Goal: Feedback & Contribution: Submit feedback/report problem

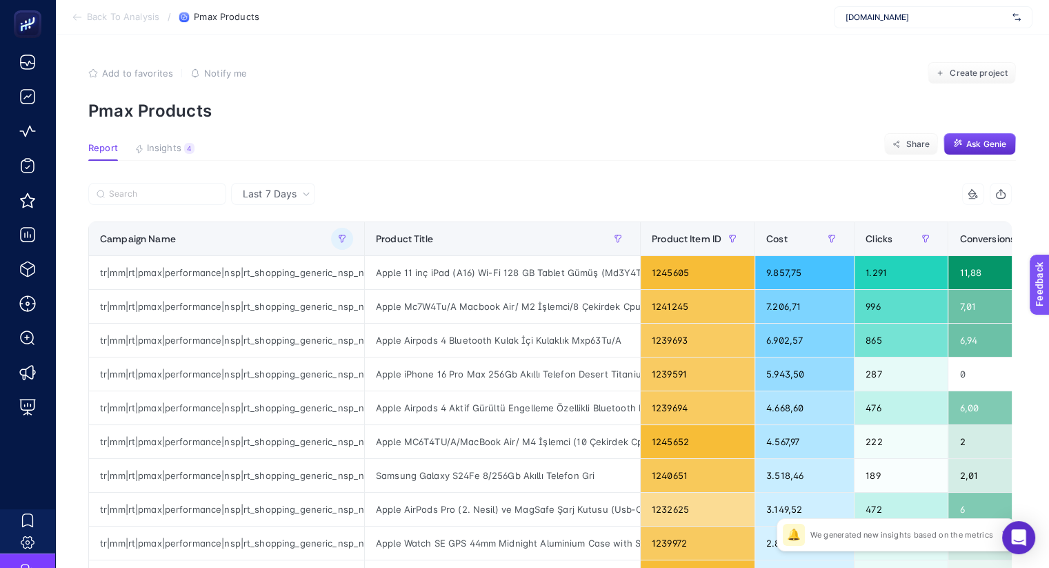
scroll to position [0, 226]
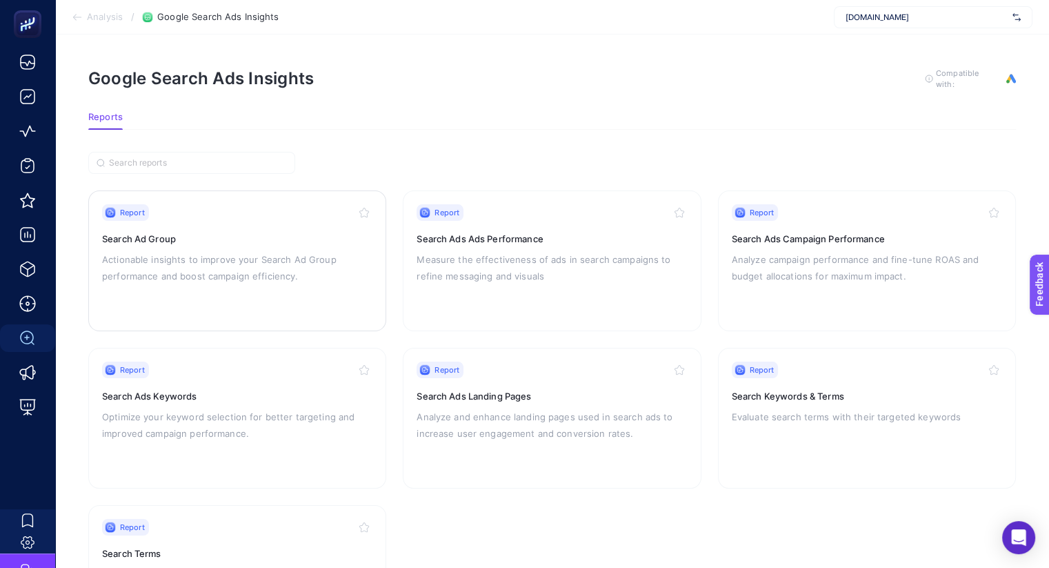
click at [233, 251] on p "Actionable insights to improve your Search Ad Group performance and boost campa…" at bounding box center [237, 267] width 270 height 33
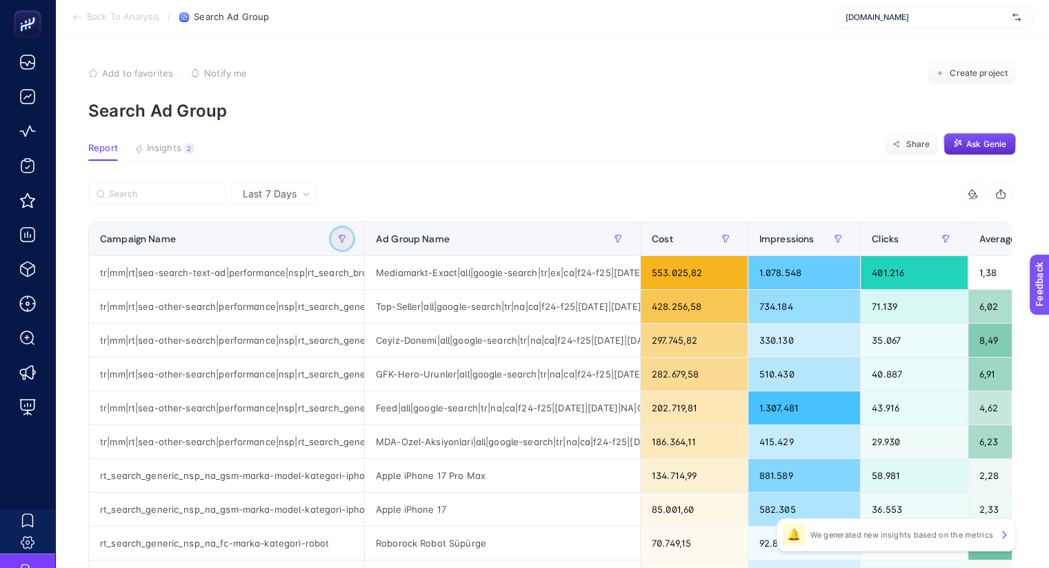
click at [338, 241] on icon "button" at bounding box center [342, 239] width 8 height 8
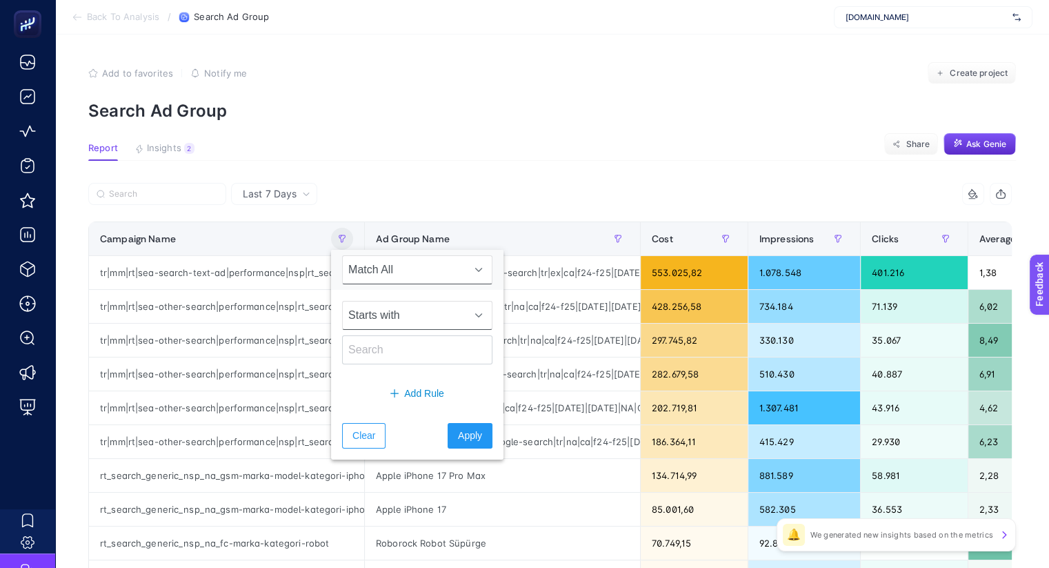
click at [424, 310] on span "Starts with" at bounding box center [404, 315] width 123 height 28
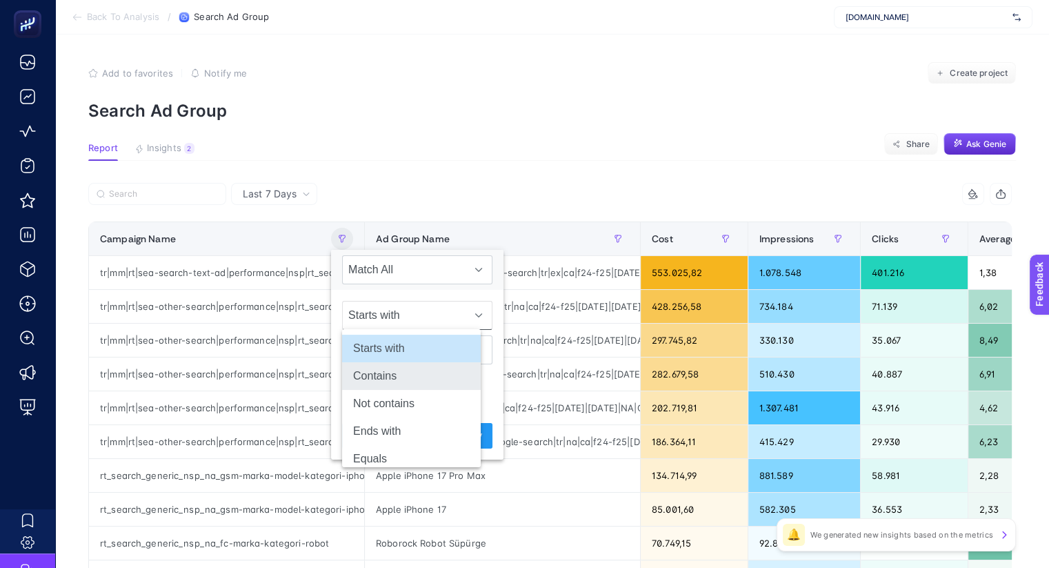
click at [416, 375] on li "Contains" at bounding box center [411, 376] width 139 height 28
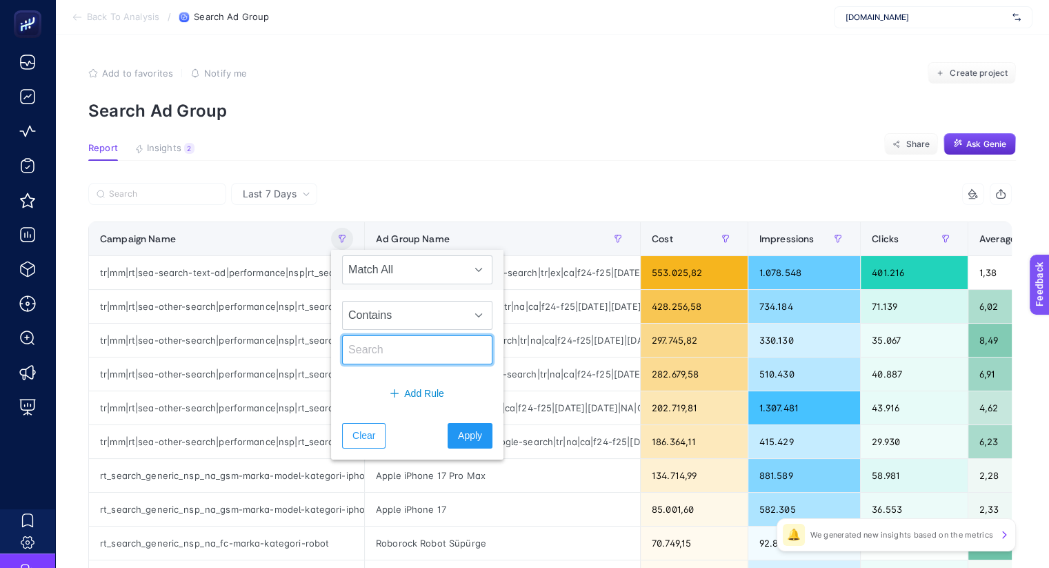
click at [393, 355] on input "text" at bounding box center [417, 349] width 150 height 29
type input "dondurucu"
click at [458, 431] on span "Apply" at bounding box center [470, 435] width 24 height 14
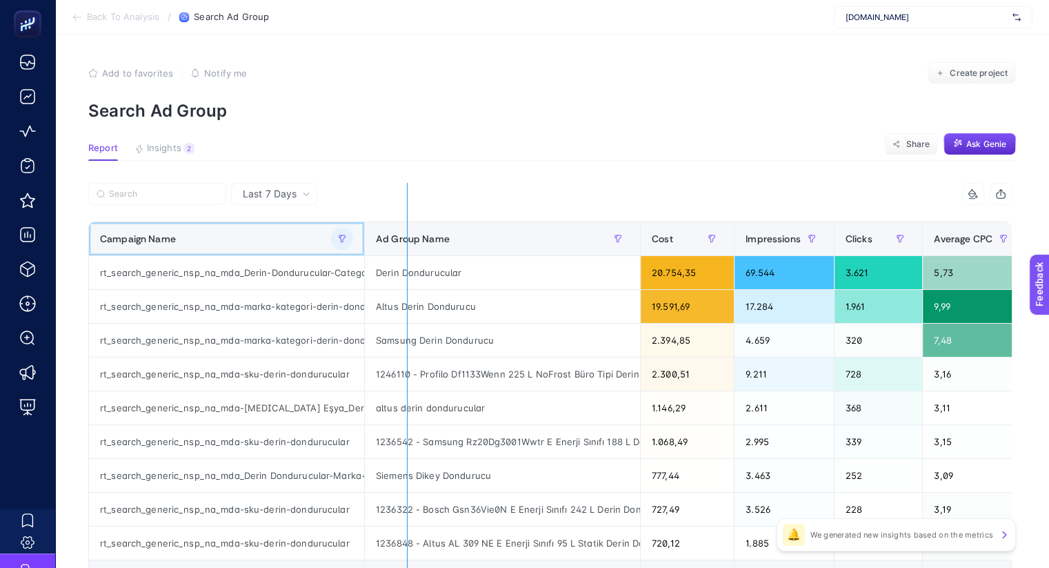
drag, startPoint x: 354, startPoint y: 232, endPoint x: 398, endPoint y: 228, distance: 44.3
click at [398, 228] on div "10 items selected Campaign Name Ad Group Name Cost Impressions Clicks Average C…" at bounding box center [550, 407] width 924 height 448
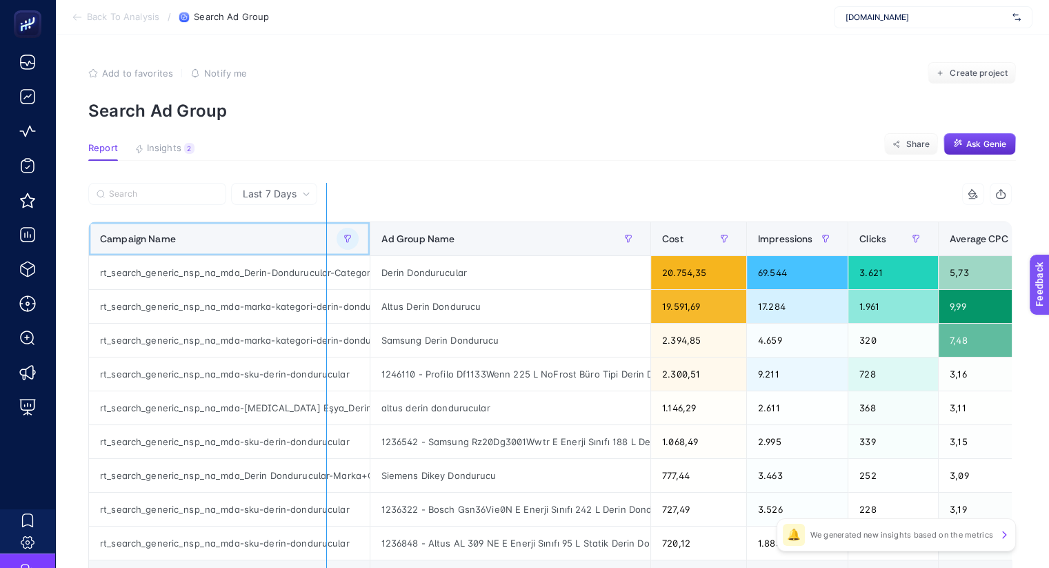
drag, startPoint x: 357, startPoint y: 227, endPoint x: 317, endPoint y: 227, distance: 39.3
click at [317, 227] on div "10 items selected Campaign Name Ad Group Name Cost Impressions Clicks Average C…" at bounding box center [550, 407] width 924 height 448
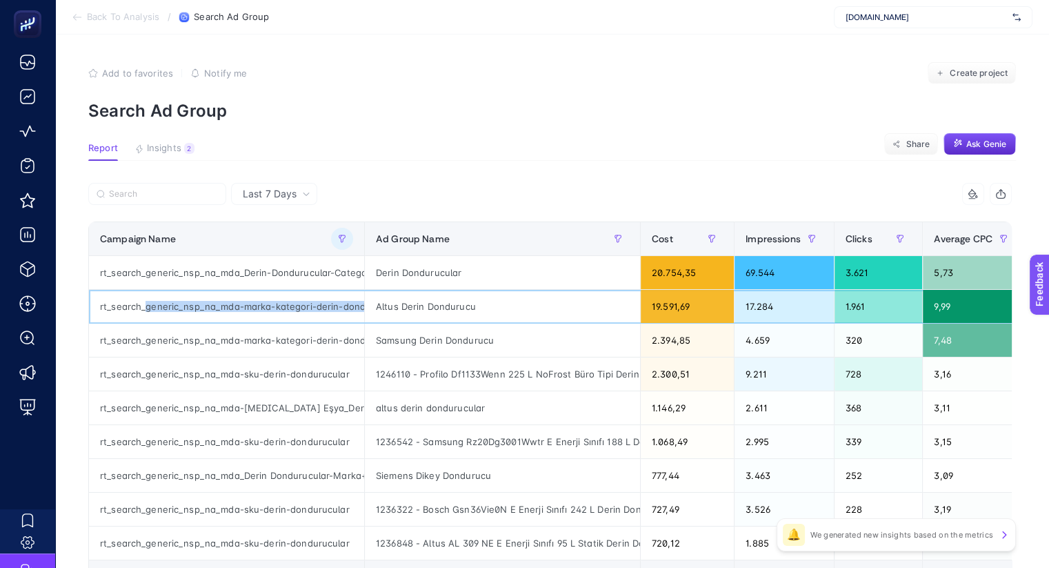
scroll to position [0, 31]
drag, startPoint x: 137, startPoint y: 304, endPoint x: 341, endPoint y: 306, distance: 204.2
click at [341, 306] on div "rt_search_generic_nsp_na_mda-marka-kategori-derin-dondurucu" at bounding box center [226, 306] width 275 height 33
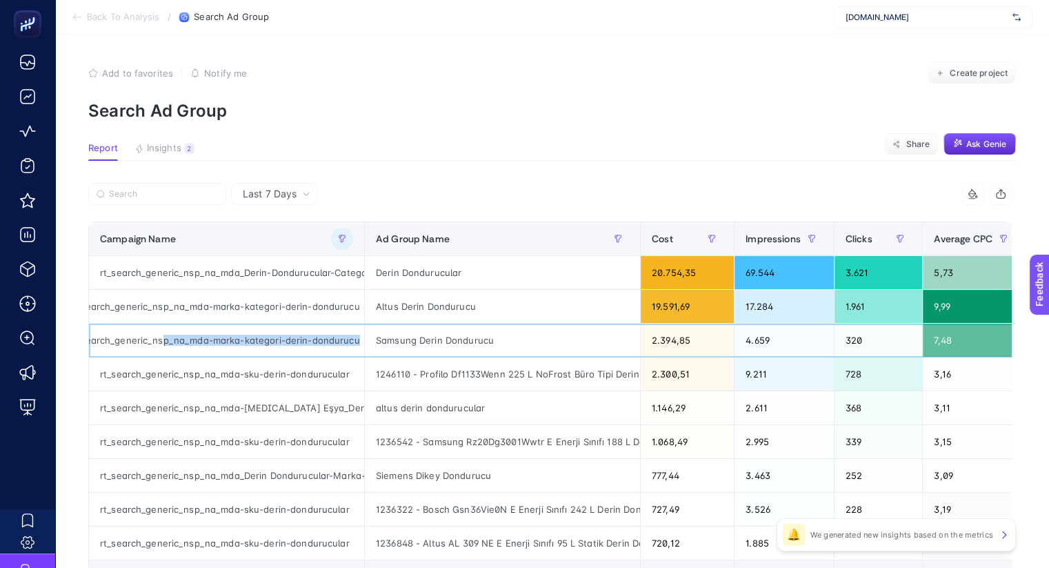
drag, startPoint x: 183, startPoint y: 337, endPoint x: 363, endPoint y: 337, distance: 180.1
click at [363, 337] on tr "rt_search_generic_nsp_na_mda-marka-kategori-derin-dondurucu Samsung Derin Dondu…" at bounding box center [1027, 341] width 1876 height 34
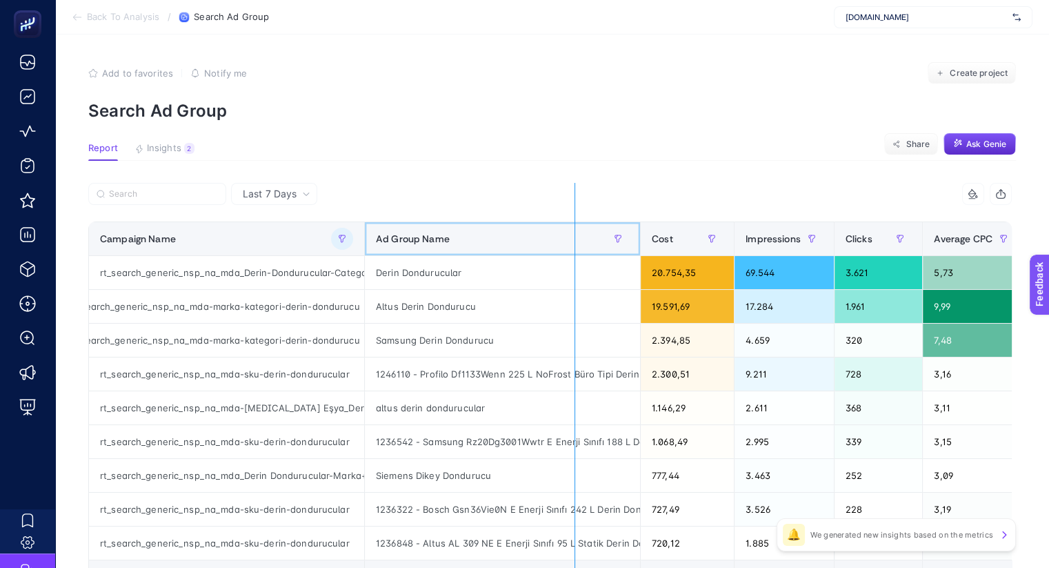
drag, startPoint x: 631, startPoint y: 239, endPoint x: 566, endPoint y: 241, distance: 65.6
click at [566, 241] on div "10 items selected Campaign Name Ad Group Name Cost Impressions Clicks Average C…" at bounding box center [550, 407] width 924 height 448
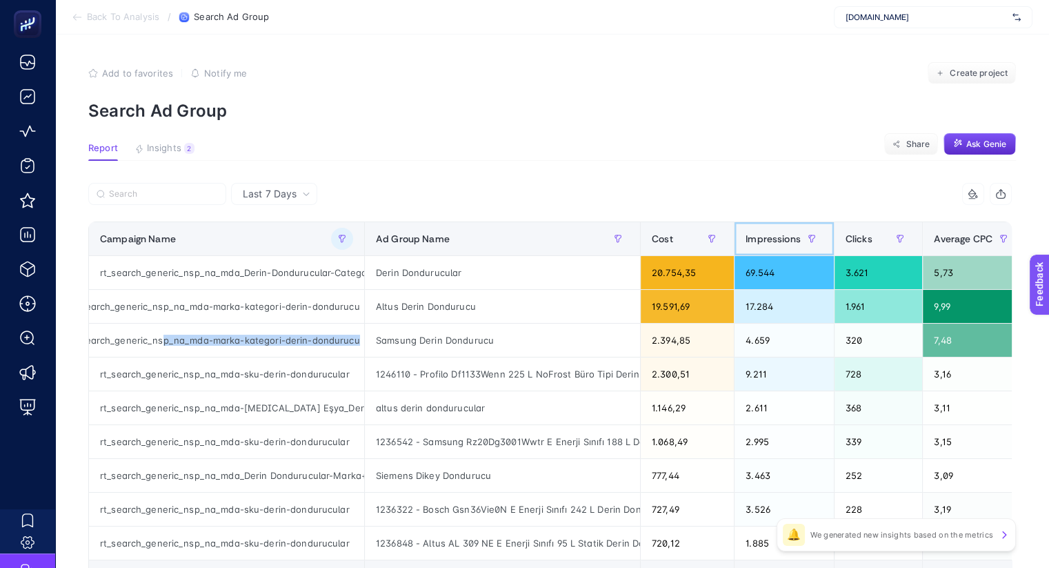
drag, startPoint x: 782, startPoint y: 238, endPoint x: 969, endPoint y: 240, distance: 187.0
click at [1011, 239] on tr "Campaign Name Ad Group Name Cost Impressions Clicks Average CPC Conversions ROA…" at bounding box center [1027, 239] width 1876 height 34
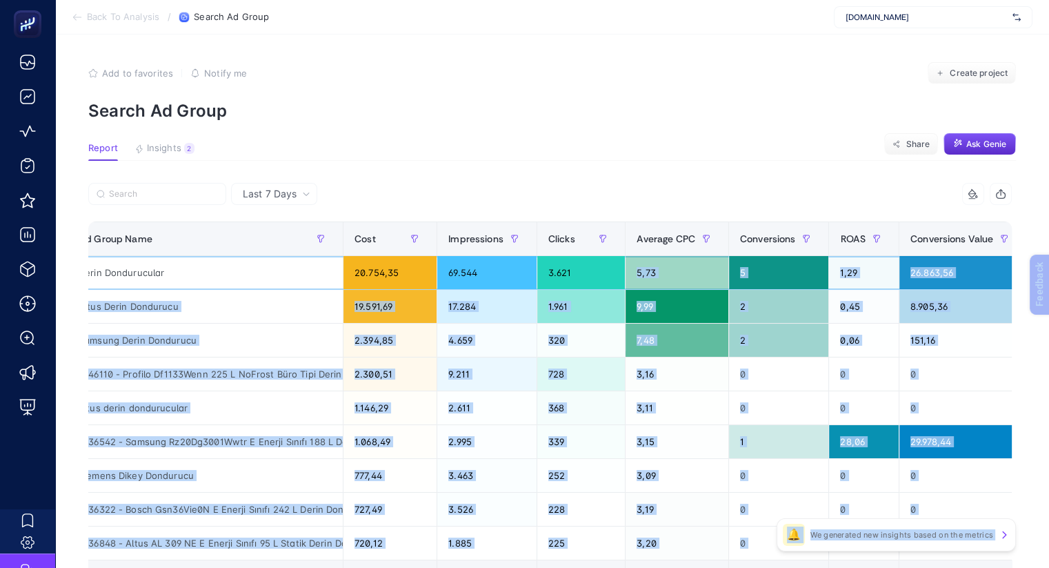
scroll to position [0, 465]
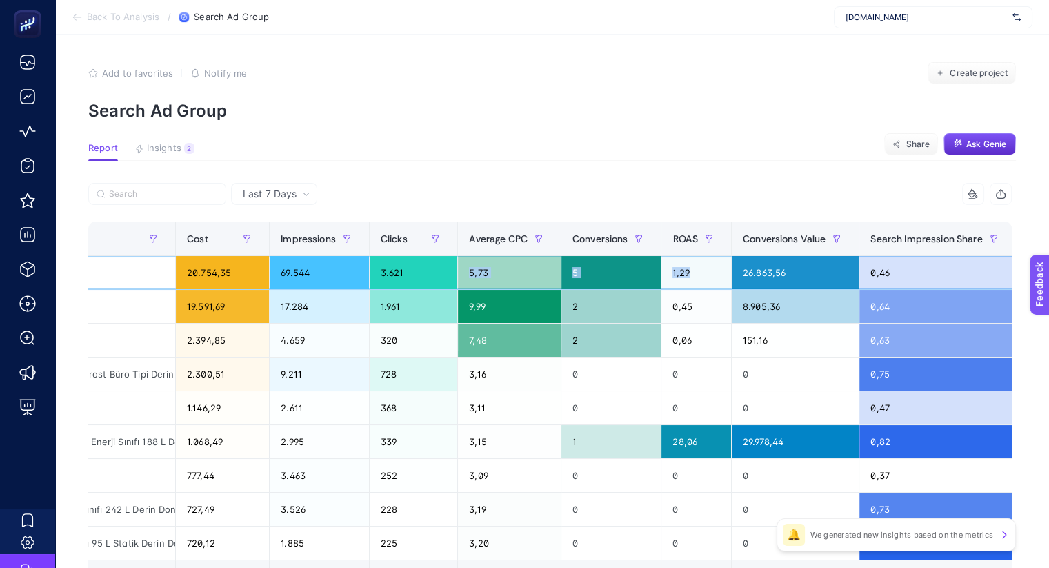
drag, startPoint x: 912, startPoint y: 274, endPoint x: 700, endPoint y: 272, distance: 212.5
click at [700, 272] on tr "rt_search_generic_nsp_na_mda_Derin-Dondurucular-Category-SA360 Derin Dondurucul…" at bounding box center [562, 273] width 1876 height 34
click at [680, 275] on div "1,29" at bounding box center [697, 272] width 70 height 33
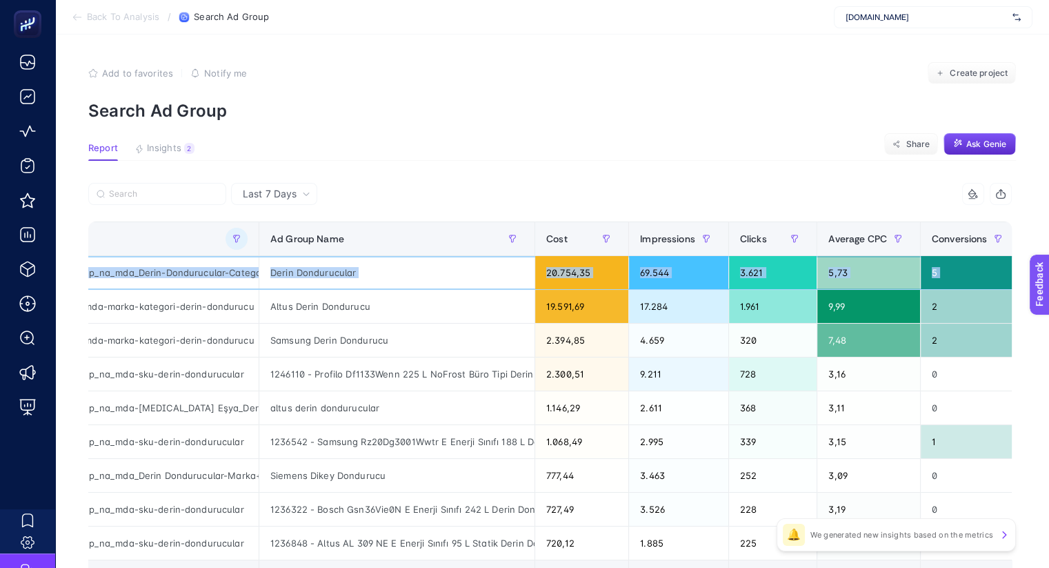
scroll to position [0, 0]
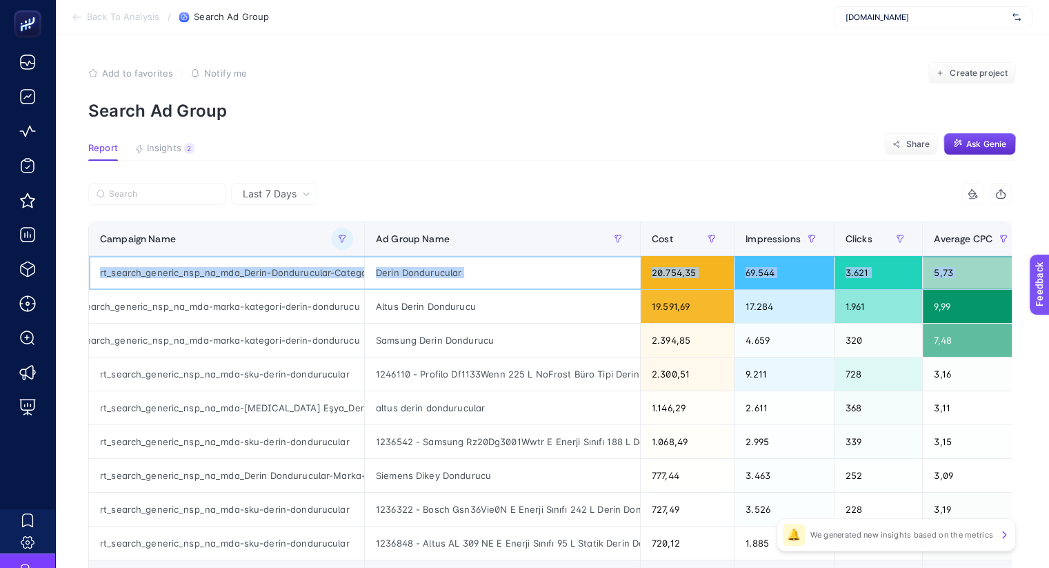
drag, startPoint x: 682, startPoint y: 268, endPoint x: 57, endPoint y: 268, distance: 625.7
click at [55, 268] on article "Add to favorites false Notify me Create project Search Ad Group Report Insights…" at bounding box center [552, 387] width 994 height 706
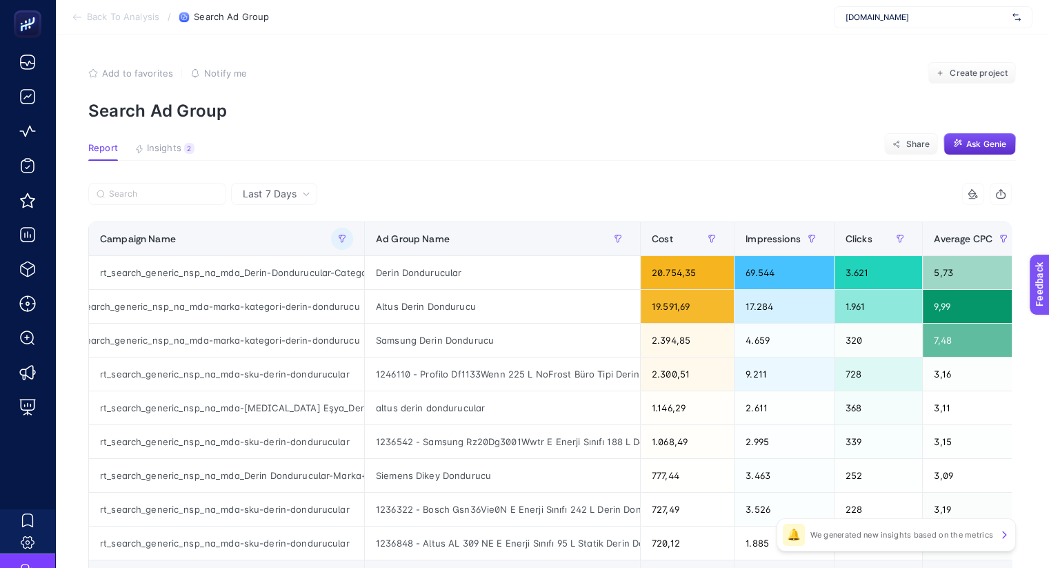
click at [722, 143] on section "Report Insights 2 We generated new insights based on the metrics Share Ask Genie" at bounding box center [552, 152] width 928 height 18
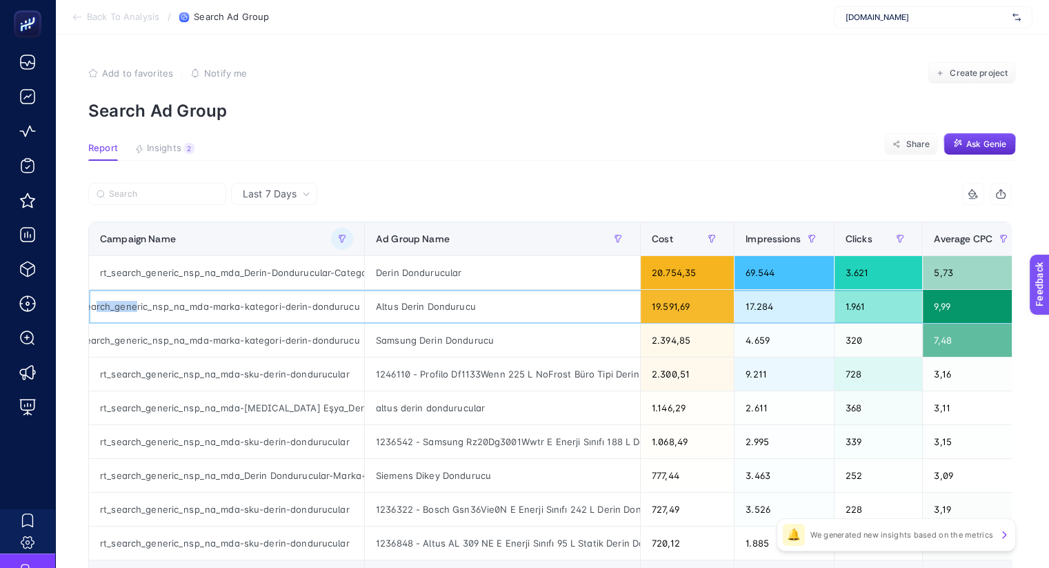
scroll to position [0, 30]
drag, startPoint x: 93, startPoint y: 304, endPoint x: 348, endPoint y: 309, distance: 255.3
click at [348, 309] on div "rt_search_generic_nsp_na_mda-marka-kategori-derin-dondurucu" at bounding box center [226, 306] width 275 height 33
click at [352, 310] on div "rt_search_generic_nsp_na_mda-marka-kategori-derin-dondurucu" at bounding box center [226, 306] width 275 height 33
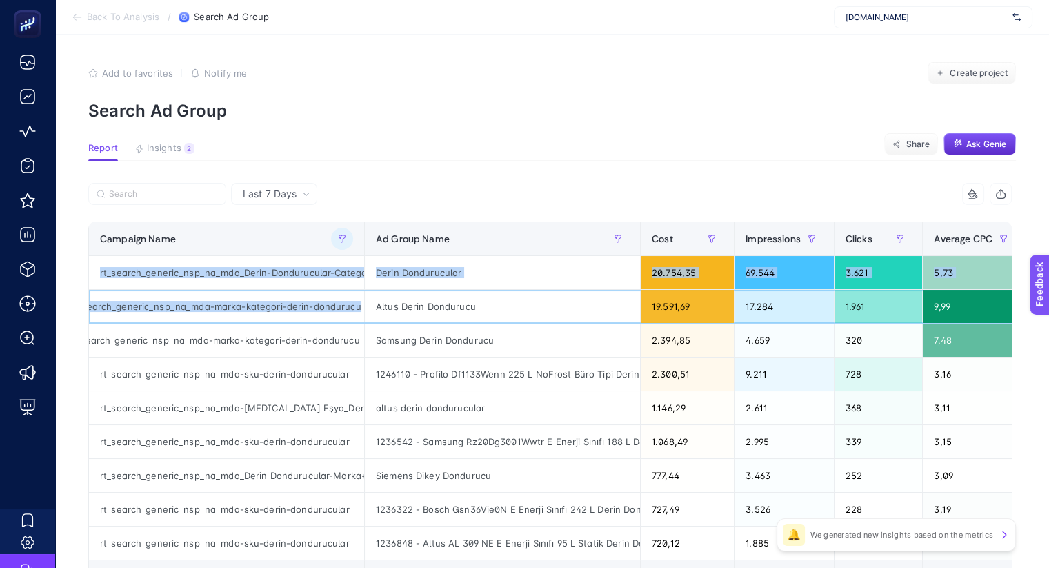
scroll to position [0, 0]
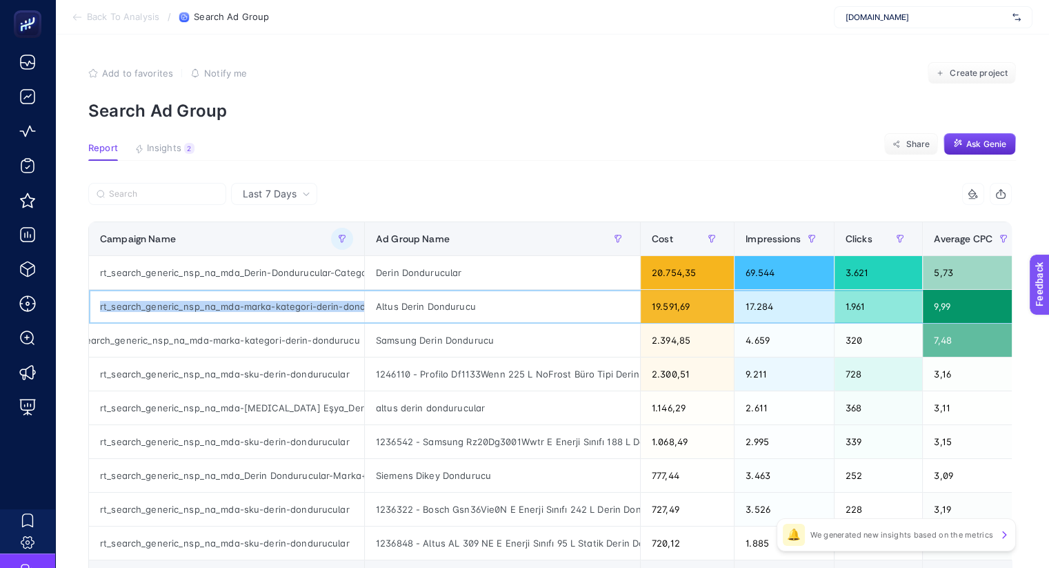
drag, startPoint x: 354, startPoint y: 306, endPoint x: 99, endPoint y: 314, distance: 254.7
click at [99, 314] on div "rt_search_generic_nsp_na_mda-marka-kategori-derin-dondurucu" at bounding box center [226, 306] width 275 height 33
copy div "rt_search_generic_nsp_na_mda-marka-kategori-derin-dondurucu"
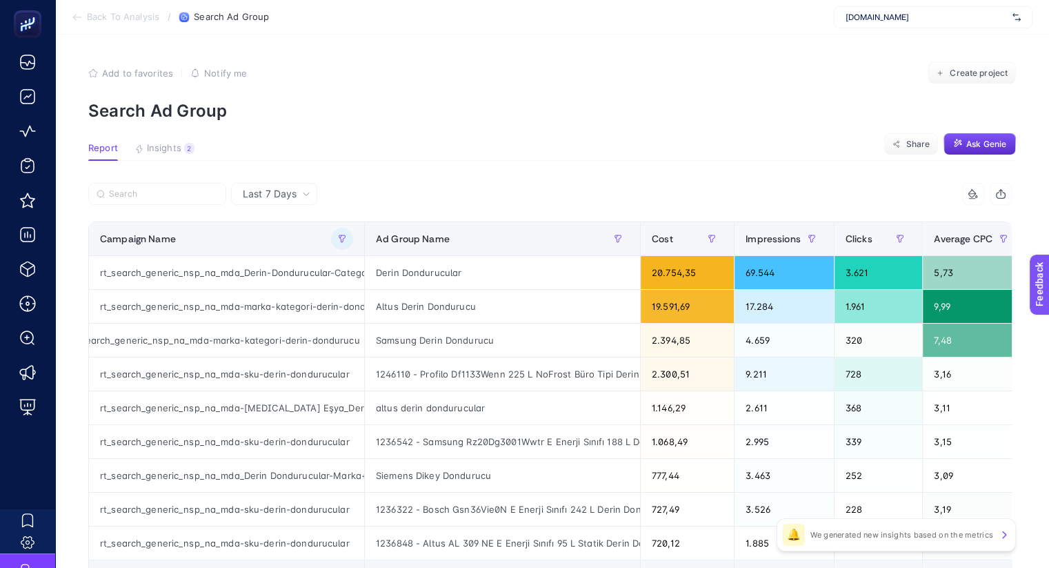
click at [588, 120] on p "Search Ad Group" at bounding box center [552, 111] width 928 height 20
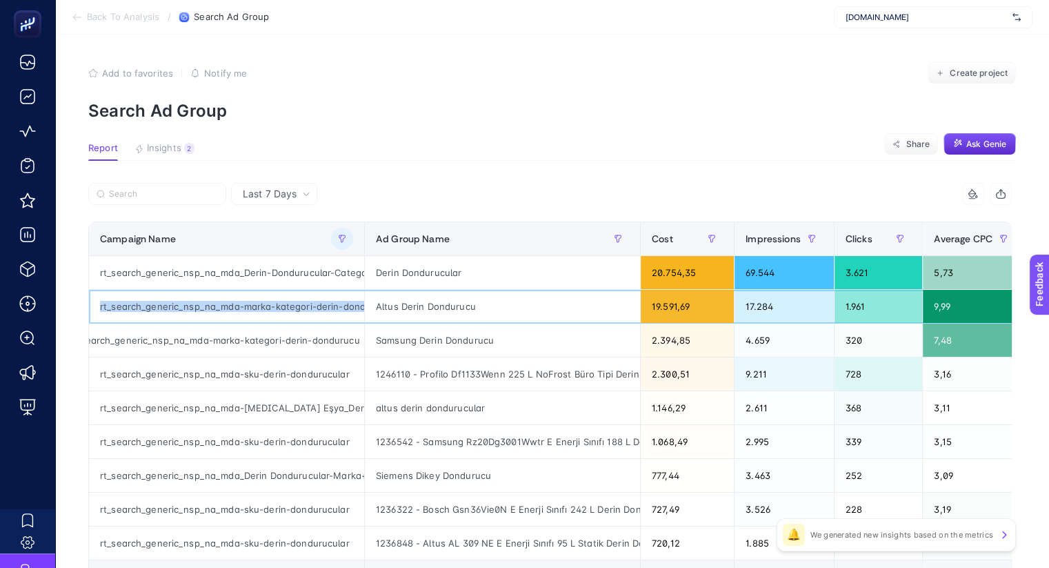
scroll to position [0, 32]
drag, startPoint x: 97, startPoint y: 301, endPoint x: 353, endPoint y: 304, distance: 256.0
click at [353, 304] on div "rt_search_generic_nsp_na_mda-marka-kategori-derin-dondurucu" at bounding box center [226, 306] width 275 height 33
copy div "rt_search_generic_nsp_na_mda-marka-kategori-derin-dondurucu"
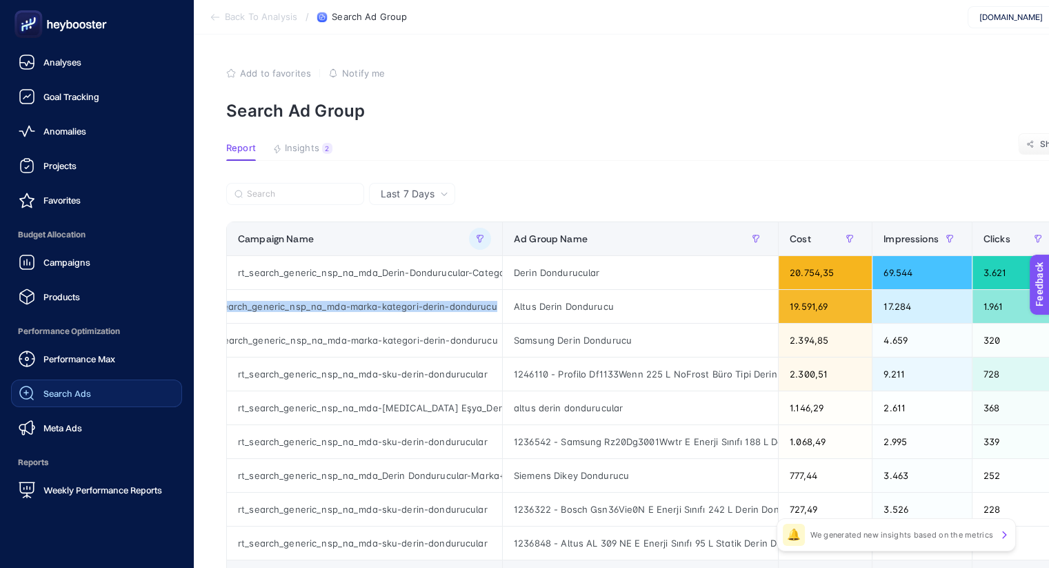
click at [72, 397] on span "Search Ads" at bounding box center [67, 393] width 48 height 11
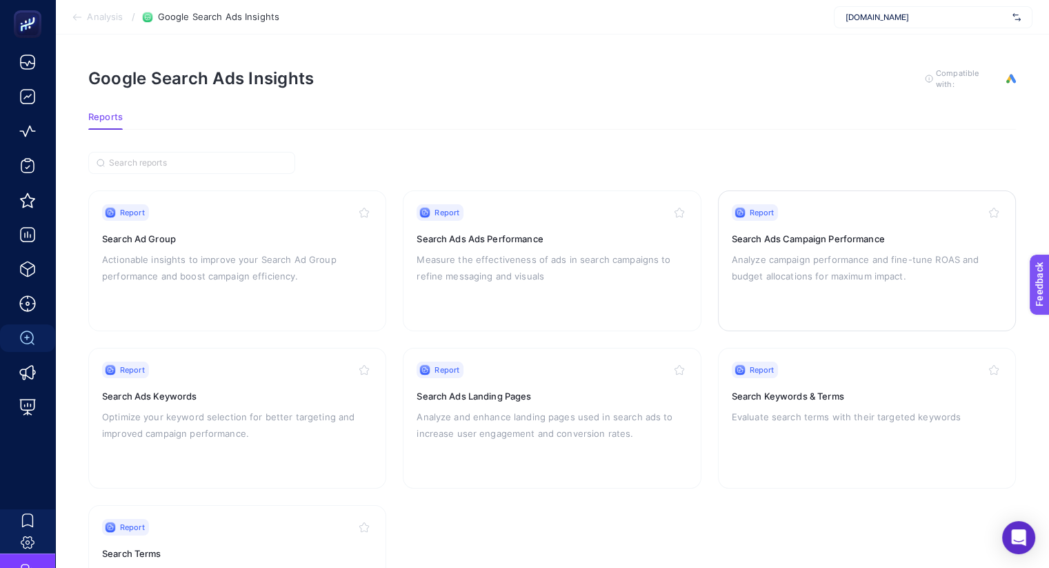
click at [862, 255] on p "Analyze campaign performance and fine-tune ROAS and budget allocations for maxi…" at bounding box center [867, 267] width 270 height 33
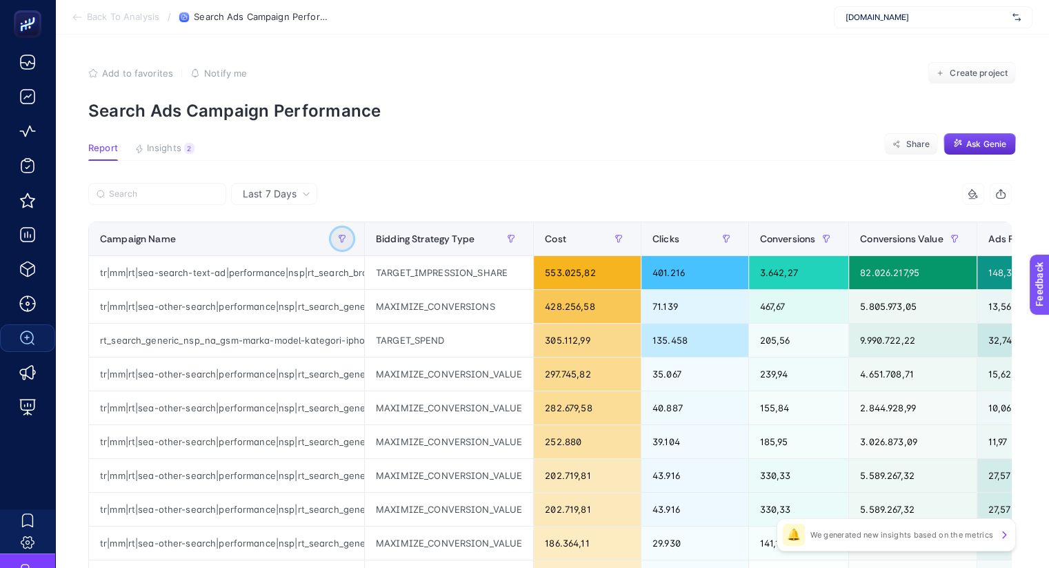
click at [345, 238] on icon "button" at bounding box center [342, 239] width 8 height 8
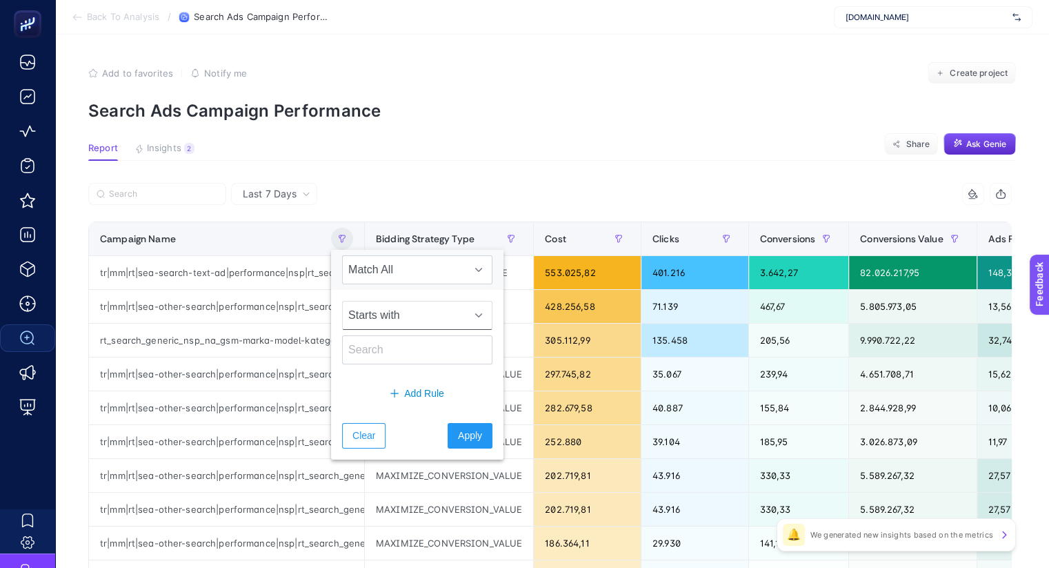
click at [411, 320] on span "Starts with" at bounding box center [404, 315] width 123 height 28
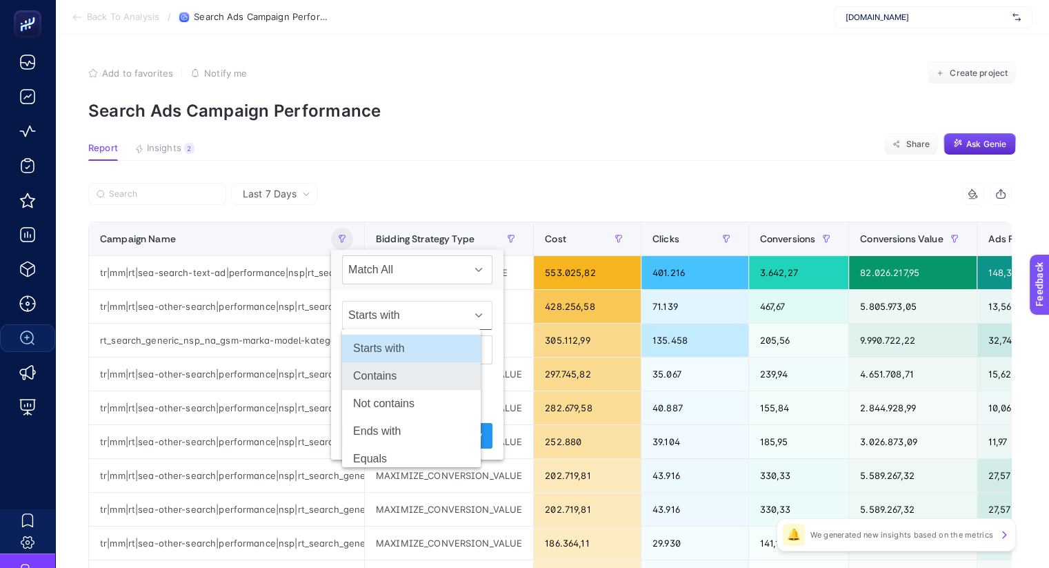
click at [422, 375] on li "Contains" at bounding box center [411, 376] width 139 height 28
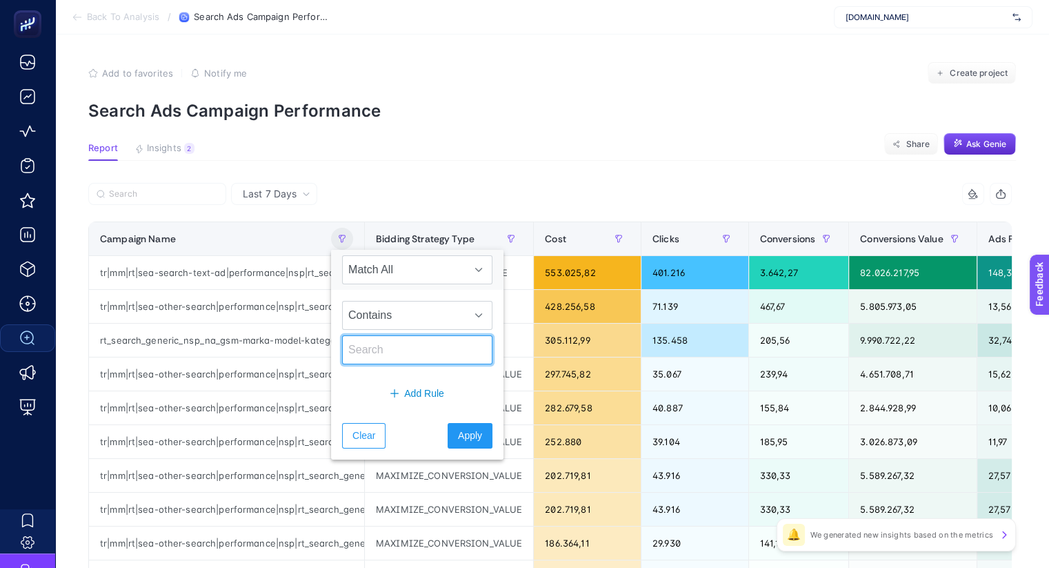
click at [399, 338] on input "text" at bounding box center [417, 349] width 150 height 29
type input "kahve"
click at [448, 443] on button "Apply" at bounding box center [470, 436] width 45 height 26
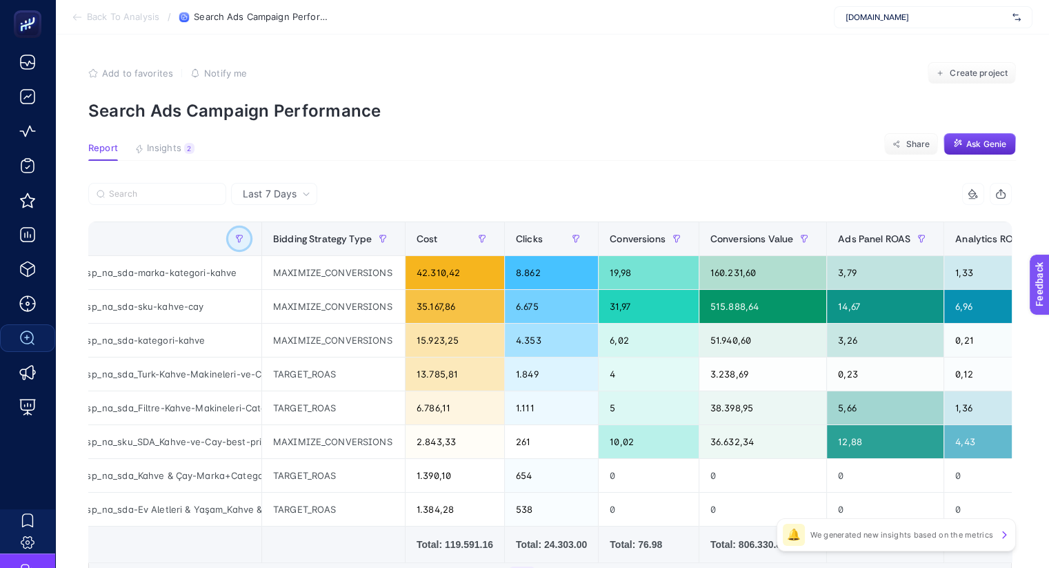
scroll to position [0, 100]
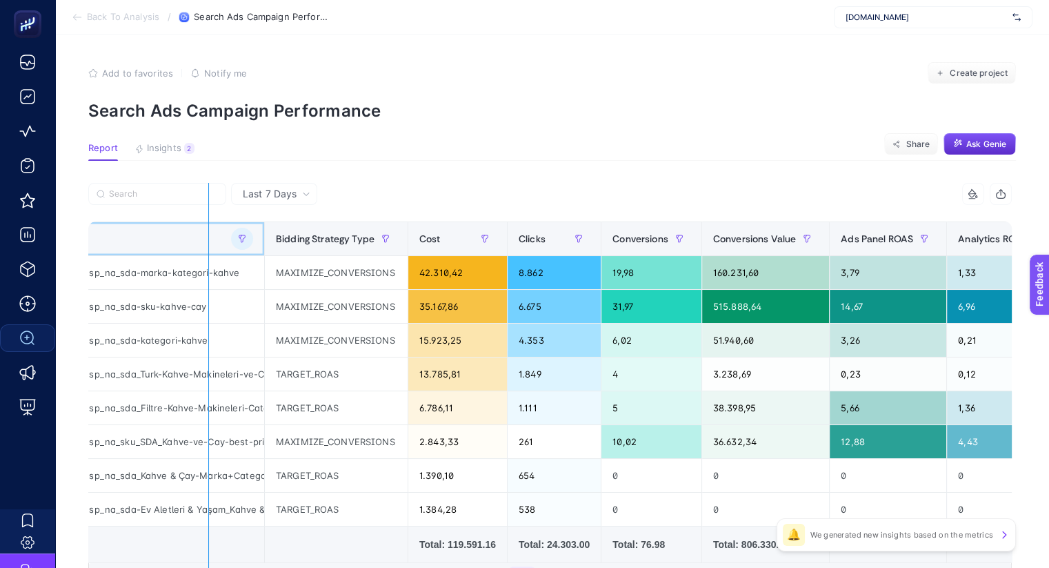
drag, startPoint x: 254, startPoint y: 233, endPoint x: 197, endPoint y: 232, distance: 56.6
click at [198, 232] on div "14 items selected Campaign Name Bidding Strategy Type Cost Clicks Conversions C…" at bounding box center [550, 390] width 924 height 414
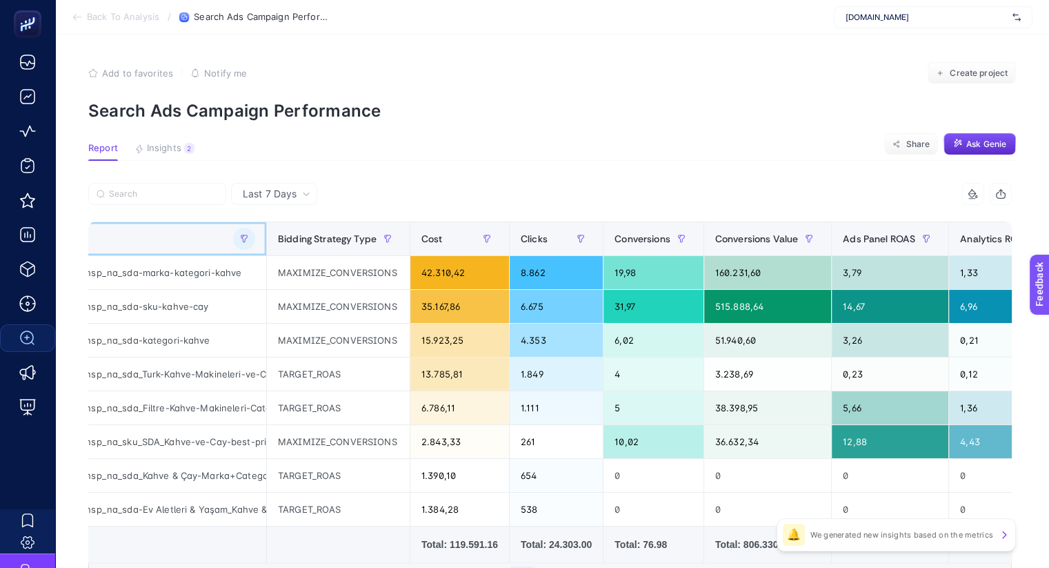
scroll to position [0, 0]
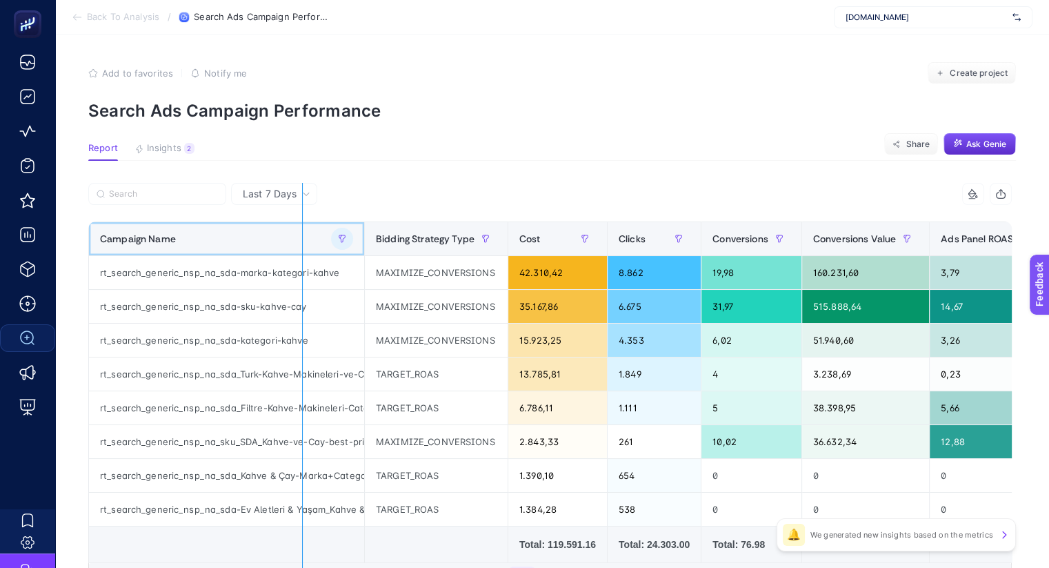
drag, startPoint x: 352, startPoint y: 232, endPoint x: 293, endPoint y: 235, distance: 58.7
click at [293, 235] on div "14 items selected Campaign Name Bidding Strategy Type Cost Clicks Conversions C…" at bounding box center [550, 390] width 924 height 414
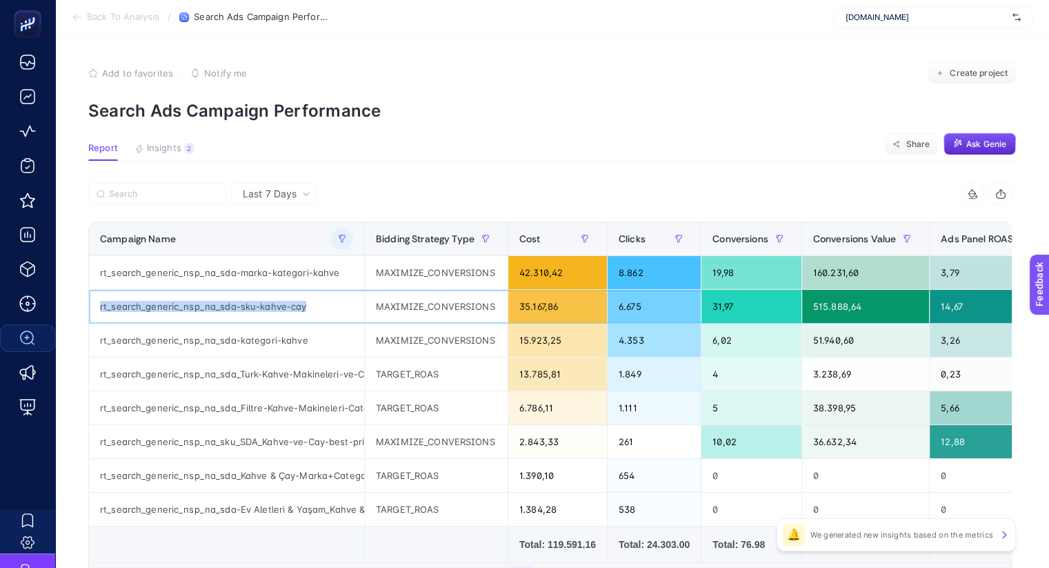
drag, startPoint x: 305, startPoint y: 307, endPoint x: 81, endPoint y: 307, distance: 223.5
click at [89, 307] on div "rt_search_generic_nsp_na_sda-sku-kahve-cay" at bounding box center [226, 306] width 275 height 33
copy div "rt_search_generic_nsp_na_sda-sku-kahve-cay"
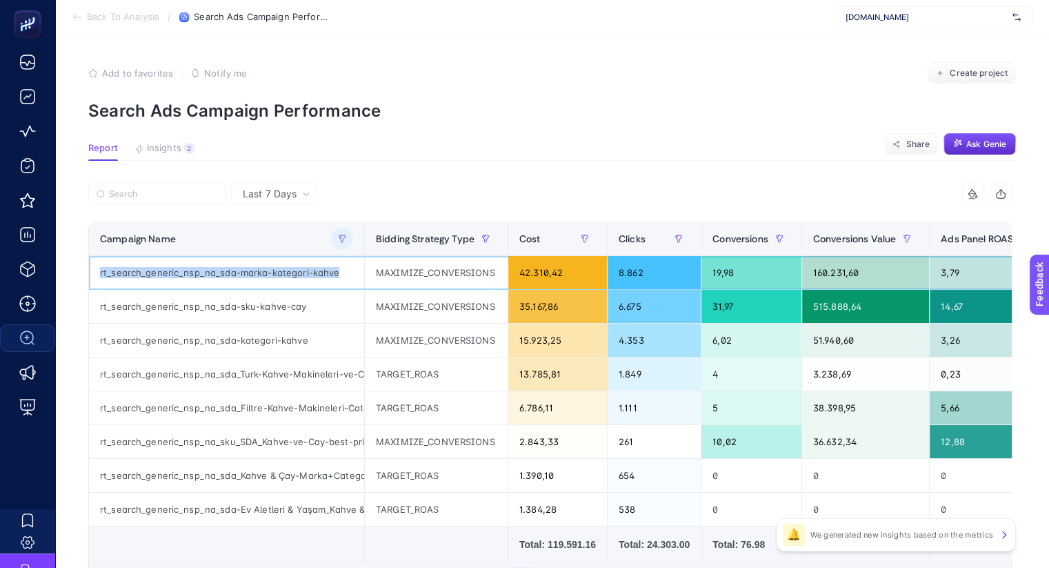
drag, startPoint x: 330, startPoint y: 272, endPoint x: 87, endPoint y: 266, distance: 242.9
click at [89, 266] on div "rt_search_generic_nsp_na_sda-marka-kategori-kahve" at bounding box center [226, 272] width 275 height 33
copy div "rt_search_generic_nsp_na_sda-marka-kategori-kahve"
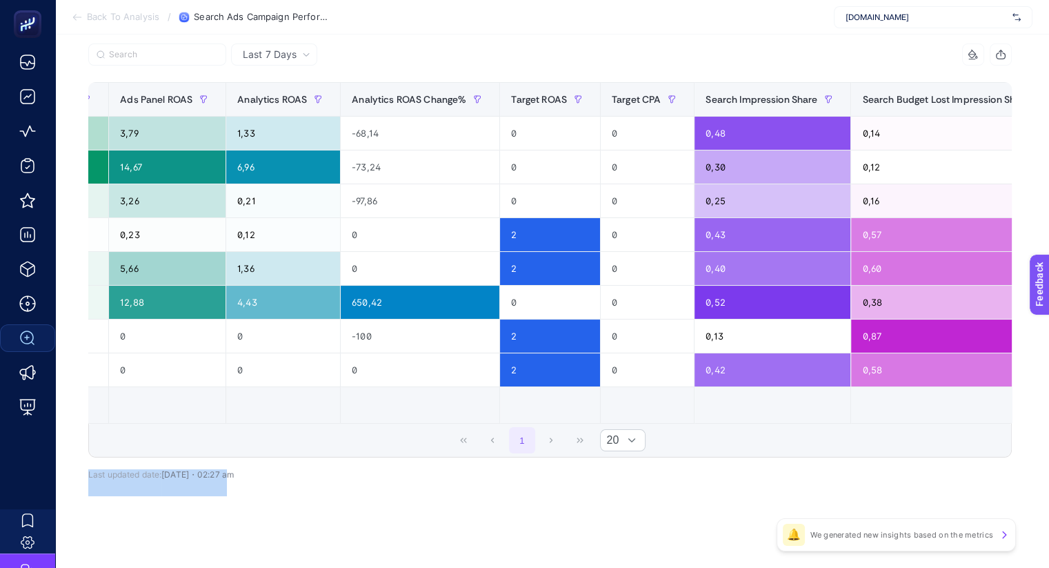
scroll to position [142, 9]
drag, startPoint x: 601, startPoint y: 559, endPoint x: 510, endPoint y: 560, distance: 90.4
click at [510, 560] on article "Add to favorites false Notify me Create project Search Ads Campaign Performance…" at bounding box center [552, 231] width 994 height 673
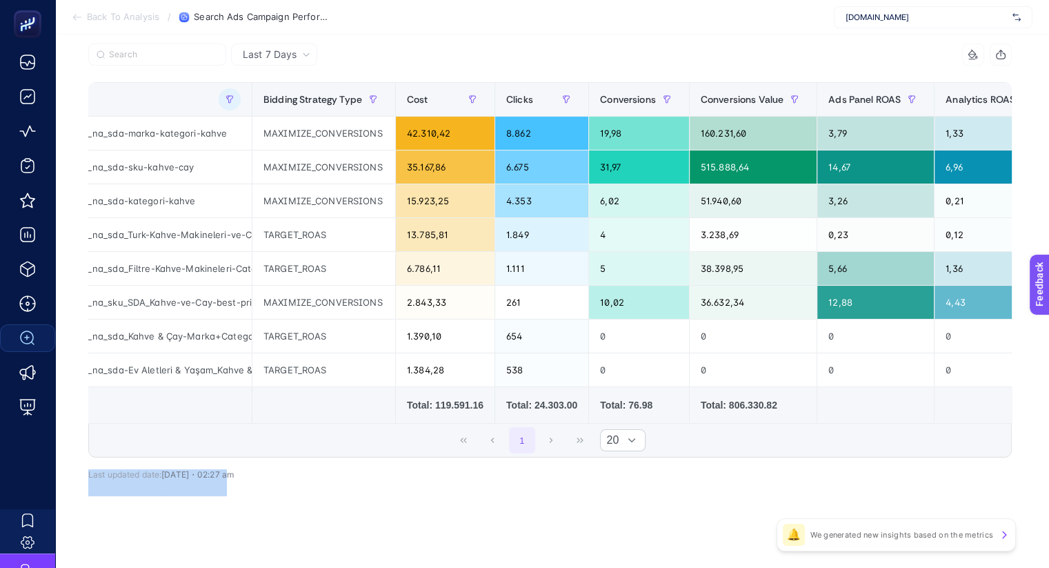
scroll to position [56, 9]
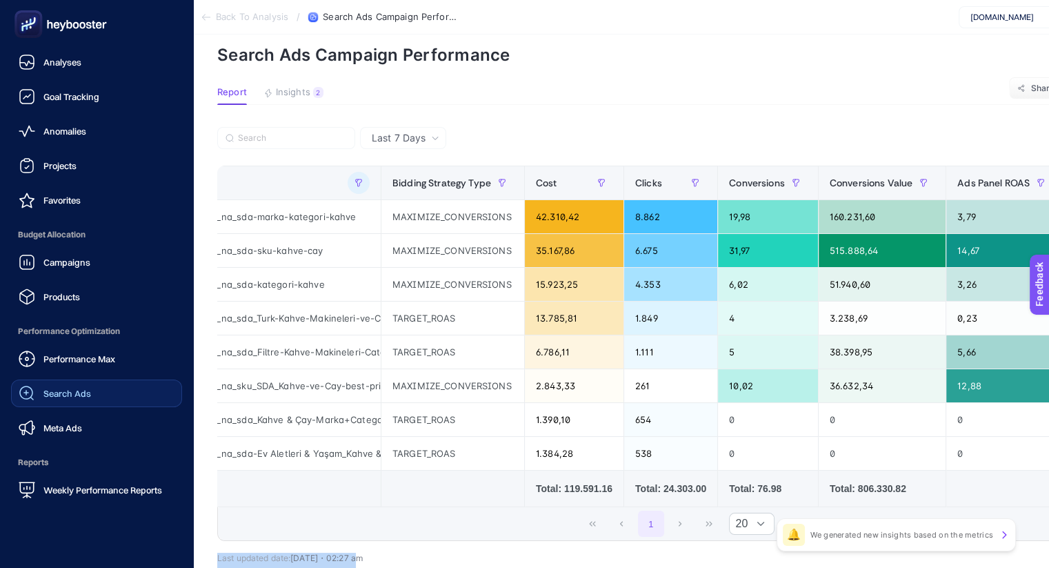
click at [79, 390] on span "Search Ads" at bounding box center [67, 393] width 48 height 11
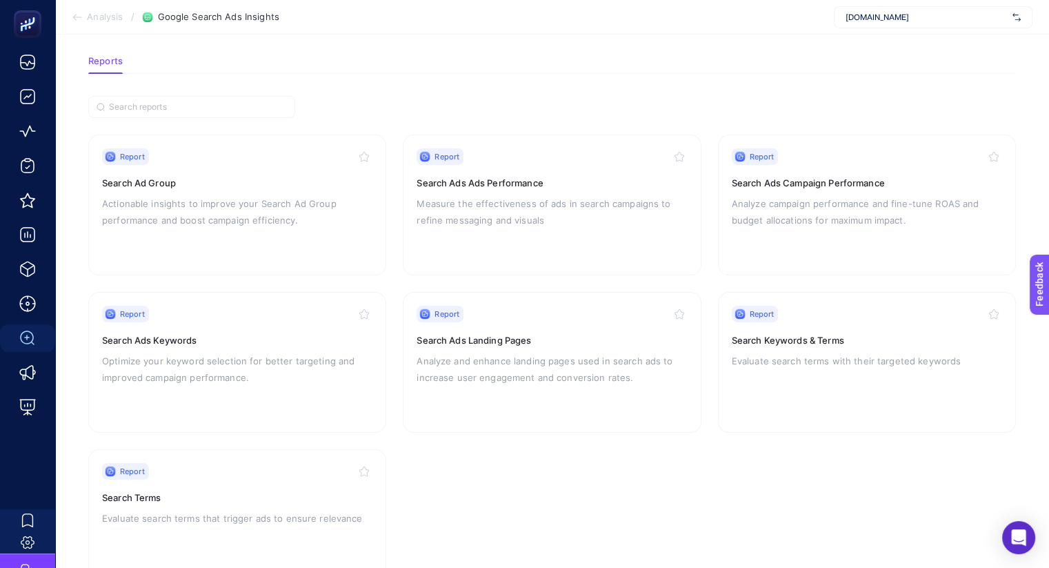
scroll to position [108, 0]
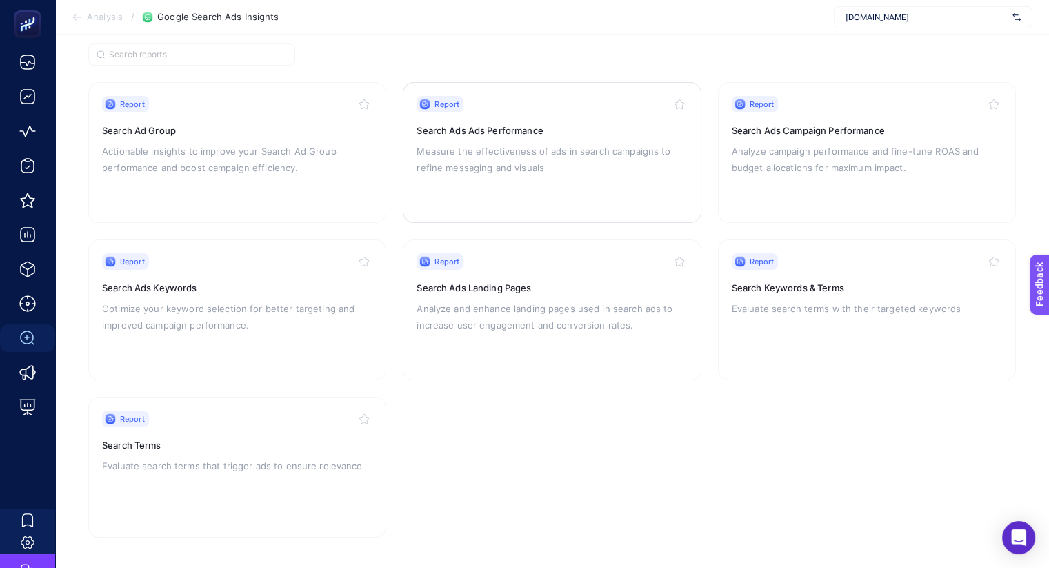
click at [525, 172] on p "Measure the effectiveness of ads in search campaigns to refine messaging and vi…" at bounding box center [552, 159] width 270 height 33
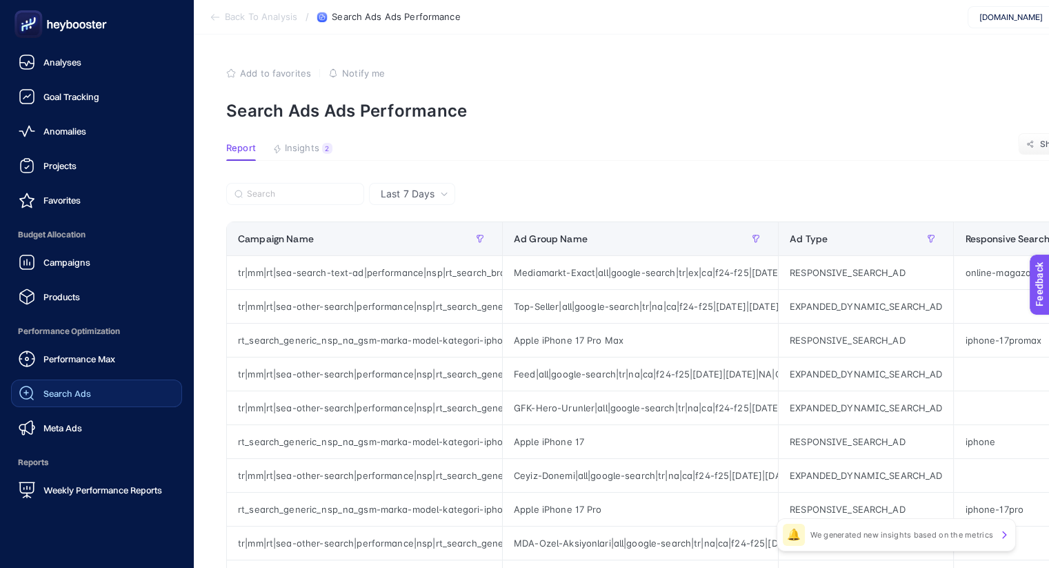
click at [100, 390] on link "Search Ads" at bounding box center [96, 393] width 171 height 28
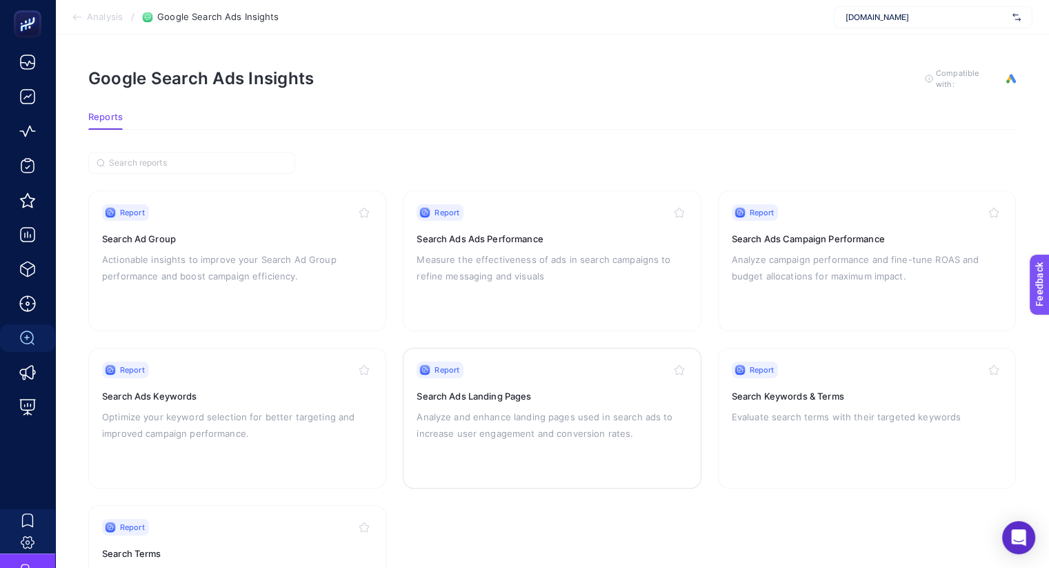
click at [511, 386] on div "Report Search Ads Landing Pages Analyze and enhance landing pages used in searc…" at bounding box center [552, 417] width 270 height 113
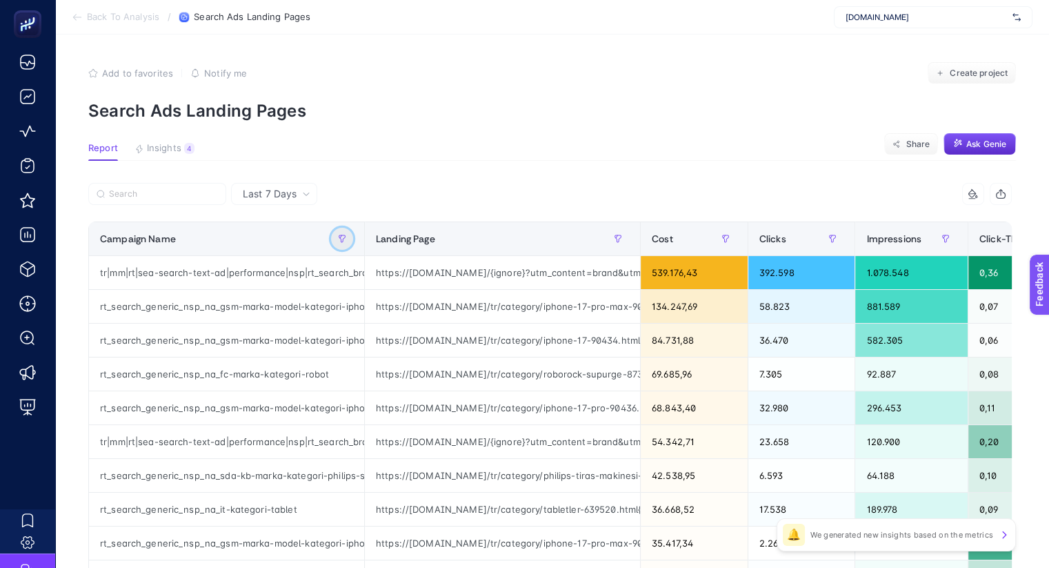
click at [343, 237] on icon "button" at bounding box center [342, 239] width 8 height 8
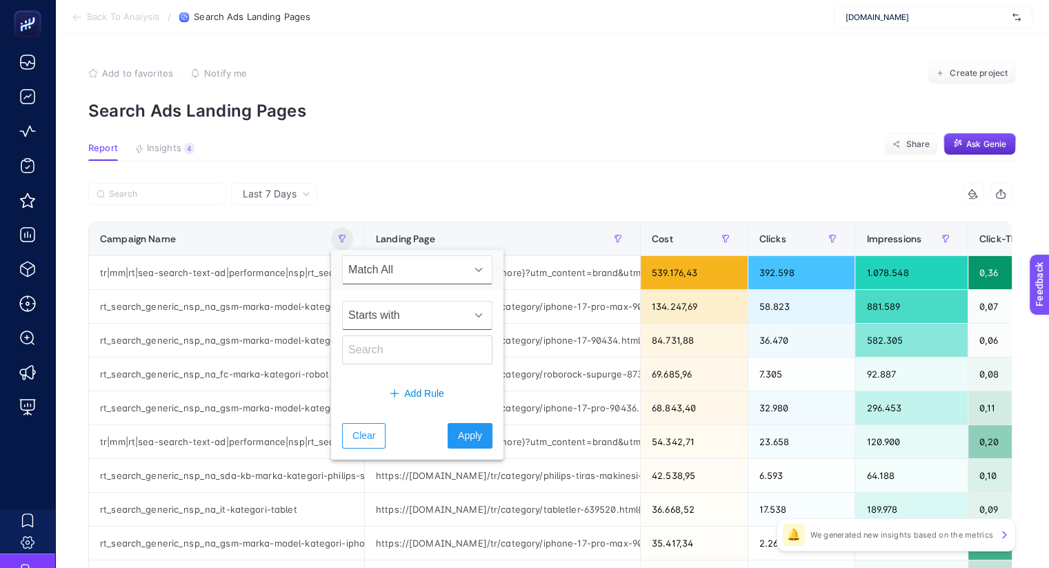
click at [397, 315] on span "Starts with" at bounding box center [404, 315] width 123 height 28
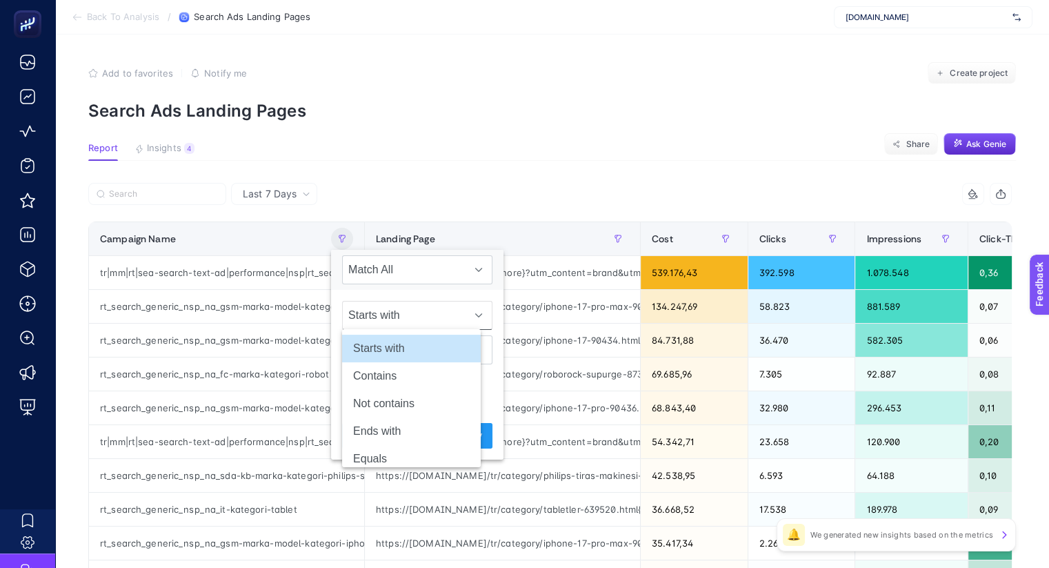
scroll to position [0, 9]
click at [399, 373] on li "Contains" at bounding box center [411, 376] width 139 height 28
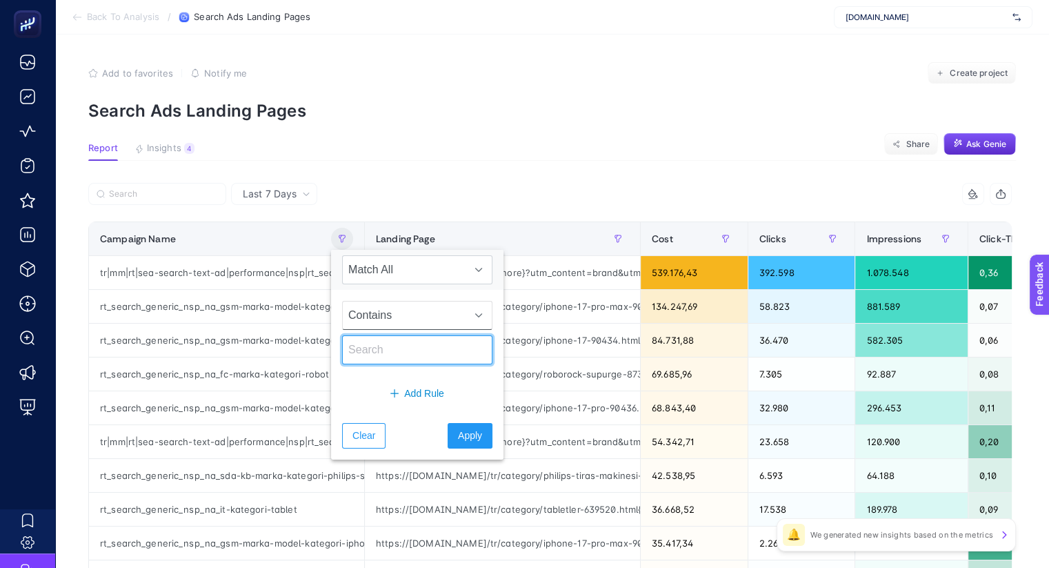
click at [379, 351] on input "text" at bounding box center [417, 349] width 150 height 29
type input "kahve"
click at [458, 442] on span "Apply" at bounding box center [470, 435] width 24 height 14
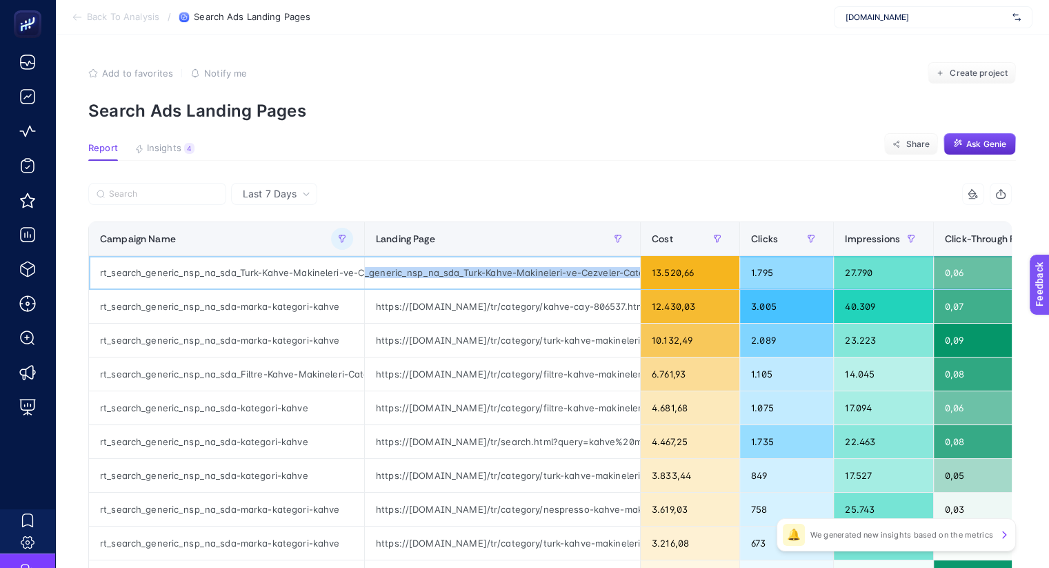
scroll to position [0, 1032]
drag, startPoint x: 528, startPoint y: 272, endPoint x: 637, endPoint y: 271, distance: 108.3
click at [637, 271] on tr "rt_search_generic_nsp_na_sda_Turk-Kahve-Makineleri-ve-Cezveler-Category-SA360 h…" at bounding box center [875, 273] width 1572 height 34
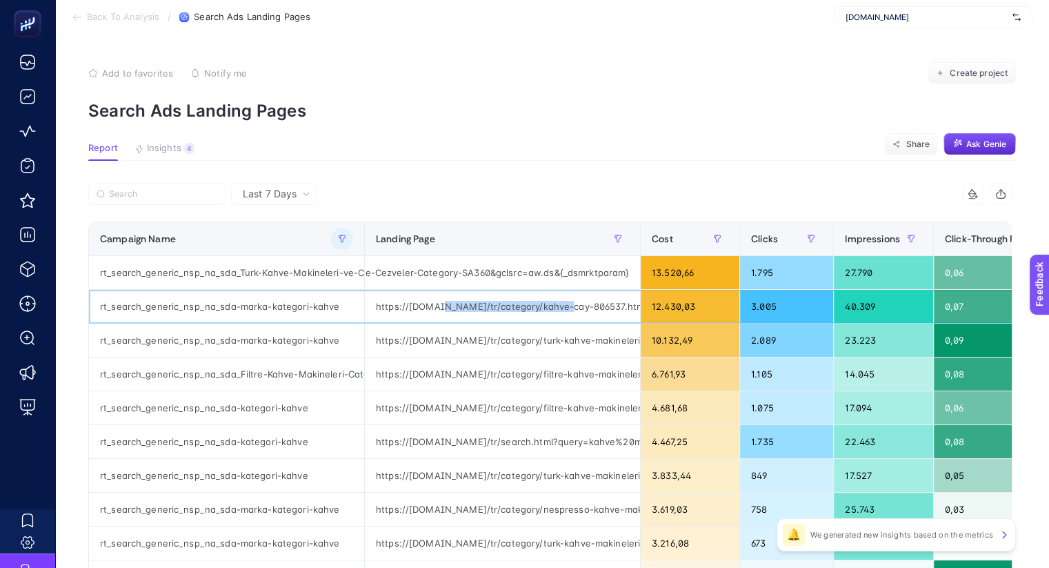
drag, startPoint x: 437, startPoint y: 310, endPoint x: 553, endPoint y: 308, distance: 115.9
click at [553, 308] on div "https://www.mediamarkt.com.tr/tr/category/kahve-cay-806537.html?filter=brand:PH…" at bounding box center [502, 306] width 275 height 33
drag, startPoint x: 335, startPoint y: 304, endPoint x: 90, endPoint y: 307, distance: 245.6
click at [90, 307] on div "rt_search_generic_nsp_na_sda-marka-kategori-kahve" at bounding box center [226, 306] width 275 height 33
copy div "rt_search_generic_nsp_na_sda-marka-kategori-kahve"
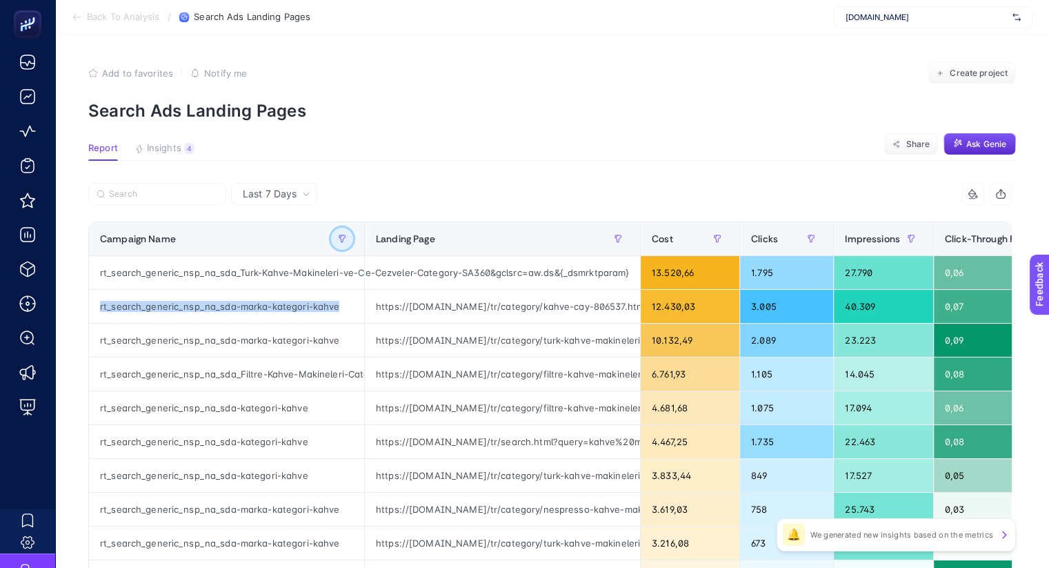
click at [339, 239] on icon "button" at bounding box center [342, 238] width 6 height 7
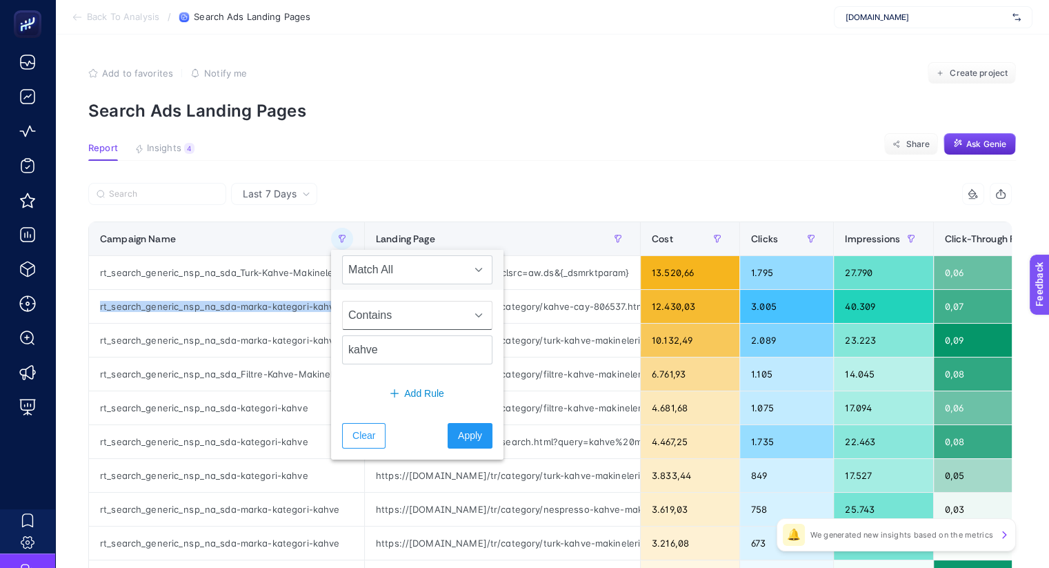
click at [373, 315] on span "Contains" at bounding box center [404, 315] width 123 height 28
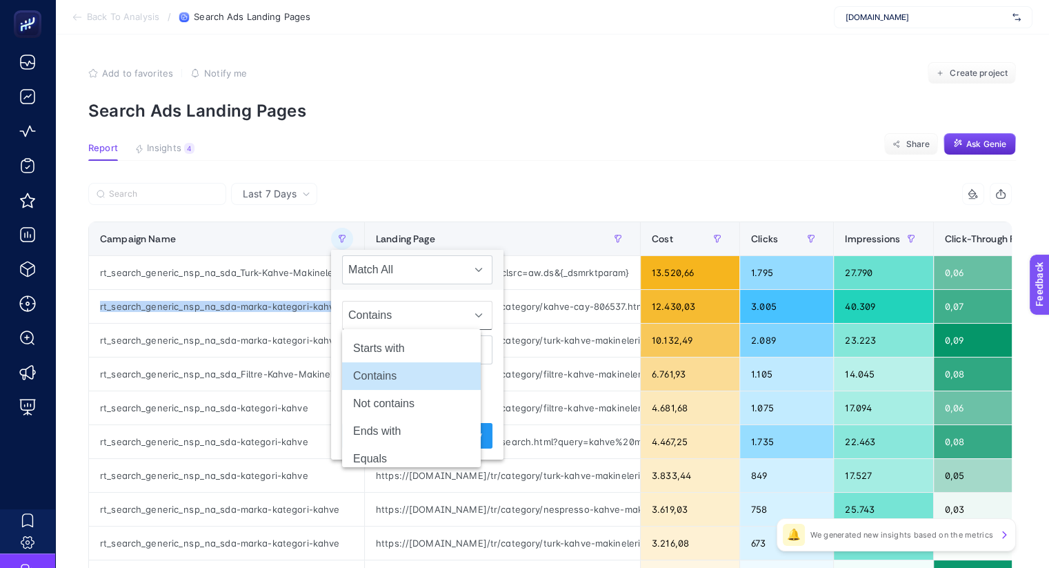
click at [376, 315] on span "Contains" at bounding box center [404, 315] width 123 height 28
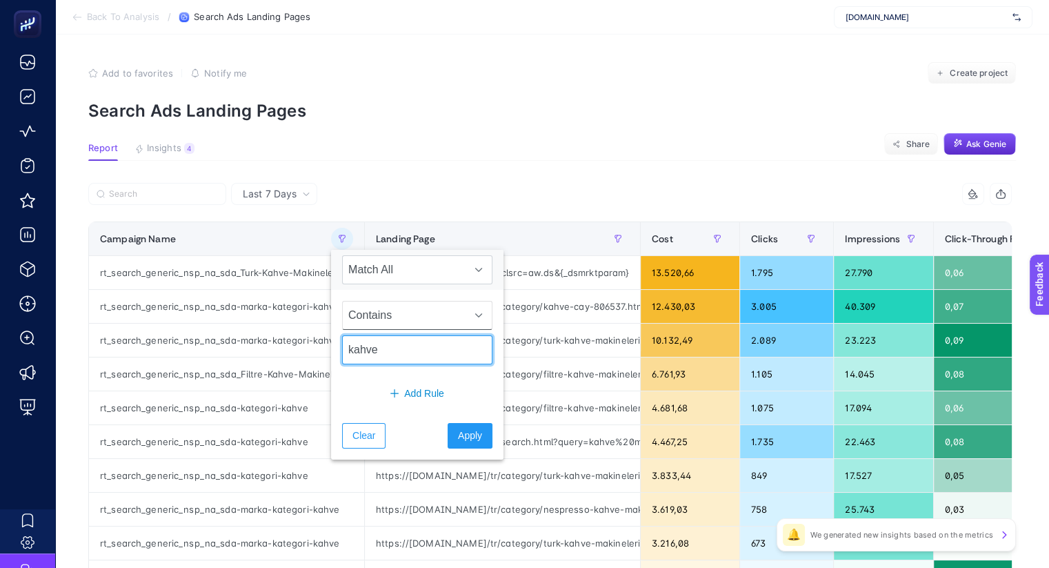
click at [387, 357] on input "kahve" at bounding box center [417, 349] width 150 height 29
paste input "rt_search_generic_nsp_na_sda-marka-kategori-kahve"
type input "rt_search_generic_nsp_na_sda-marka-kategori-kahve"
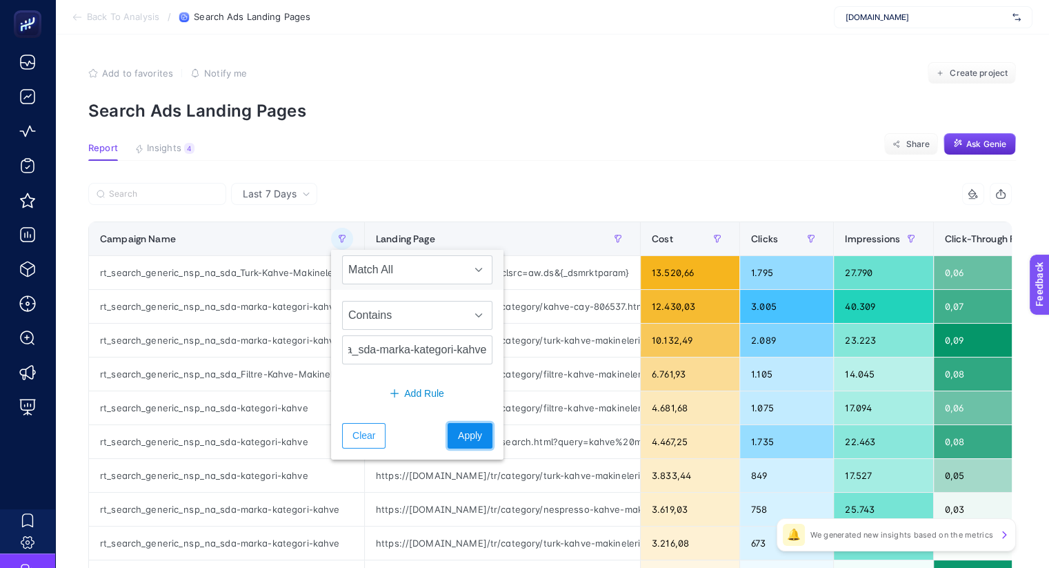
click at [459, 437] on span "Apply" at bounding box center [470, 435] width 24 height 14
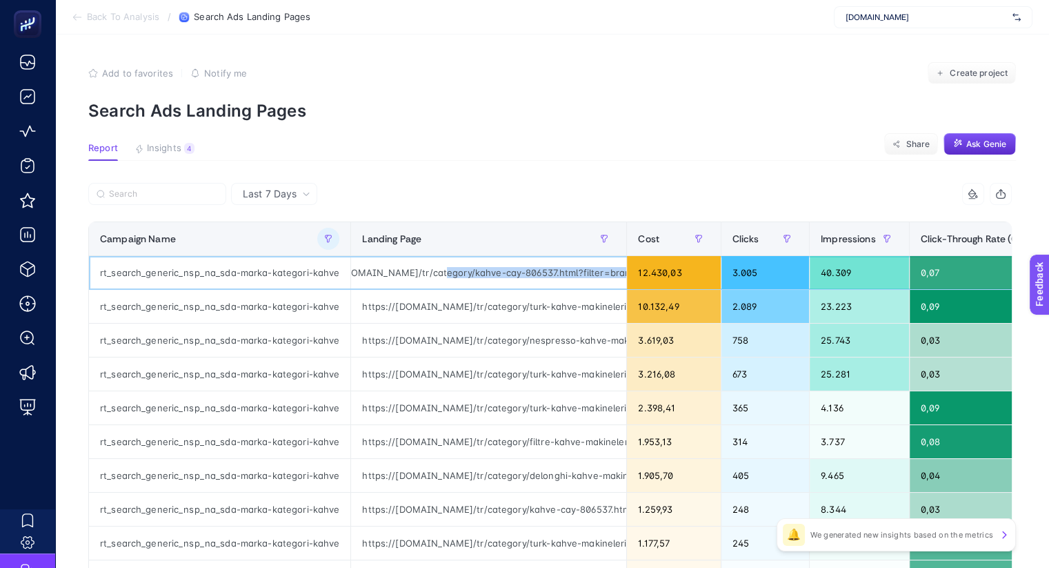
scroll to position [0, 77]
drag, startPoint x: 482, startPoint y: 270, endPoint x: 589, endPoint y: 273, distance: 107.0
click at [589, 273] on div "https://www.mediamarkt.com.tr/tr/category/kahve-cay-806537.html?filter=brand:PH…" at bounding box center [488, 272] width 275 height 33
click at [538, 277] on div "https://www.mediamarkt.com.tr/tr/category/kahve-cay-806537.html?filter=brand:PH…" at bounding box center [488, 272] width 275 height 33
drag, startPoint x: 546, startPoint y: 270, endPoint x: 515, endPoint y: 269, distance: 30.4
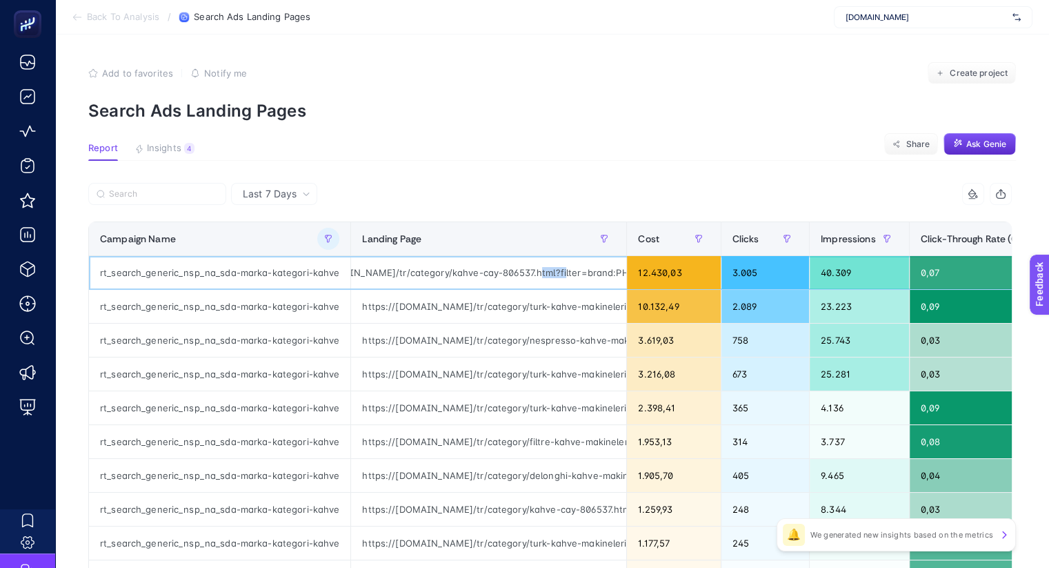
click at [515, 269] on div "https://www.mediamarkt.com.tr/tr/category/kahve-cay-806537.html?filter=brand:PH…" at bounding box center [488, 272] width 275 height 33
copy div "806537"
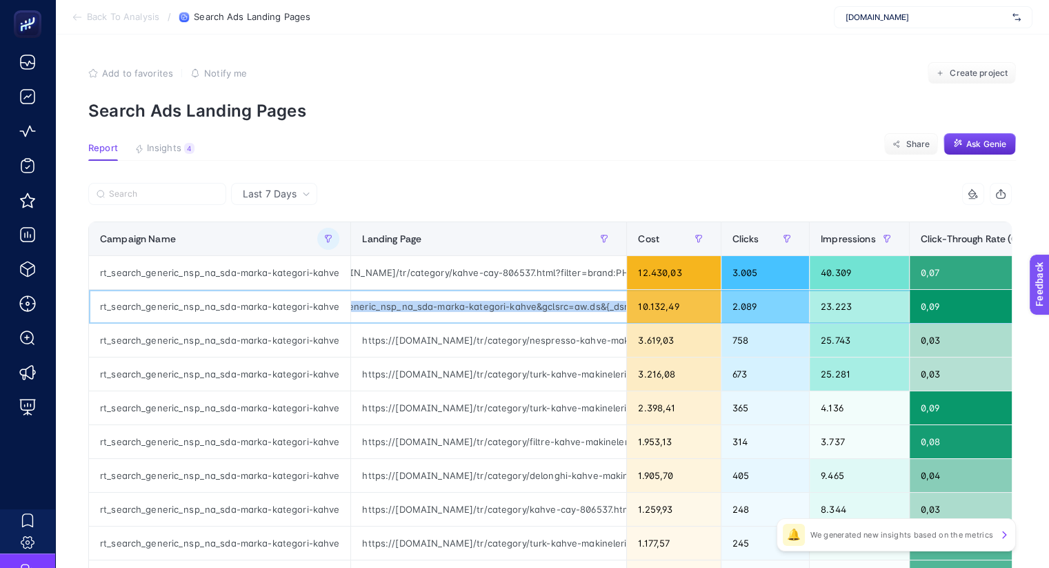
scroll to position [0, 990]
drag, startPoint x: 470, startPoint y: 308, endPoint x: 608, endPoint y: 304, distance: 138.1
click at [608, 304] on div "https://www.mediamarkt.com.tr/tr/category/turk-kahve-makineleri-cezveler-806539…" at bounding box center [488, 306] width 275 height 33
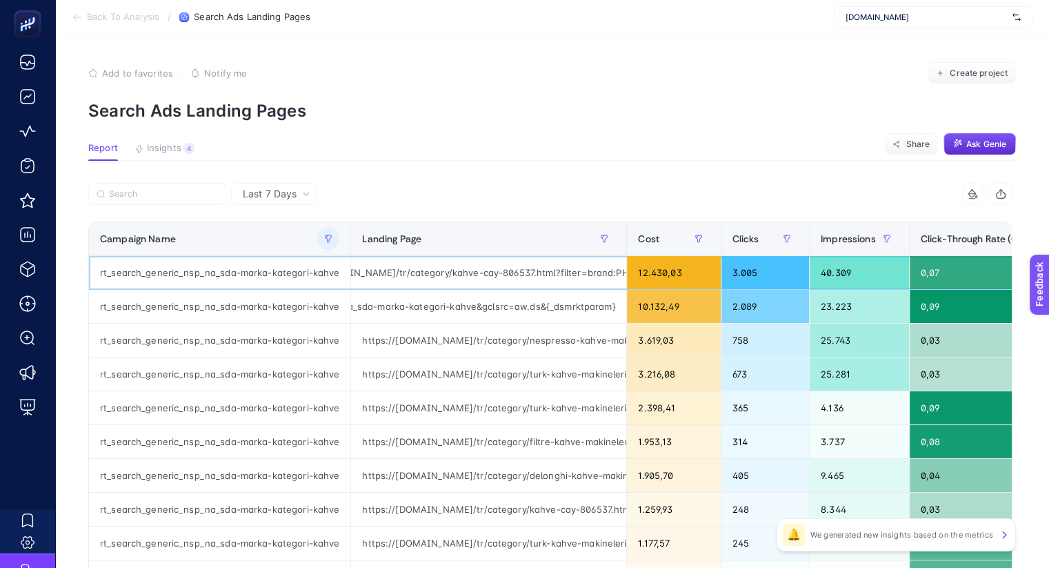
click at [535, 274] on div "https://www.mediamarkt.com.tr/tr/category/kahve-cay-806537.html?filter=brand:PH…" at bounding box center [488, 272] width 275 height 33
copy tr "https://www.mediamarkt.com.tr/tr/category/kahve-cay-806537.html?filter=brand:PH…"
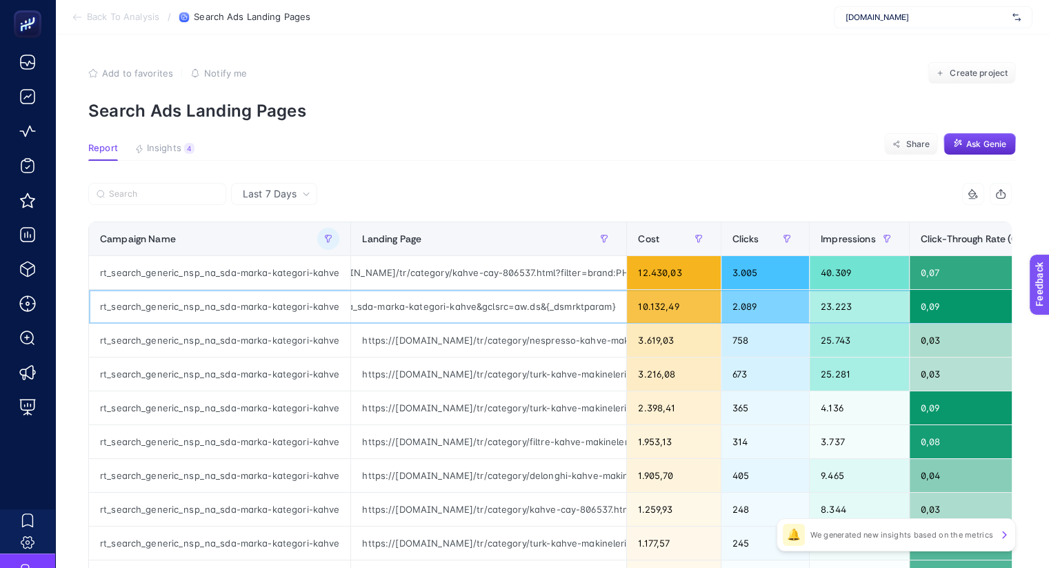
click at [286, 307] on div "rt_search_generic_nsp_na_sda-marka-kategori-kahve" at bounding box center [219, 306] width 261 height 33
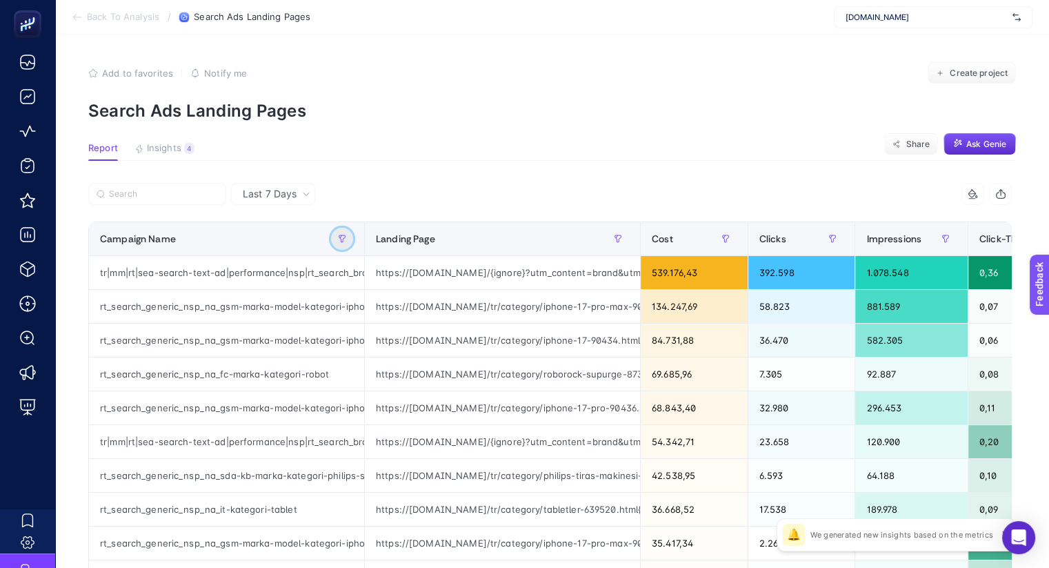
click at [338, 235] on icon "button" at bounding box center [342, 239] width 8 height 8
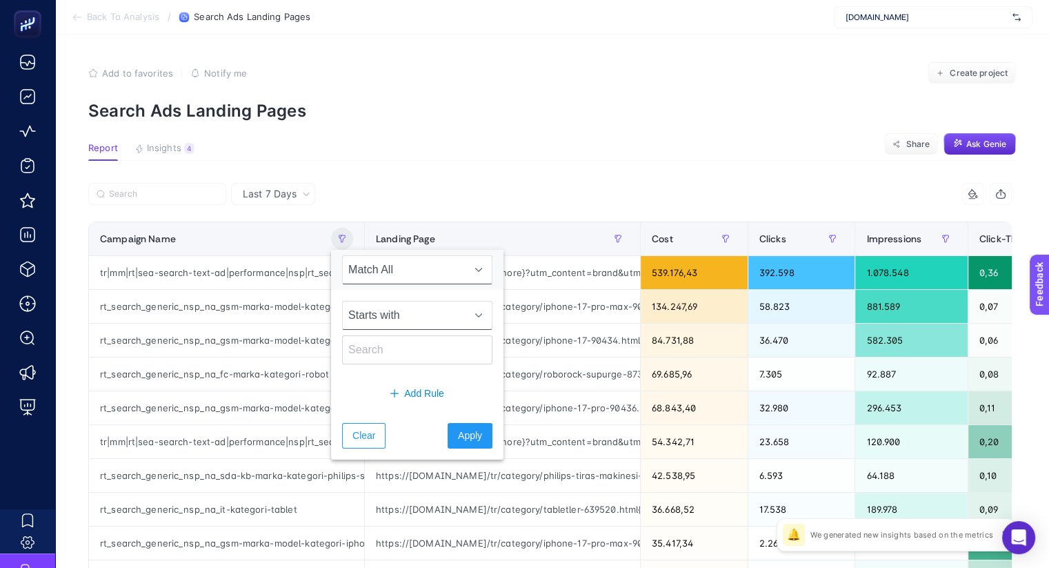
click at [377, 315] on span "Starts with" at bounding box center [404, 315] width 123 height 28
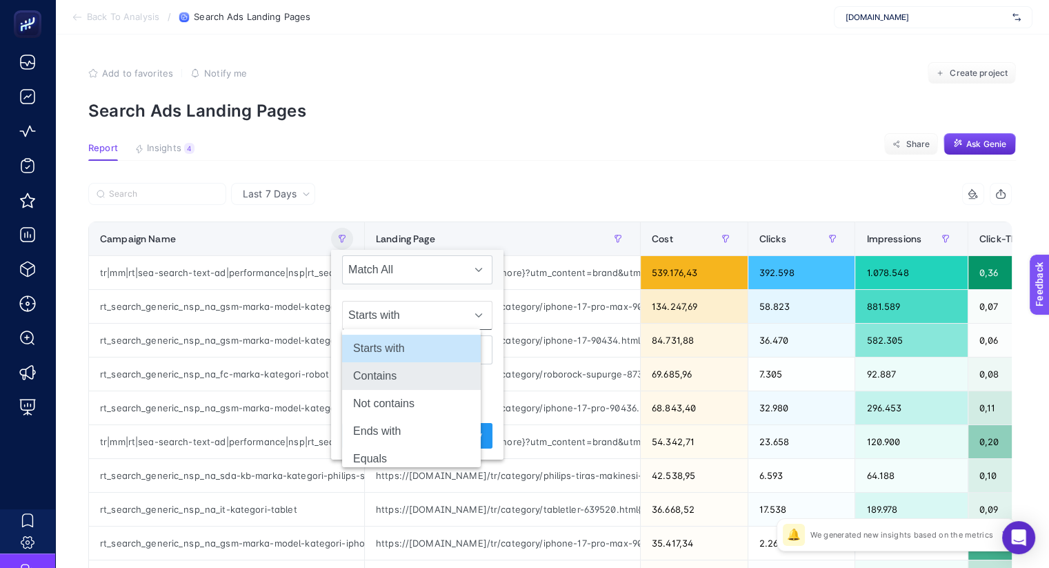
click at [387, 373] on li "Contains" at bounding box center [411, 376] width 139 height 28
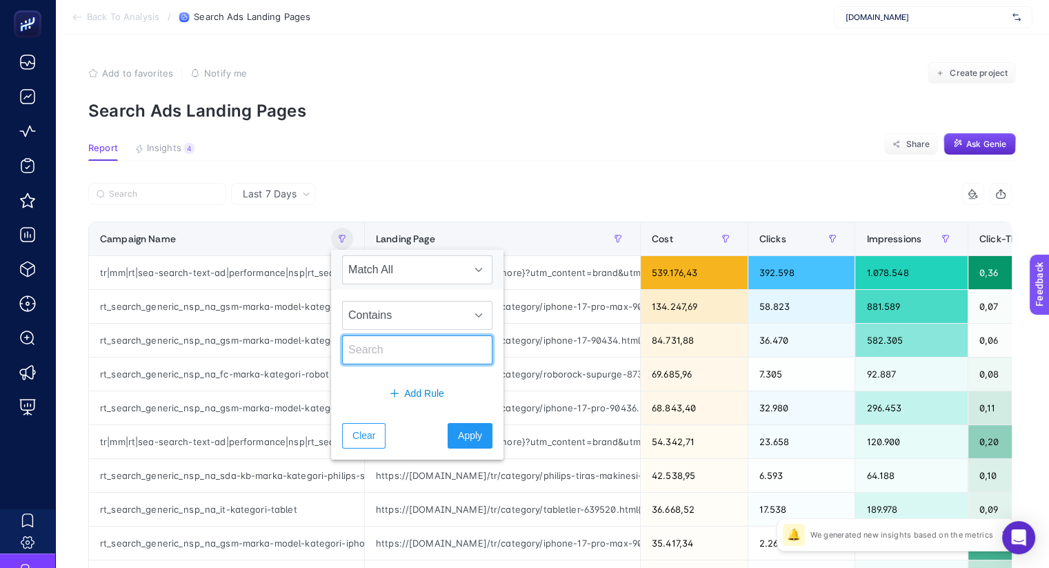
click at [393, 354] on input "text" at bounding box center [417, 349] width 150 height 29
paste input "https://www.mediamarkt.com.tr/tr/category/kahve-cay-806537.html?filter=brand:PH…"
type input "https://www.mediamarkt.com.tr/tr/category/kahve-cay-806537.html?filter=brand:PH…"
type input "kahve"
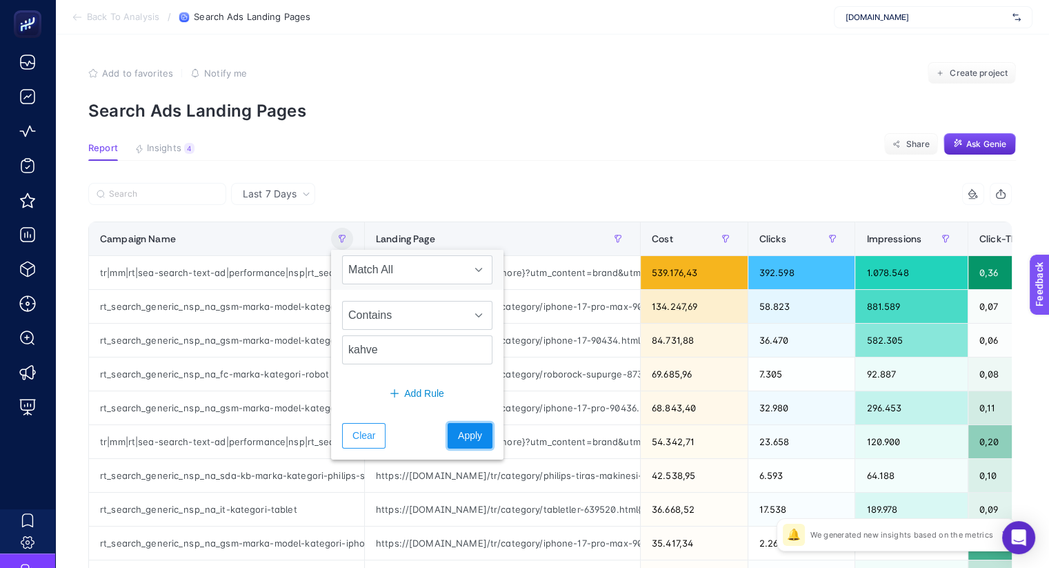
click at [458, 428] on span "Apply" at bounding box center [470, 435] width 24 height 14
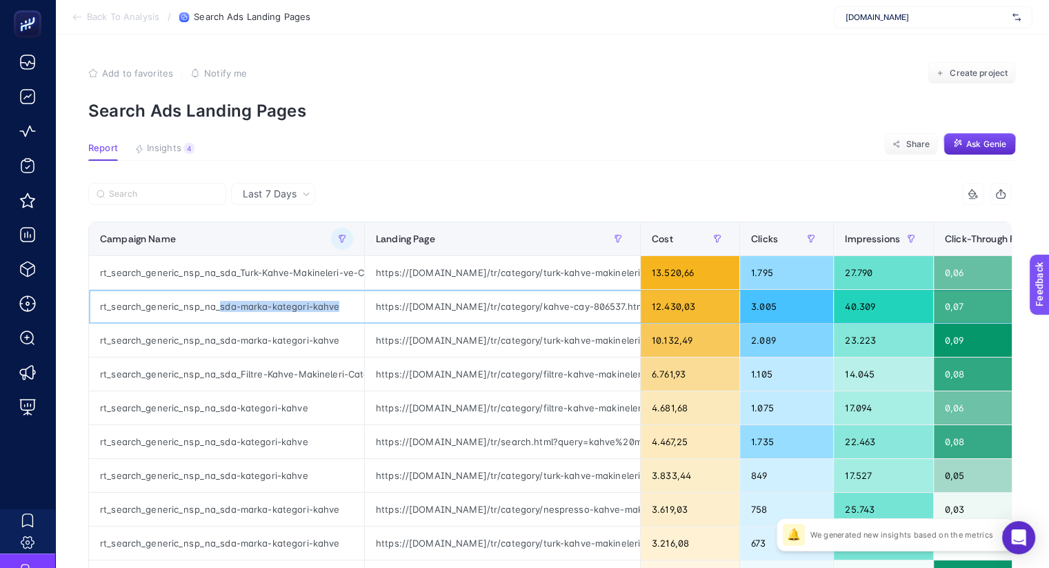
drag, startPoint x: 300, startPoint y: 307, endPoint x: 208, endPoint y: 313, distance: 92.6
click at [208, 313] on div "rt_search_generic_nsp_na_sda-marka-kategori-kahve" at bounding box center [226, 306] width 275 height 33
copy div "sda-marka-kategori-kahve"
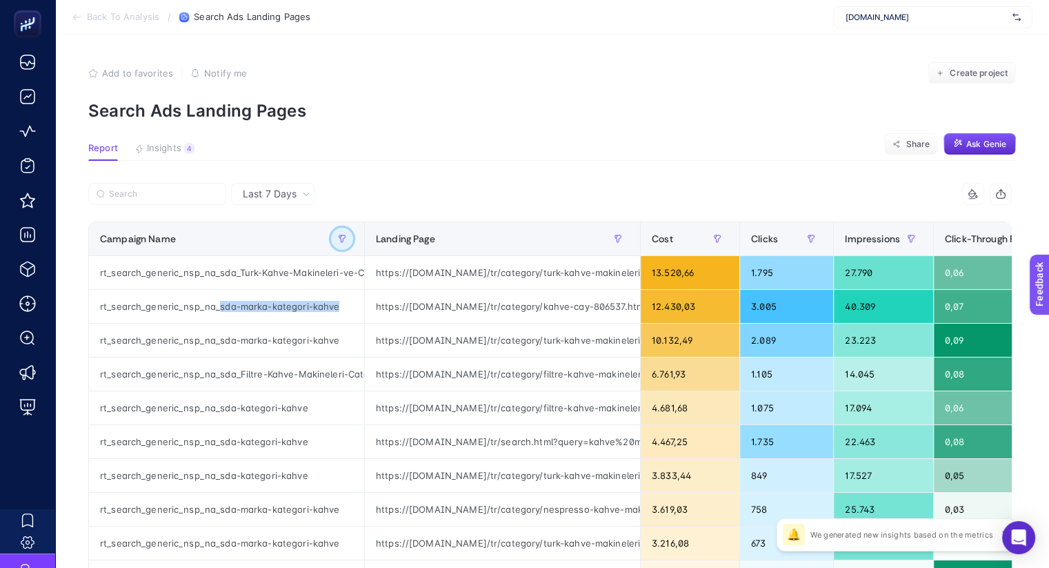
click at [338, 241] on icon "button" at bounding box center [342, 239] width 8 height 8
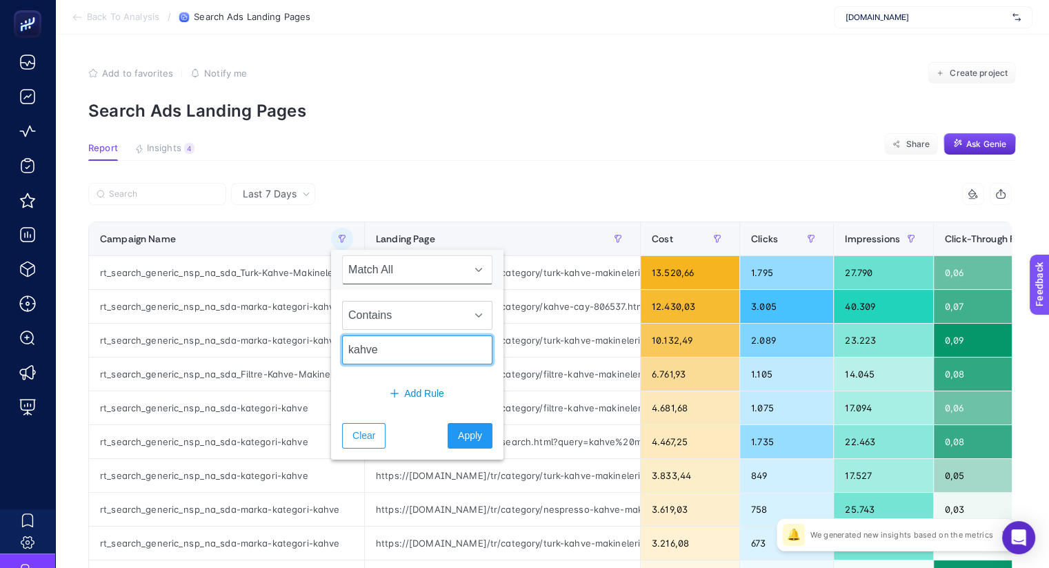
click at [377, 348] on input "kahve" at bounding box center [417, 349] width 150 height 29
paste input "sda-marka-kategori-kahve"
type input "sda-marka-kategori-kahve"
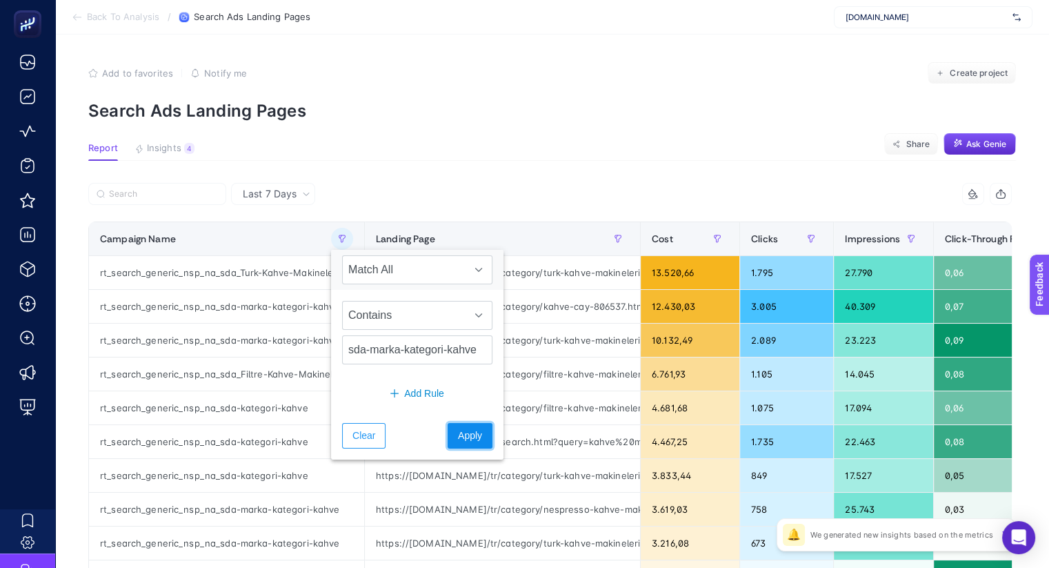
click at [458, 438] on span "Apply" at bounding box center [470, 435] width 24 height 14
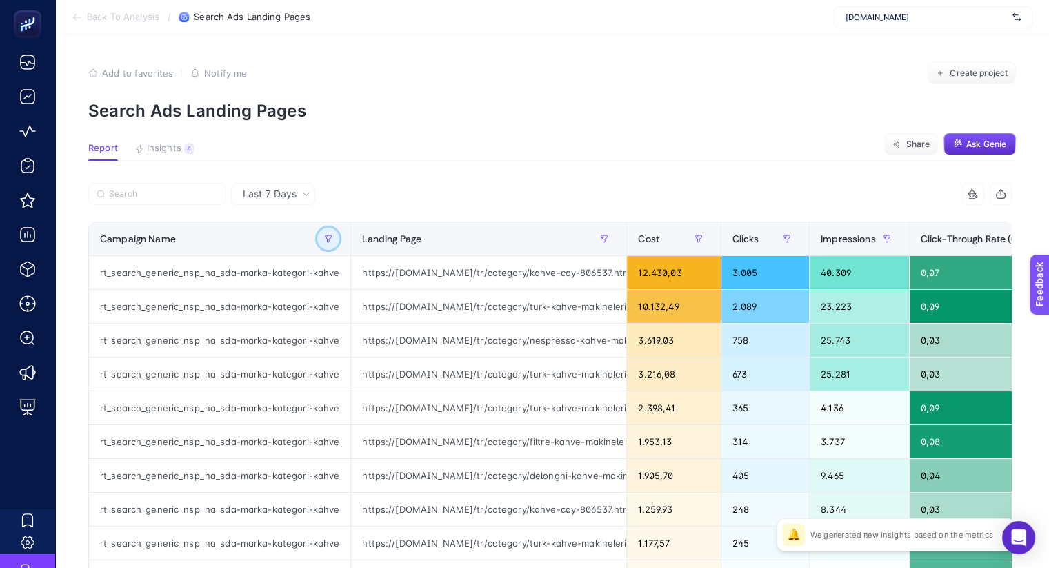
scroll to position [0, 0]
click at [478, 341] on div "https://www.mediamarkt.com.tr/tr/category/nespresso-kahve-makinesi-873047.html{…" at bounding box center [488, 340] width 275 height 33
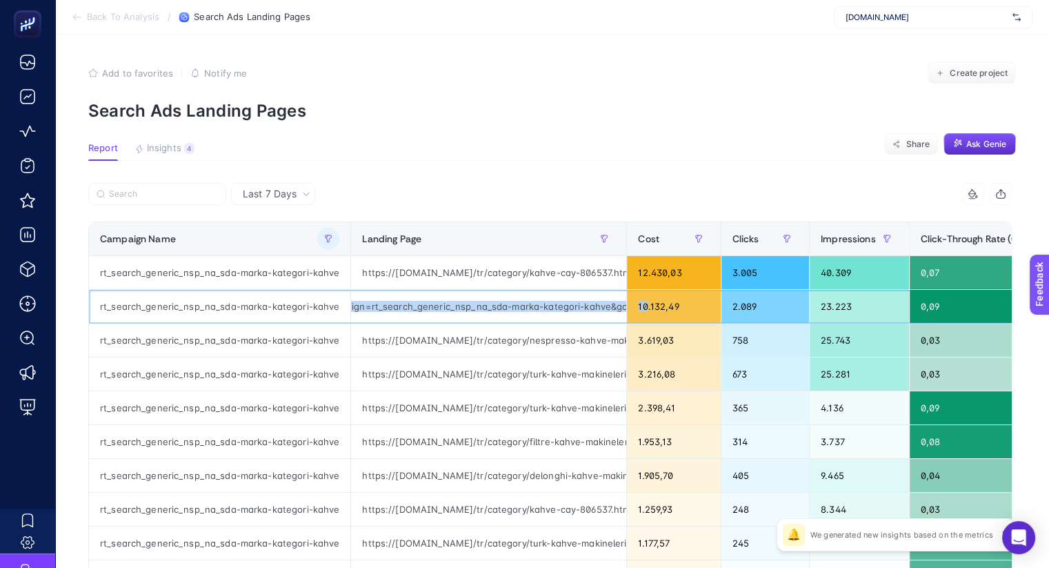
scroll to position [0, 990]
drag, startPoint x: 492, startPoint y: 307, endPoint x: 644, endPoint y: 305, distance: 151.8
click at [644, 305] on tr "rt_search_generic_nsp_na_sda-marka-kategori-kahve https://www.mediamarkt.com.tr…" at bounding box center [862, 307] width 1547 height 34
click at [432, 310] on div "https://www.mediamarkt.com.tr/tr/category/turk-kahve-makineleri-cezveler-806539…" at bounding box center [488, 306] width 275 height 33
click at [431, 306] on div "https://www.mediamarkt.com.tr/tr/category/turk-kahve-makineleri-cezveler-806539…" at bounding box center [488, 306] width 275 height 33
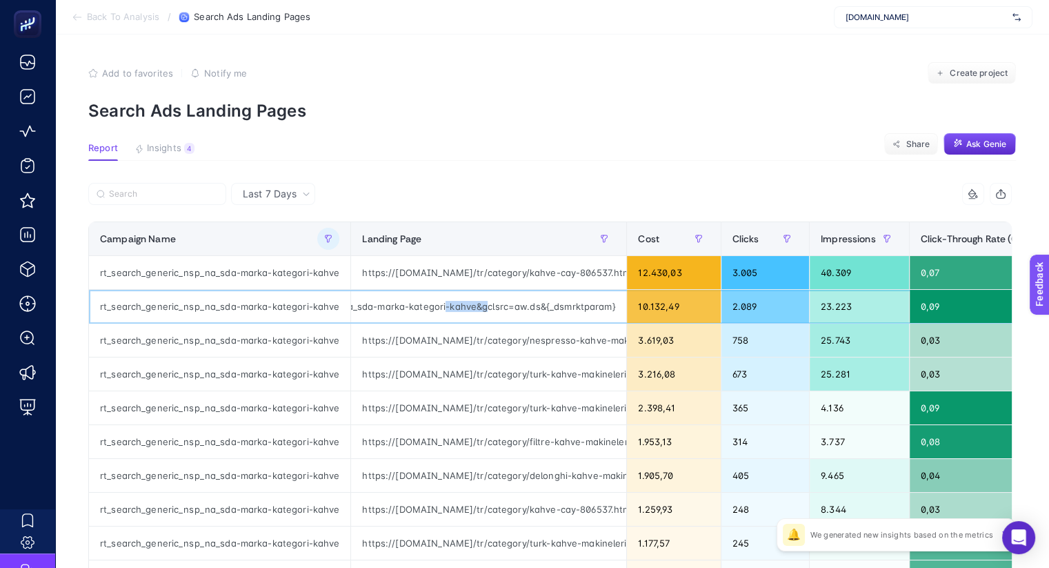
click at [431, 306] on div "https://www.mediamarkt.com.tr/tr/category/turk-kahve-makineleri-cezveler-806539…" at bounding box center [488, 306] width 275 height 33
copy tr "https://www.mediamarkt.com.tr/tr/category/turk-kahve-makineleri-cezveler-806539…"
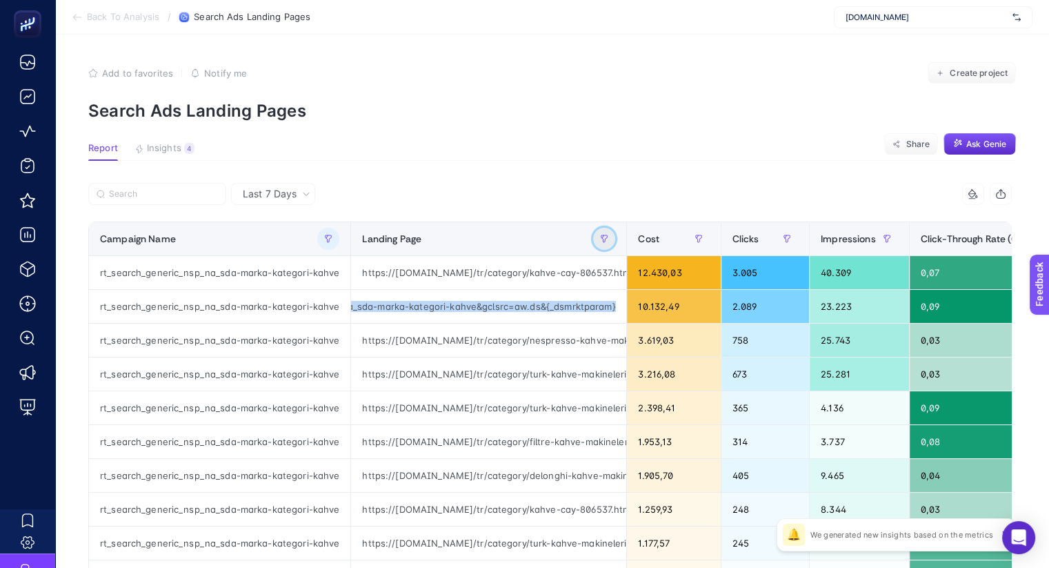
click at [600, 241] on icon "button" at bounding box center [604, 239] width 8 height 8
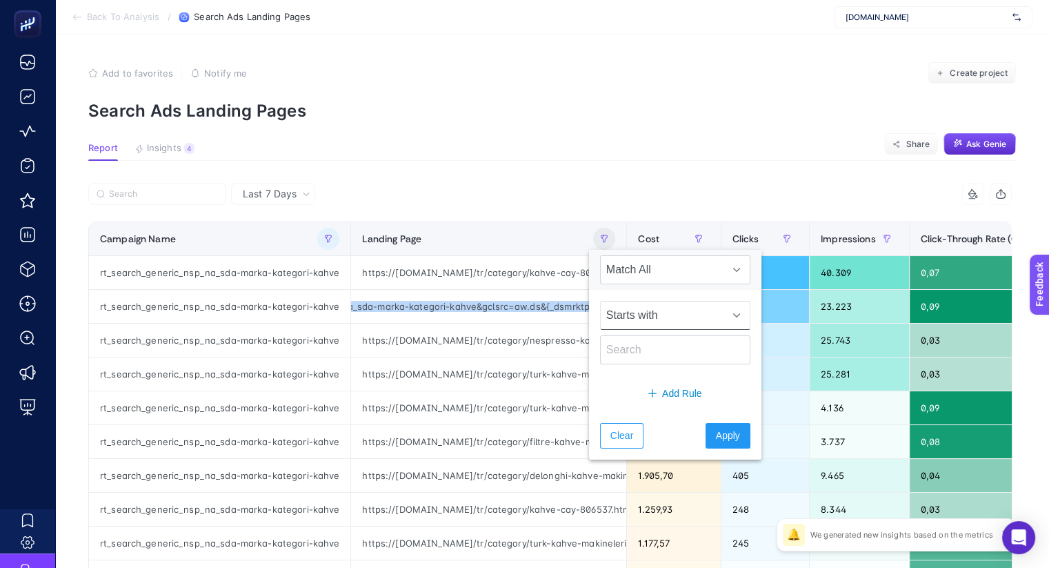
click at [642, 317] on span "Starts with" at bounding box center [662, 315] width 123 height 28
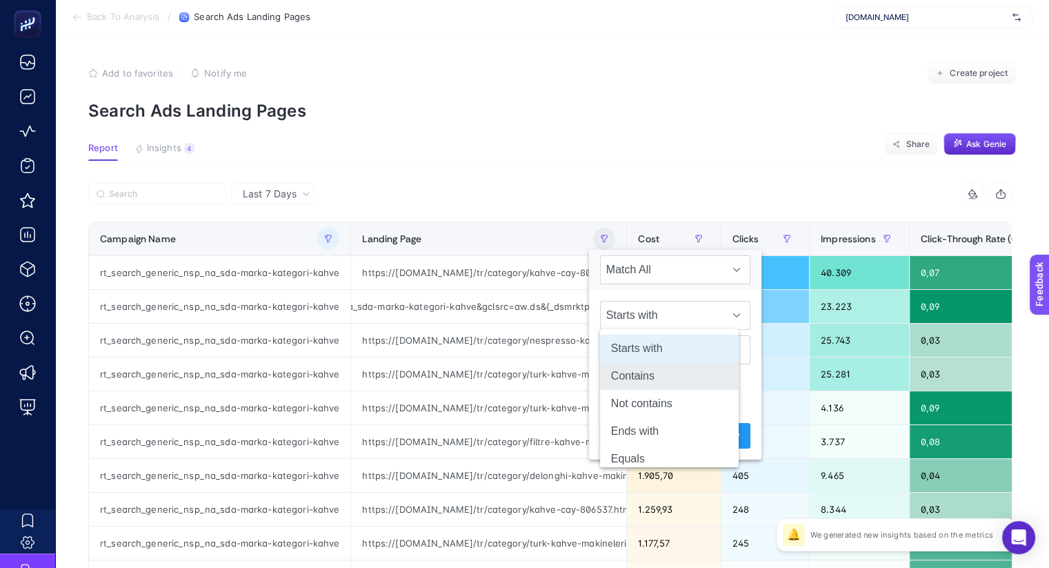
click at [652, 369] on li "Contains" at bounding box center [669, 376] width 139 height 28
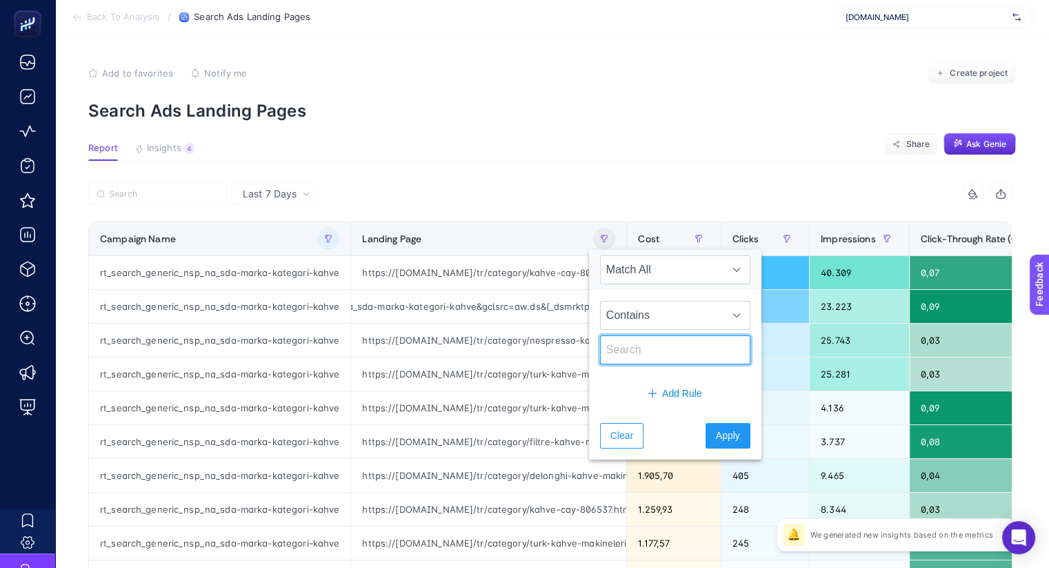
click at [651, 353] on input "text" at bounding box center [675, 349] width 150 height 29
type input "kahve"
click at [718, 438] on span "Apply" at bounding box center [728, 435] width 24 height 14
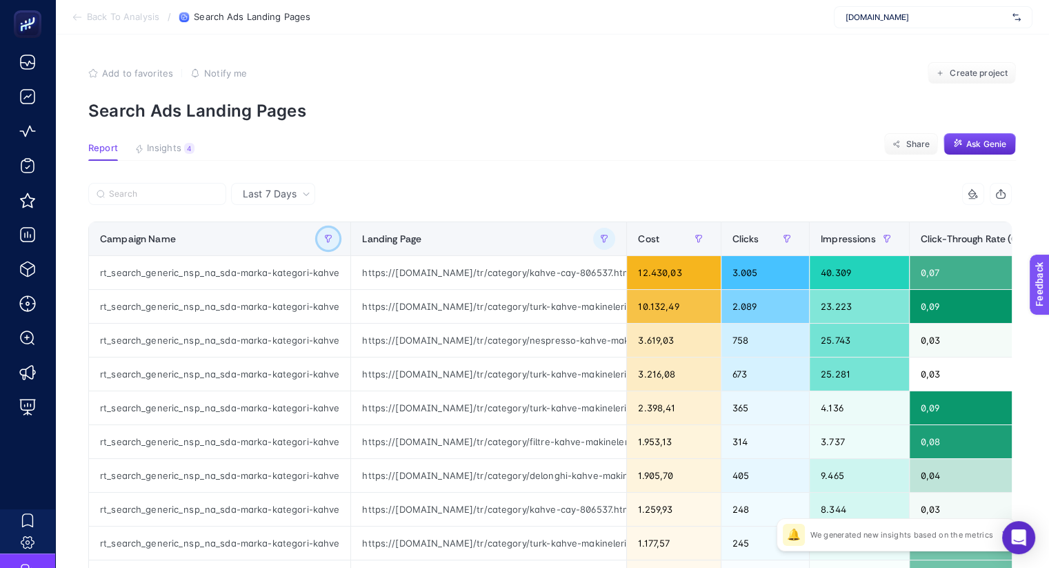
click at [324, 239] on icon "button" at bounding box center [328, 239] width 8 height 8
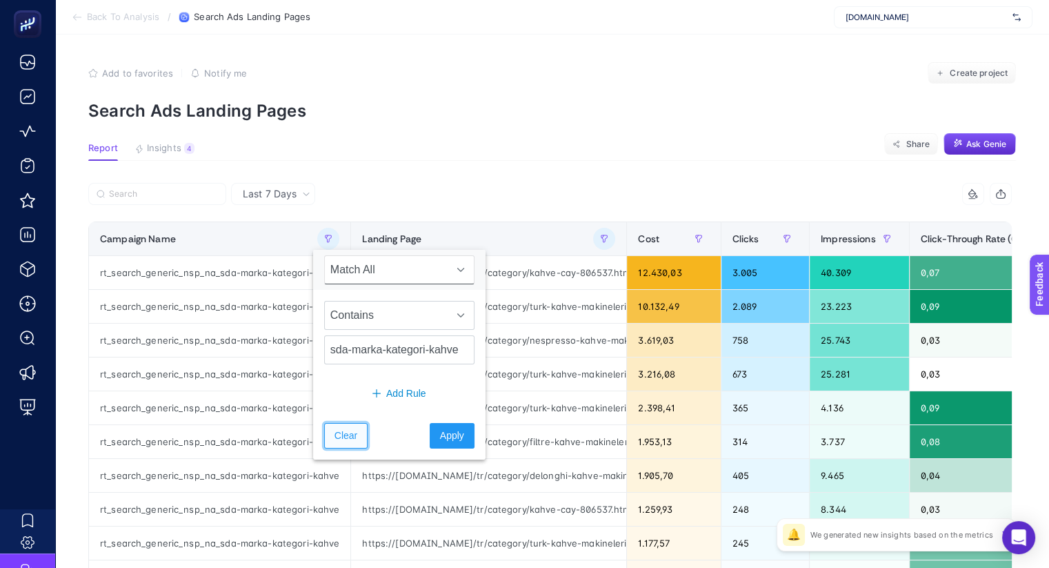
click at [341, 436] on span "Clear" at bounding box center [346, 435] width 23 height 14
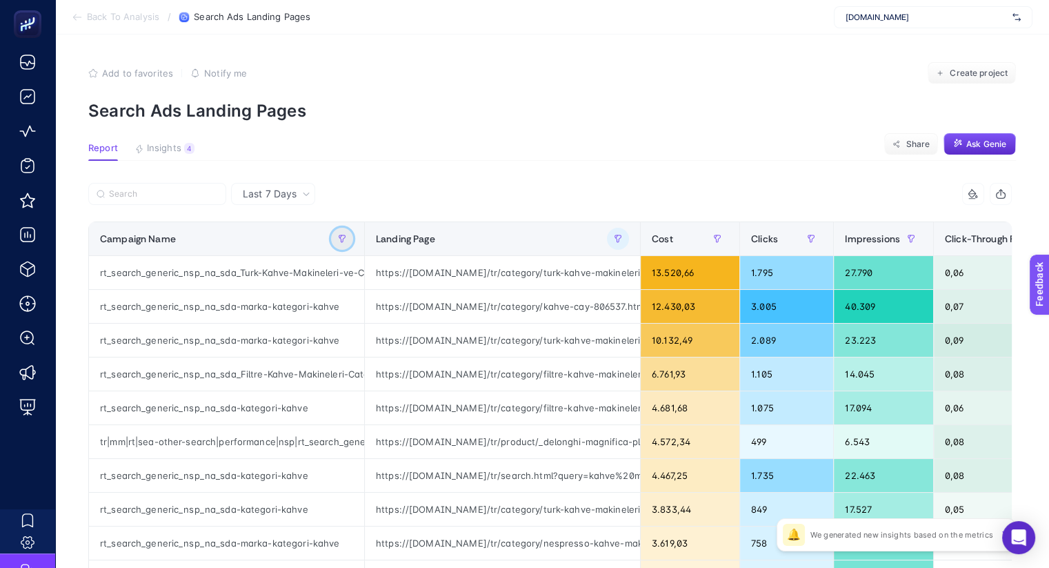
click at [338, 239] on icon "button" at bounding box center [342, 239] width 8 height 8
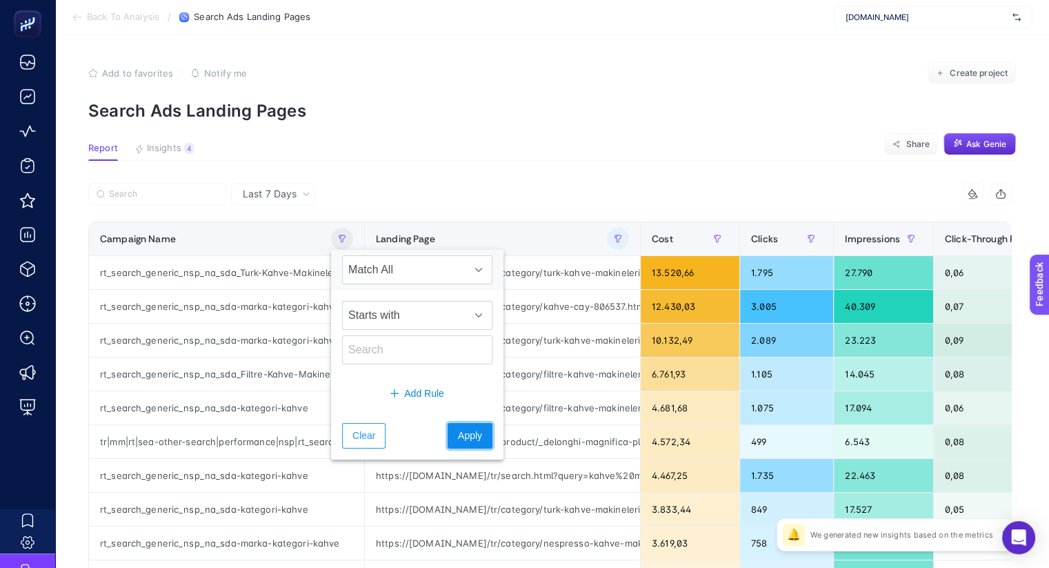
click at [458, 438] on span "Apply" at bounding box center [470, 435] width 24 height 14
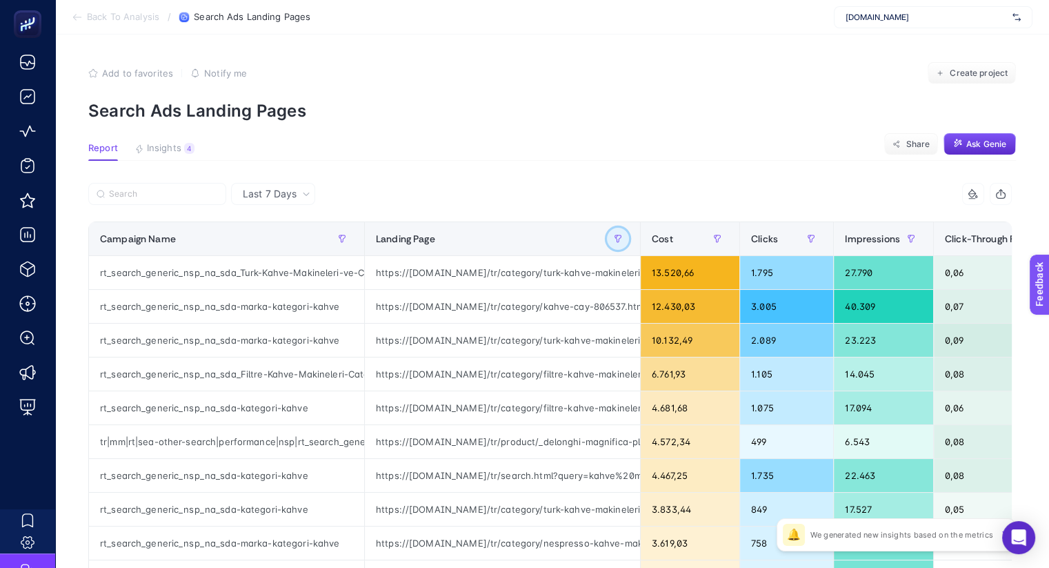
click at [614, 239] on icon "button" at bounding box center [618, 239] width 8 height 8
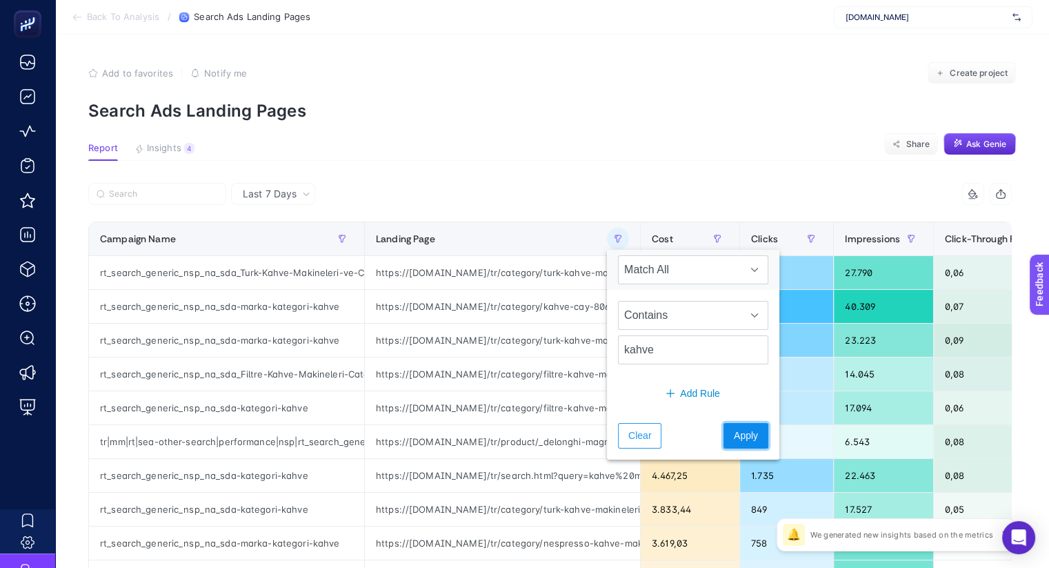
drag, startPoint x: 744, startPoint y: 442, endPoint x: 734, endPoint y: 437, distance: 11.4
click at [745, 442] on button "Apply" at bounding box center [746, 436] width 45 height 26
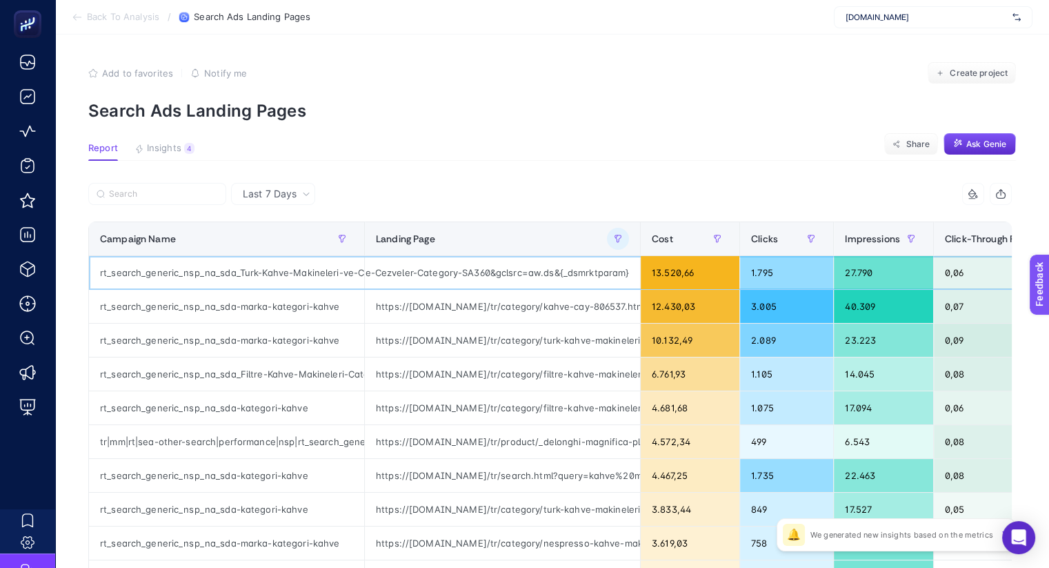
scroll to position [0, 1032]
drag, startPoint x: 475, startPoint y: 276, endPoint x: 624, endPoint y: 271, distance: 149.1
click at [624, 271] on div "https://www.mediamarkt.com.tr/tr/category/turk-kahve-makineleri-cezveler-806539…" at bounding box center [502, 272] width 275 height 33
click at [579, 272] on div "https://www.mediamarkt.com.tr/tr/category/turk-kahve-makineleri-cezveler-806539…" at bounding box center [502, 272] width 275 height 33
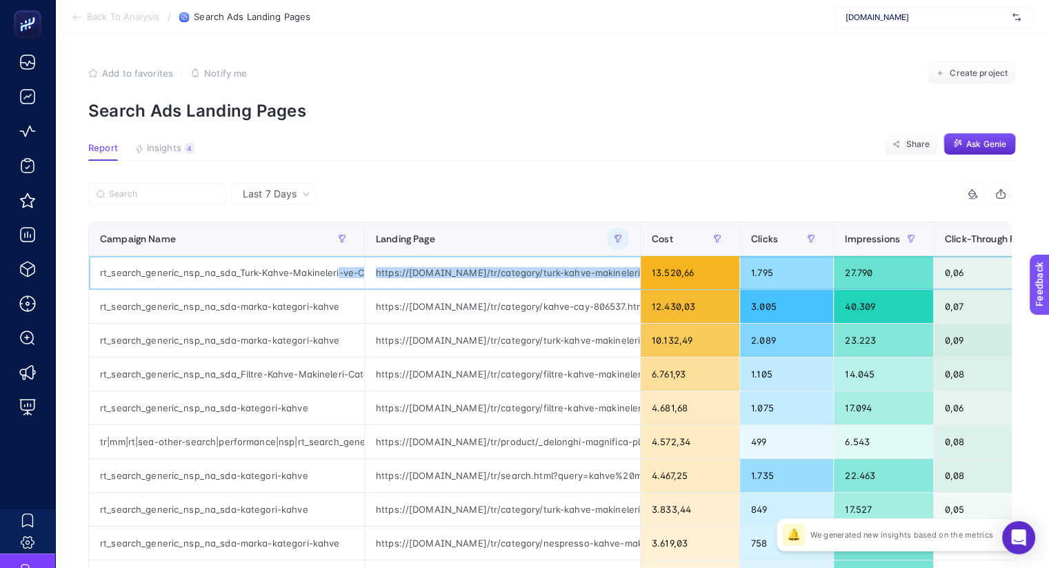
drag, startPoint x: 564, startPoint y: 272, endPoint x: 379, endPoint y: 282, distance: 185.1
click at [326, 269] on tr "rt_search_generic_nsp_na_sda_Turk-Kahve-Makineleri-ve-Cezveler-Category-SA360 h…" at bounding box center [875, 273] width 1572 height 34
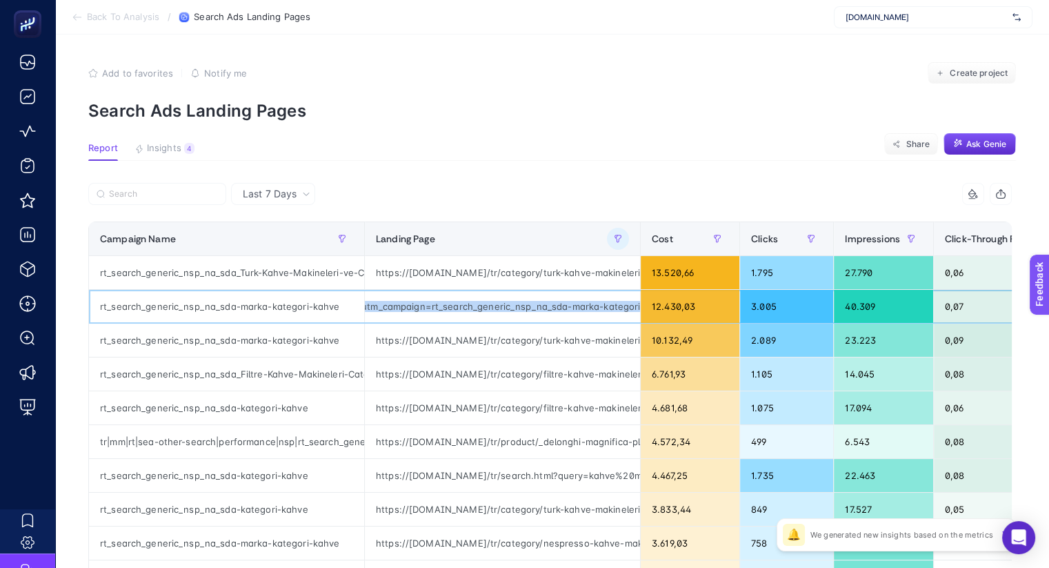
scroll to position [0, 737]
drag, startPoint x: 436, startPoint y: 305, endPoint x: 557, endPoint y: 334, distance: 124.2
click at [597, 306] on div "https://www.mediamarkt.com.tr/tr/category/kahve-cay-806537.html?filter=brand:PH…" at bounding box center [502, 306] width 275 height 33
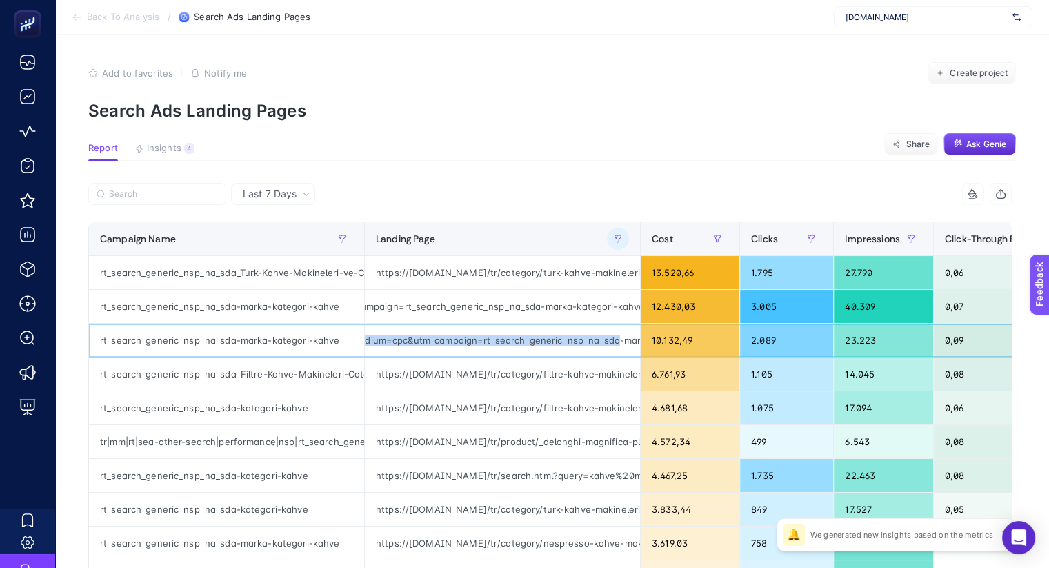
scroll to position [0, 751]
drag, startPoint x: 507, startPoint y: 337, endPoint x: 567, endPoint y: 341, distance: 60.2
click at [567, 341] on div "https://www.mediamarkt.com.tr/tr/category/turk-kahve-makineleri-cezveler-806539…" at bounding box center [502, 340] width 275 height 33
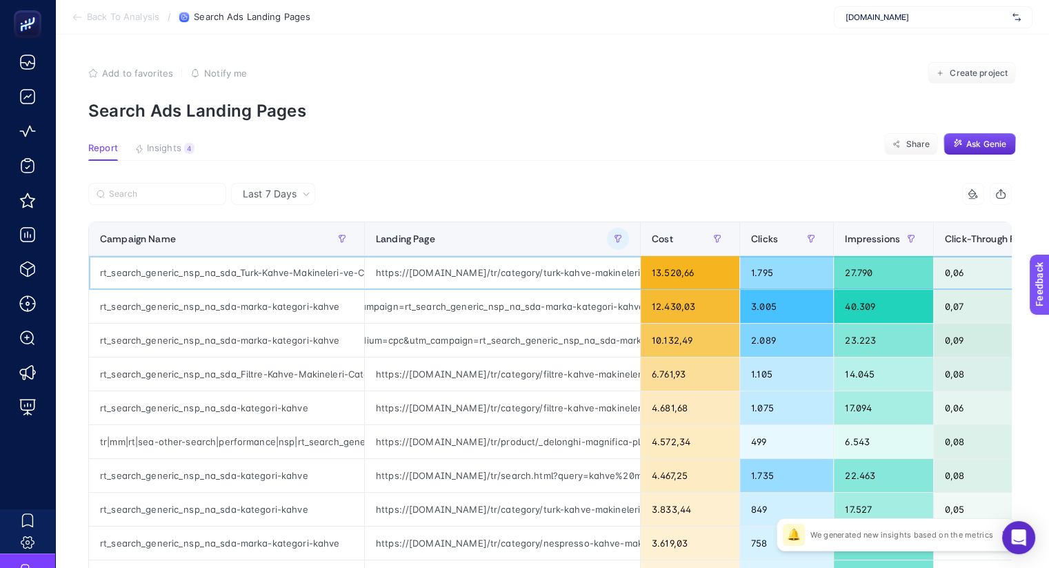
click at [676, 256] on div "13.520,66" at bounding box center [690, 272] width 99 height 33
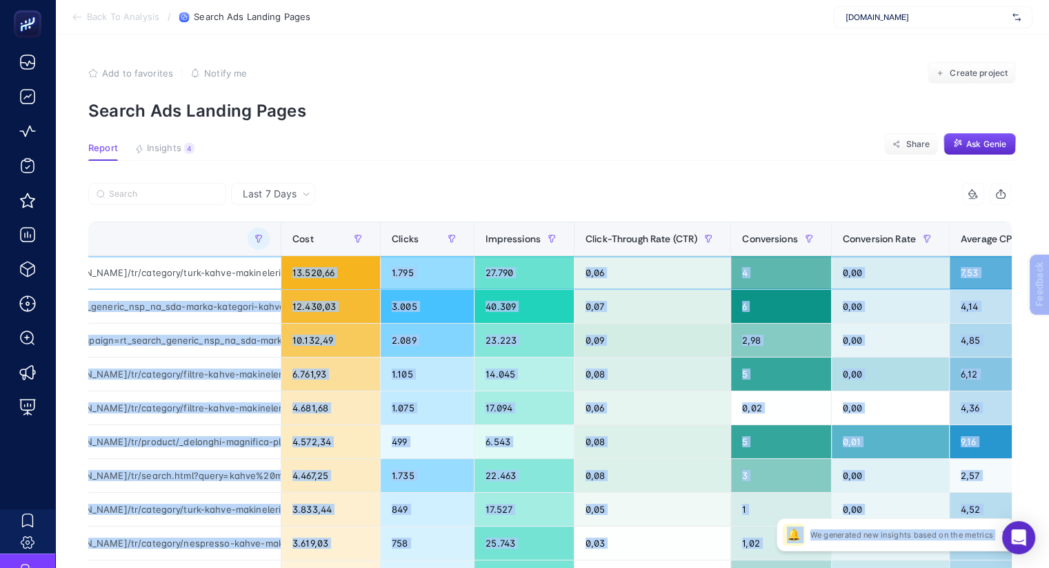
scroll to position [0, 517]
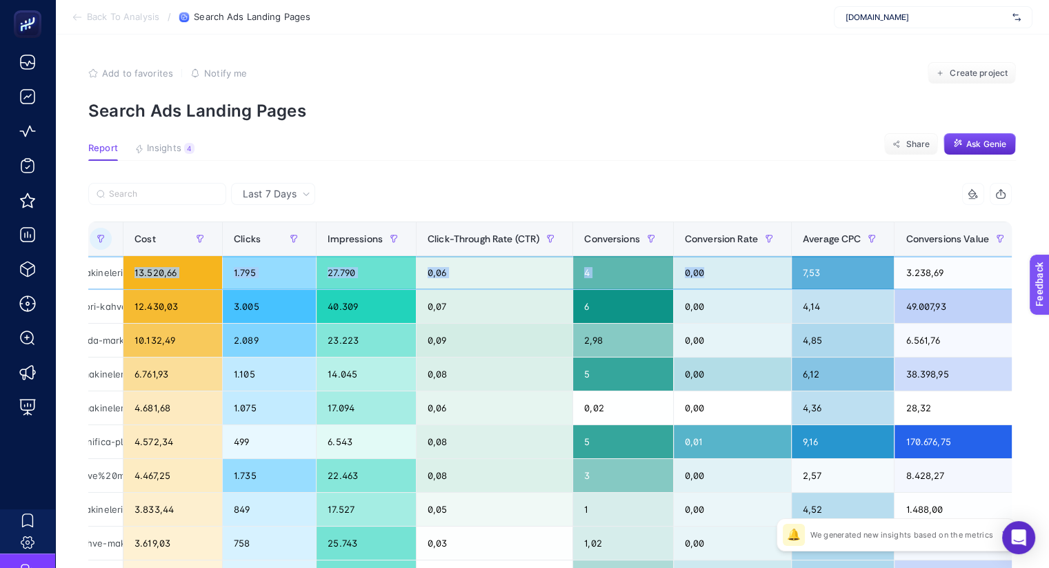
drag, startPoint x: 640, startPoint y: 272, endPoint x: 742, endPoint y: 270, distance: 101.4
click at [744, 269] on tr "rt_search_generic_nsp_na_sda_Turk-Kahve-Makineleri-ve-Cezveler-Category-SA360 h…" at bounding box center [358, 273] width 1572 height 34
click at [713, 318] on div "0,00" at bounding box center [732, 306] width 117 height 33
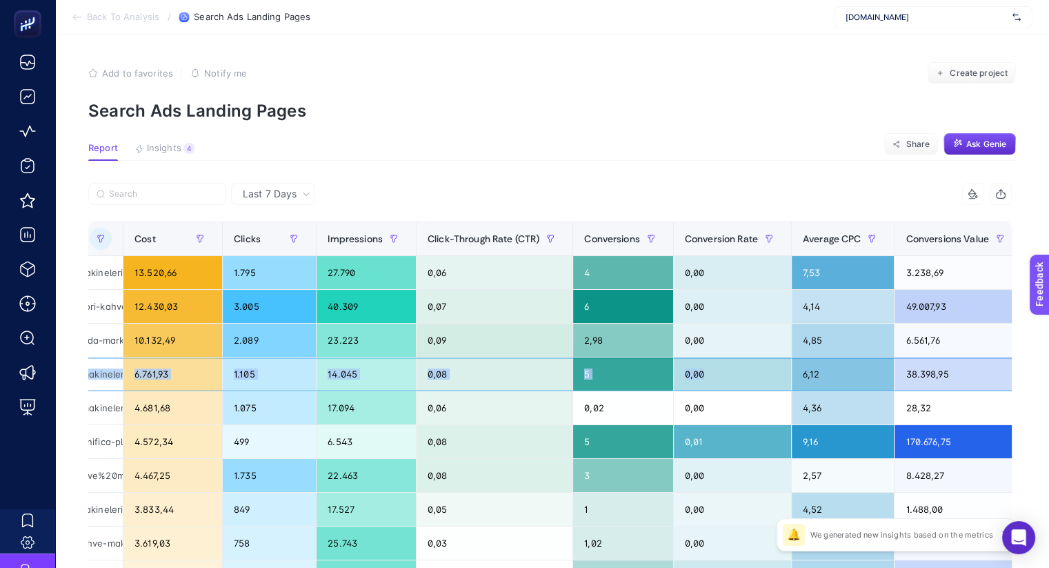
drag, startPoint x: 685, startPoint y: 368, endPoint x: 954, endPoint y: 352, distance: 269.5
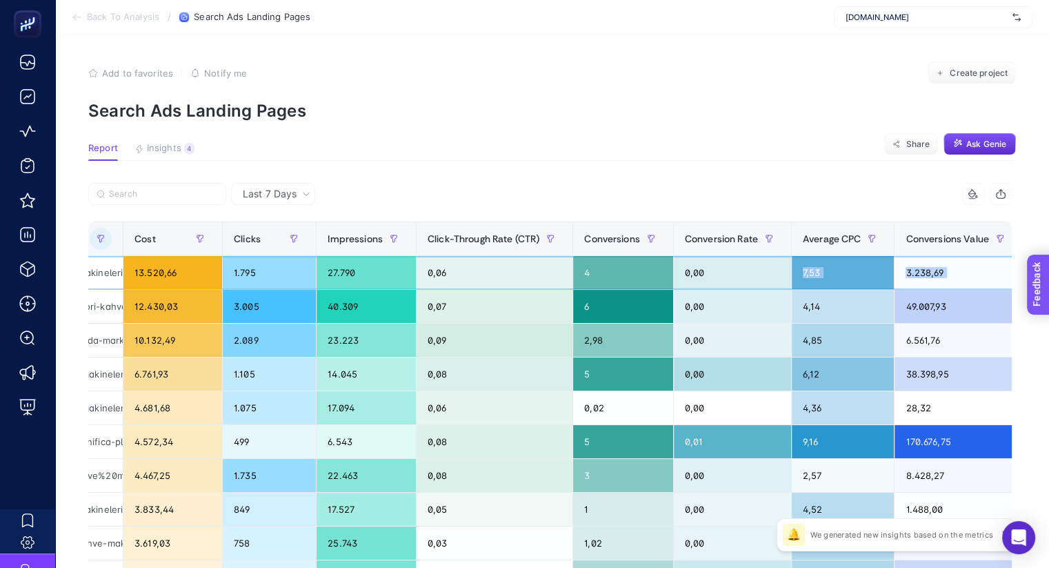
scroll to position [0, 627]
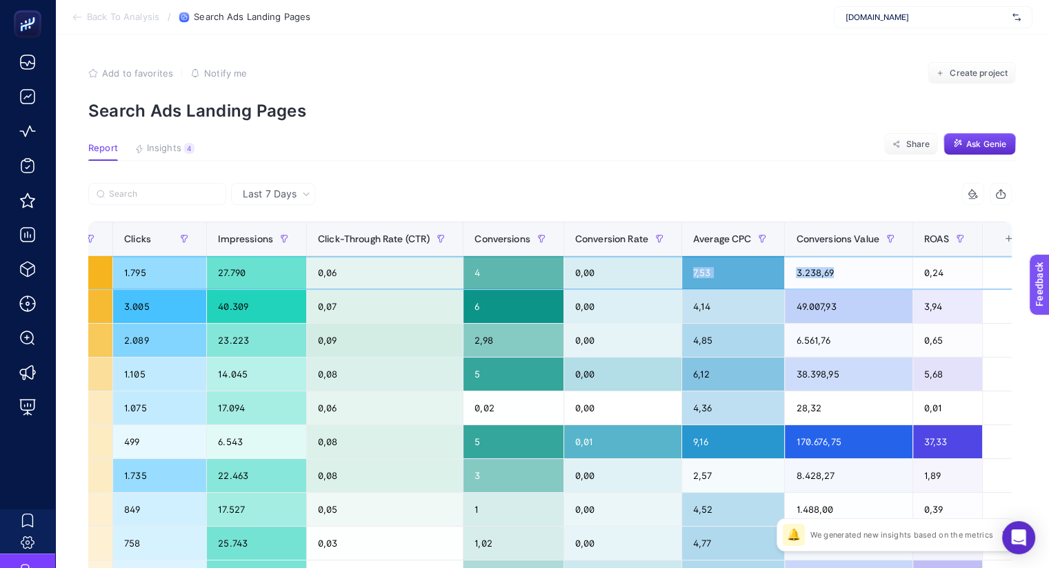
drag, startPoint x: 780, startPoint y: 275, endPoint x: 941, endPoint y: 277, distance: 160.8
click at [899, 268] on tr "rt_search_generic_nsp_na_sda_Turk-Kahve-Makineleri-ve-Cezveler-Category-SA360 h…" at bounding box center [248, 273] width 1572 height 34
click at [942, 277] on div "0,24" at bounding box center [948, 272] width 70 height 33
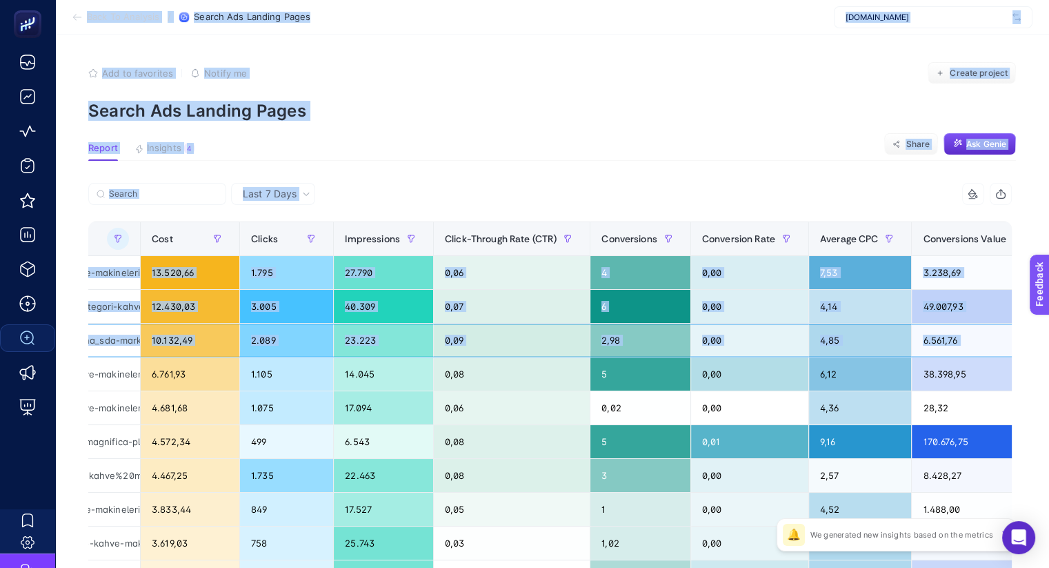
scroll to position [0, 0]
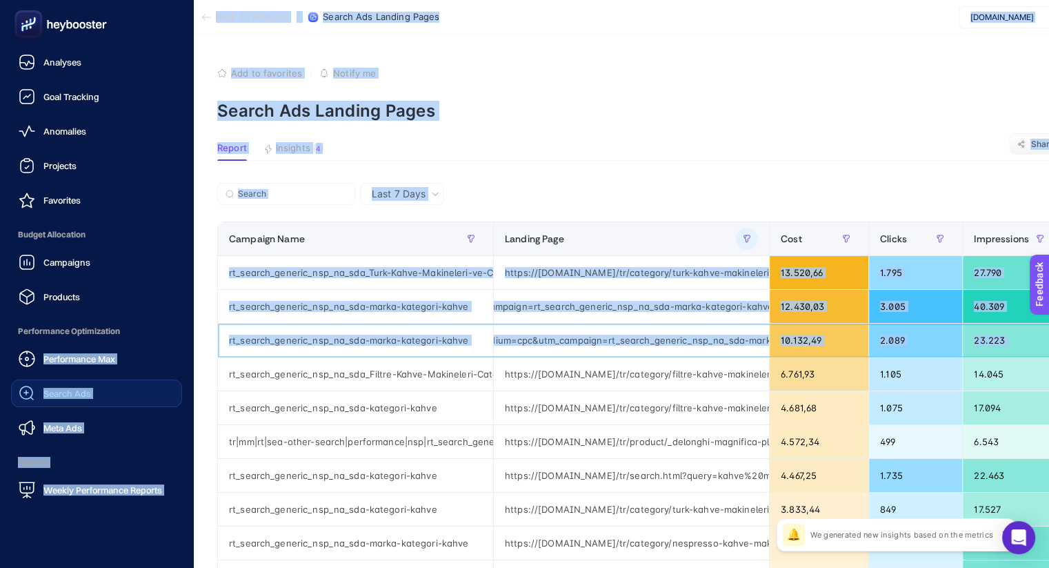
drag, startPoint x: 942, startPoint y: 334, endPoint x: 54, endPoint y: 338, distance: 888.6
click at [31, 338] on div "Analyses Goal Tracking Anomalies Projects Favorites Budget Allocation Campaigns…" at bounding box center [515, 556] width 1049 height 1113
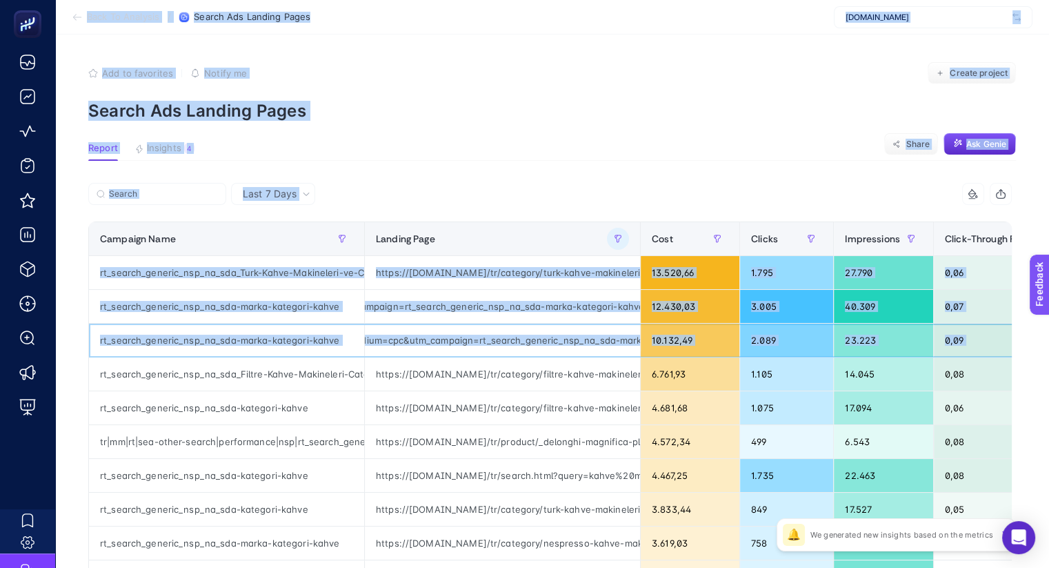
click at [467, 344] on div "https://www.mediamarkt.com.tr/tr/category/turk-kahve-makineleri-cezveler-806539…" at bounding box center [502, 340] width 275 height 33
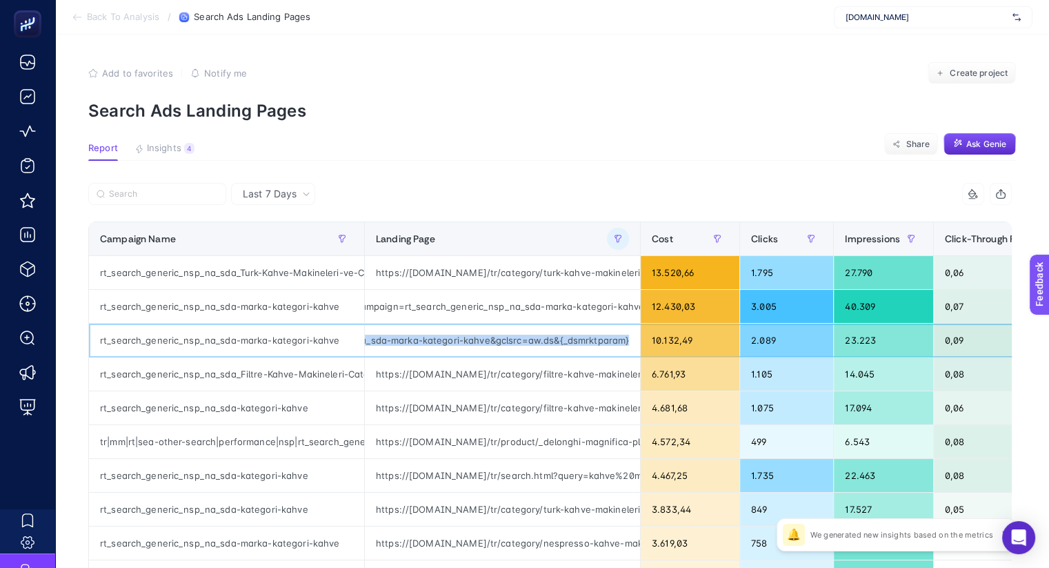
scroll to position [0, 990]
drag, startPoint x: 479, startPoint y: 338, endPoint x: 620, endPoint y: 338, distance: 141.4
click at [620, 338] on div "https://www.mediamarkt.com.tr/tr/category/turk-kahve-makineleri-cezveler-806539…" at bounding box center [502, 340] width 275 height 33
click at [215, 341] on div "rt_search_generic_nsp_na_sda-marka-kategori-kahve" at bounding box center [226, 340] width 275 height 33
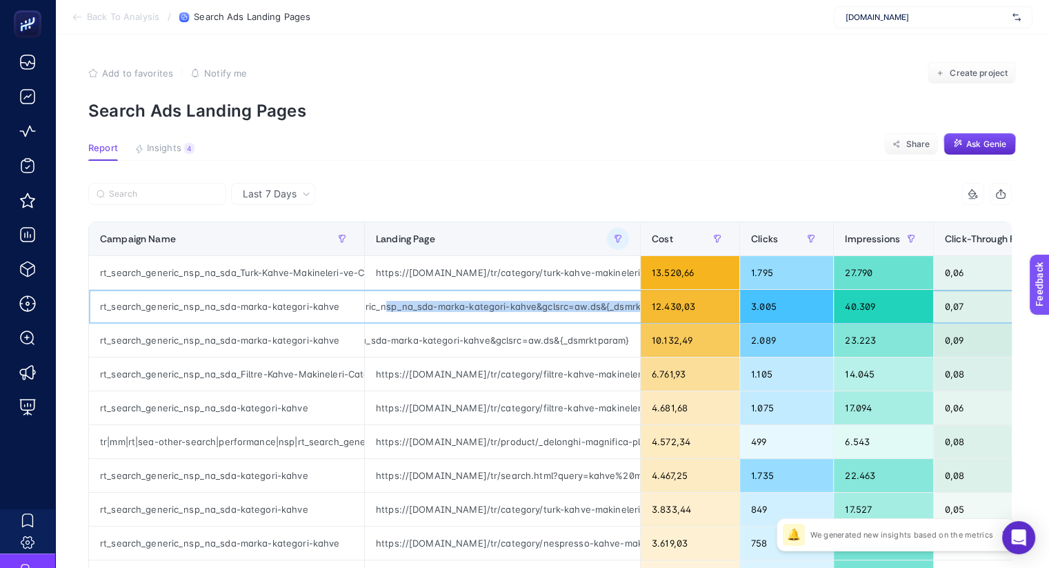
scroll to position [0, 904]
drag, startPoint x: 461, startPoint y: 308, endPoint x: 580, endPoint y: 302, distance: 119.5
click at [580, 302] on div "https://www.mediamarkt.com.tr/tr/category/kahve-cay-806537.html?filter=brand:PH…" at bounding box center [502, 306] width 275 height 33
click at [592, 296] on div "https://www.mediamarkt.com.tr/tr/category/kahve-cay-806537.html?filter=brand:PH…" at bounding box center [502, 306] width 275 height 33
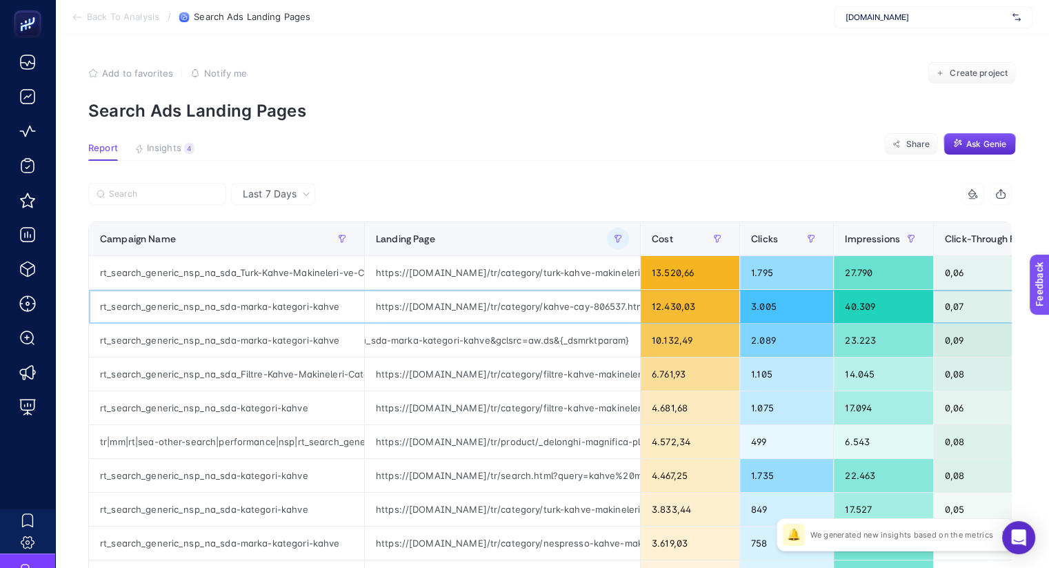
drag, startPoint x: 628, startPoint y: 303, endPoint x: 348, endPoint y: 317, distance: 279.7
click at [348, 317] on tr "rt_search_generic_nsp_na_sda-marka-kategori-kahve https://www.mediamarkt.com.tr…" at bounding box center [875, 307] width 1572 height 34
copy tr "https://www.mediamarkt.com.tr/tr/category/kahve-cay-806537.html?filter=brand:PH…"
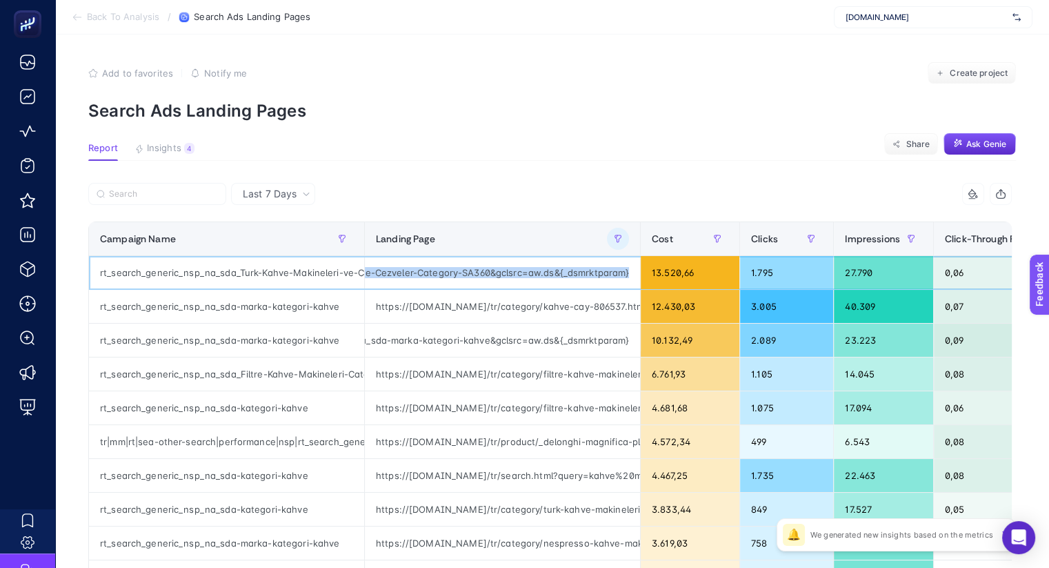
scroll to position [0, 1032]
drag, startPoint x: 479, startPoint y: 271, endPoint x: 594, endPoint y: 275, distance: 115.3
click at [594, 275] on div "https://www.mediamarkt.com.tr/tr/category/turk-kahve-makineleri-cezveler-806539…" at bounding box center [502, 272] width 275 height 33
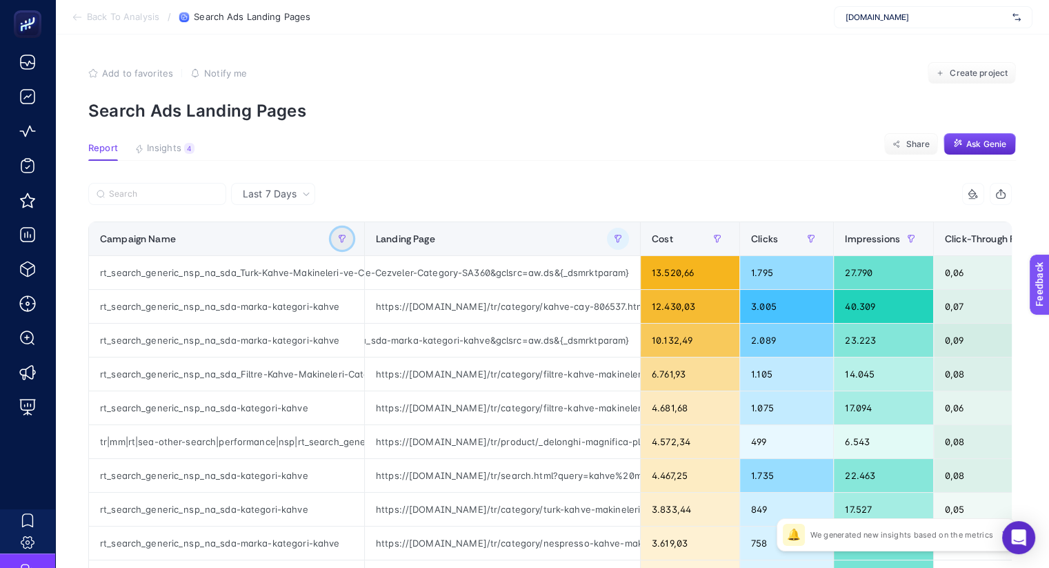
click at [338, 241] on icon "button" at bounding box center [342, 239] width 8 height 8
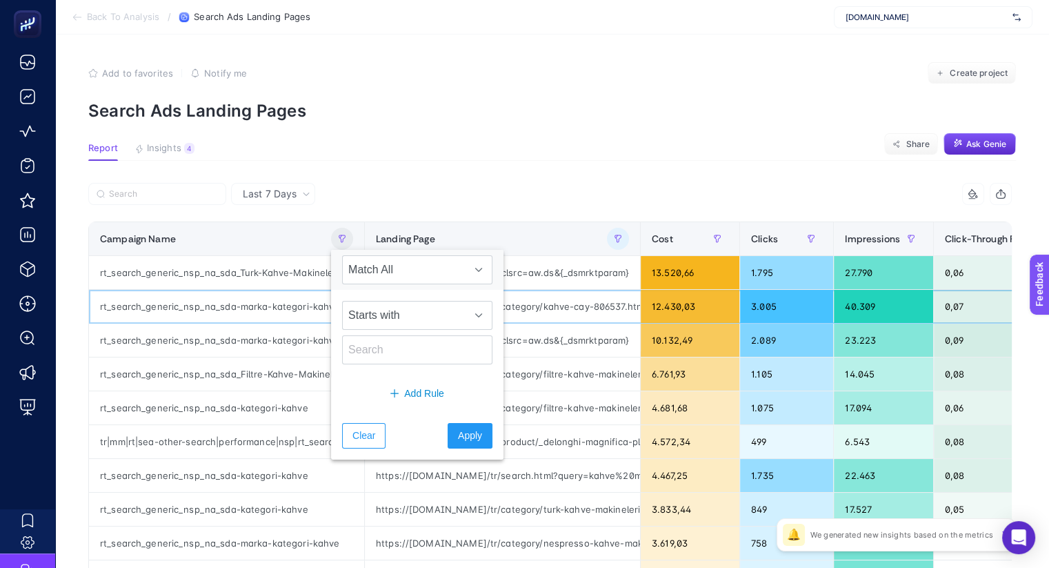
click at [236, 310] on div "rt_search_generic_nsp_na_sda-marka-kategori-kahve" at bounding box center [226, 306] width 275 height 33
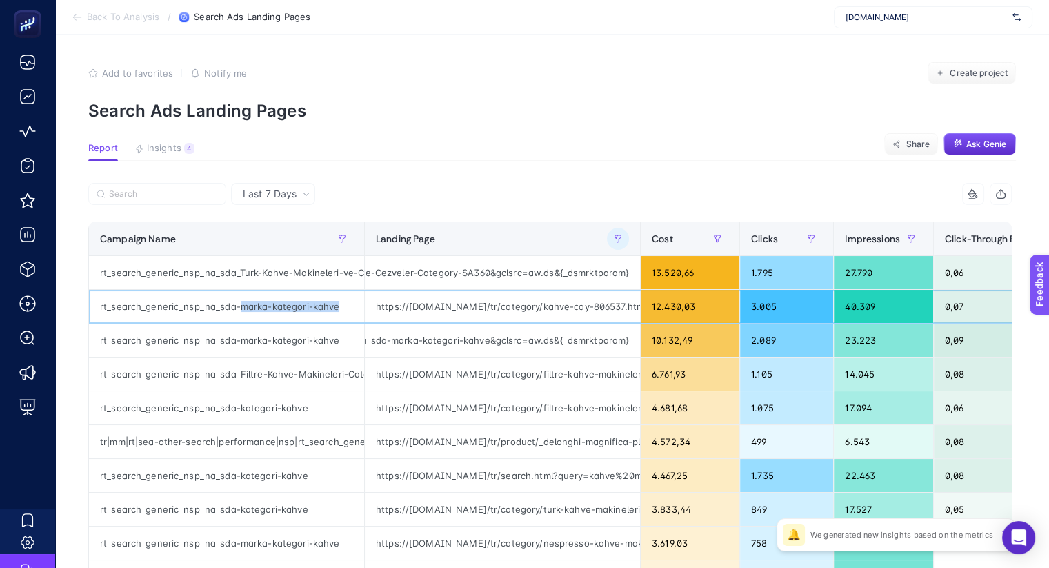
drag, startPoint x: 237, startPoint y: 310, endPoint x: 328, endPoint y: 308, distance: 91.1
click at [328, 308] on div "rt_search_generic_nsp_na_sda-marka-kategori-kahve" at bounding box center [226, 306] width 275 height 33
copy div "marka-kategori-kahve"
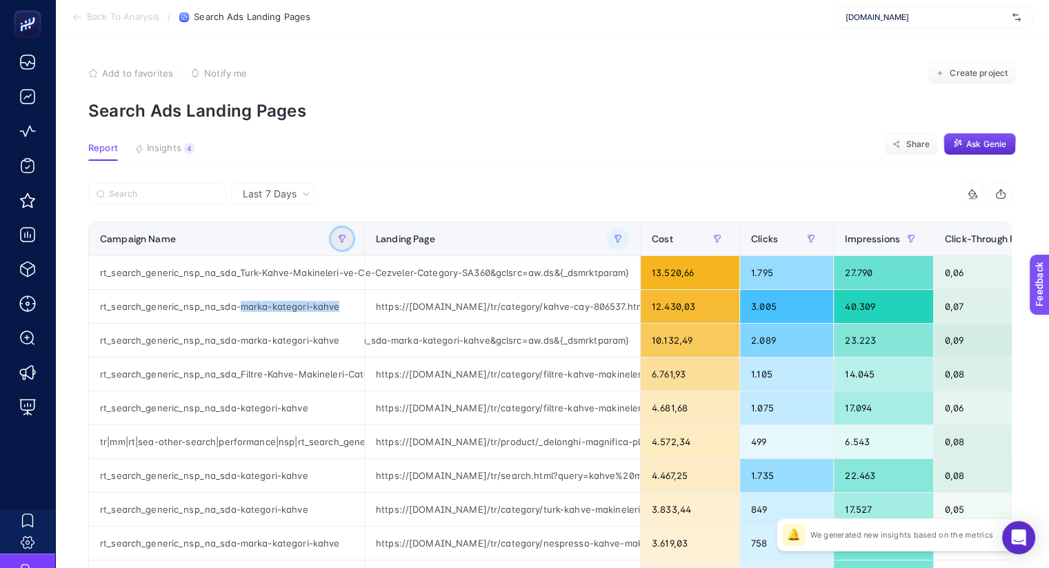
click at [339, 237] on icon "button" at bounding box center [342, 238] width 6 height 7
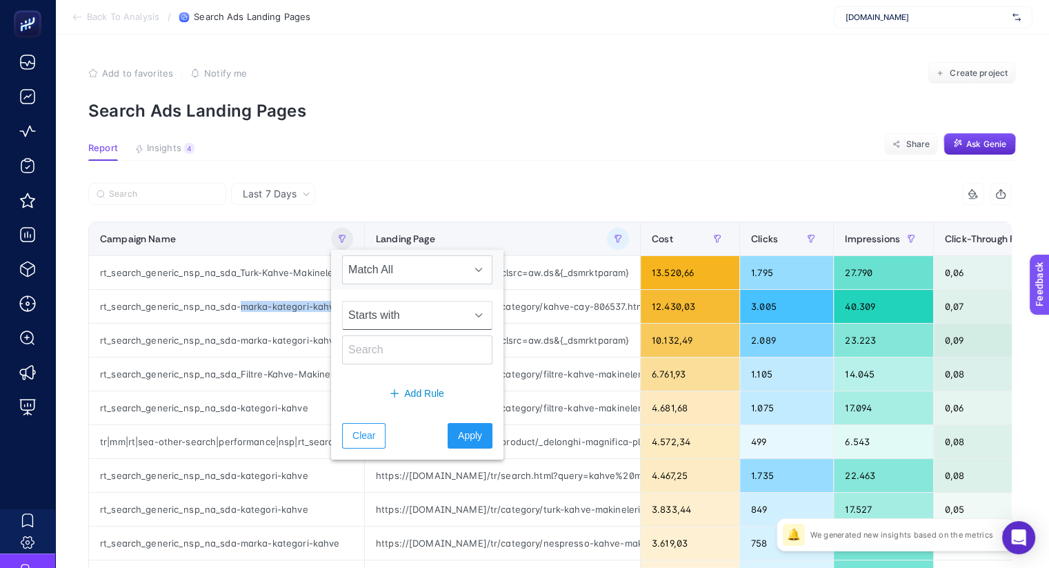
click at [386, 318] on span "Starts with" at bounding box center [404, 315] width 123 height 28
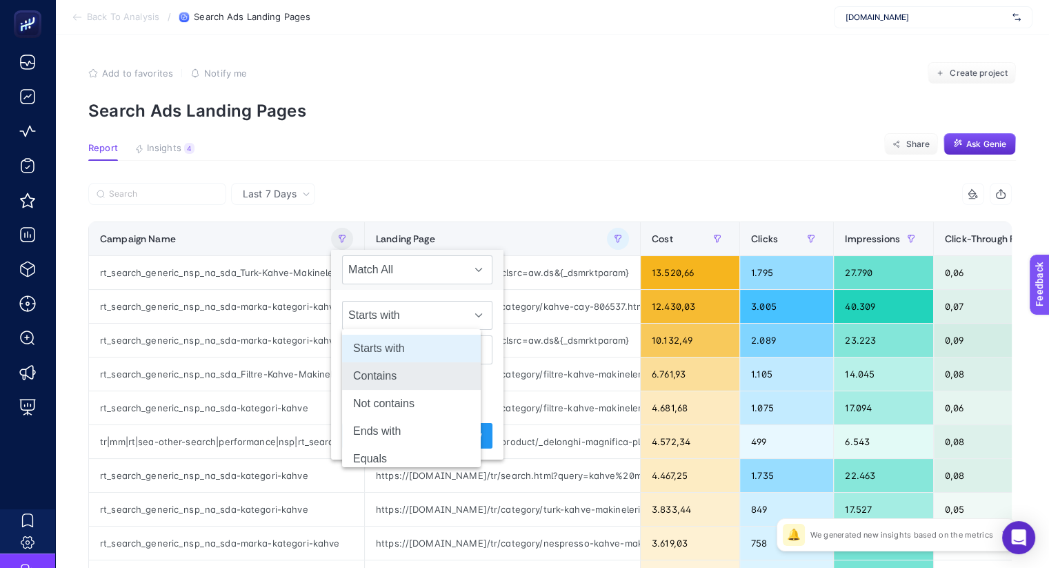
click at [401, 377] on li "Contains" at bounding box center [411, 376] width 139 height 28
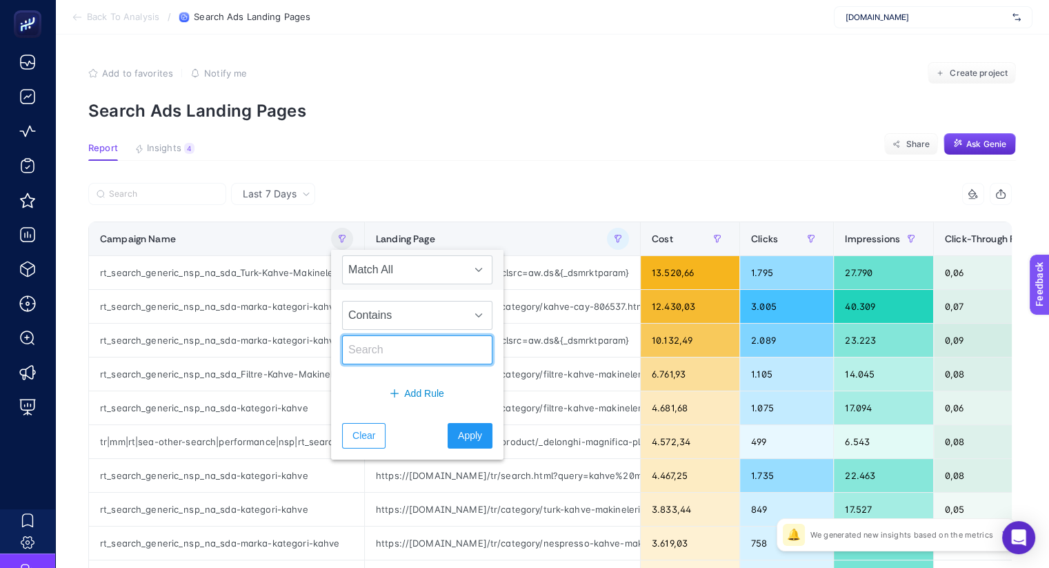
click at [400, 344] on input "text" at bounding box center [417, 349] width 150 height 29
paste input "marka-kategori-kahve"
type input "marka-kategori-kahve"
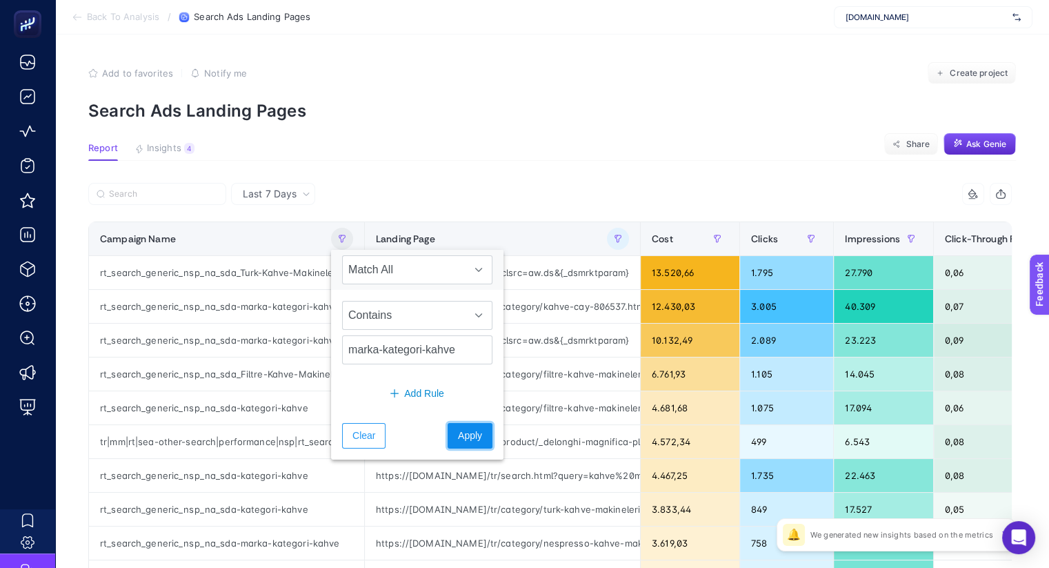
click at [462, 431] on button "Apply" at bounding box center [470, 436] width 45 height 26
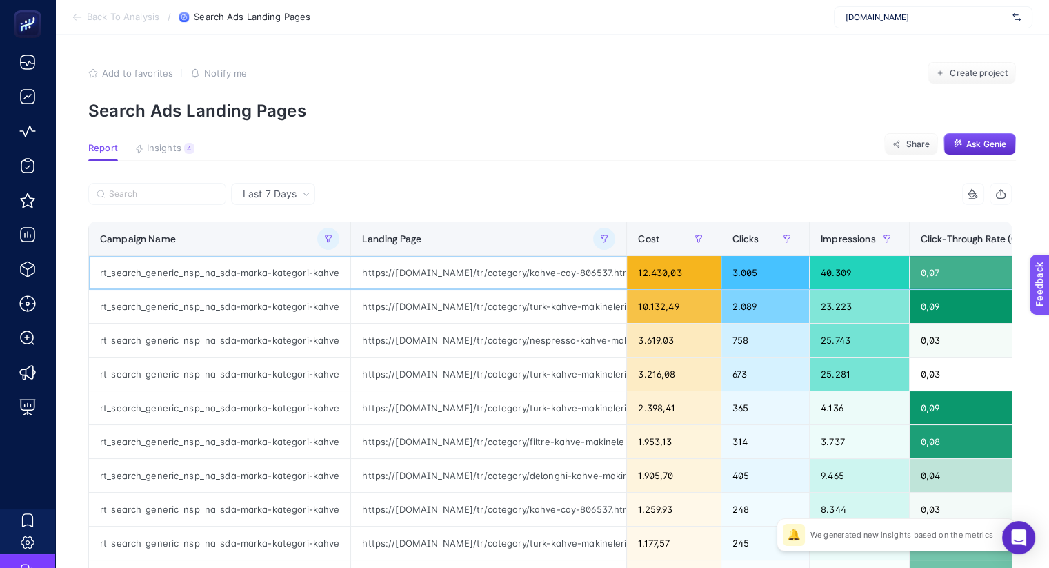
click at [496, 275] on div "https://www.mediamarkt.com.tr/tr/category/kahve-cay-806537.html?filter=brand:PH…" at bounding box center [488, 272] width 275 height 33
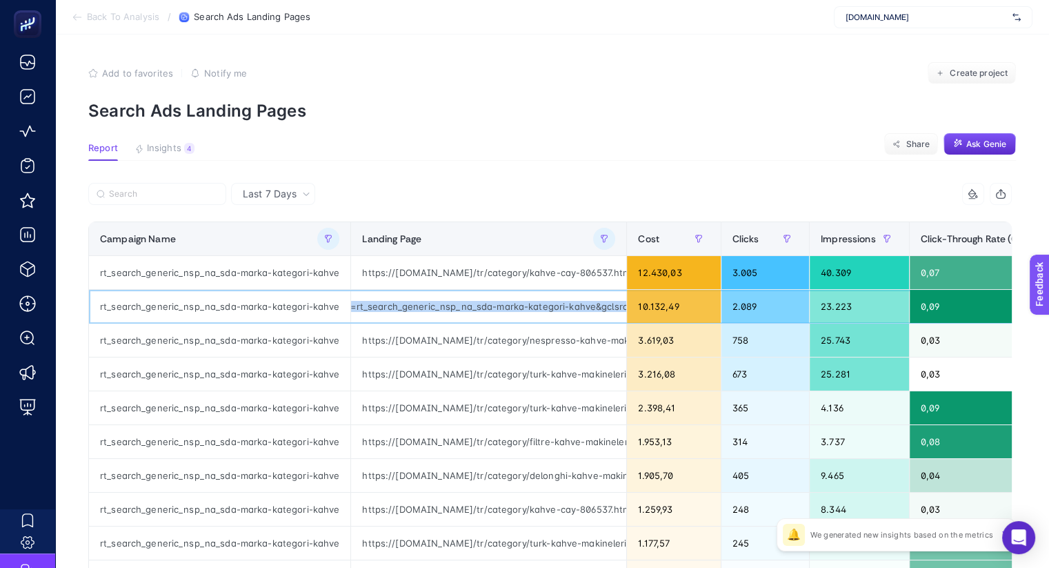
scroll to position [0, 990]
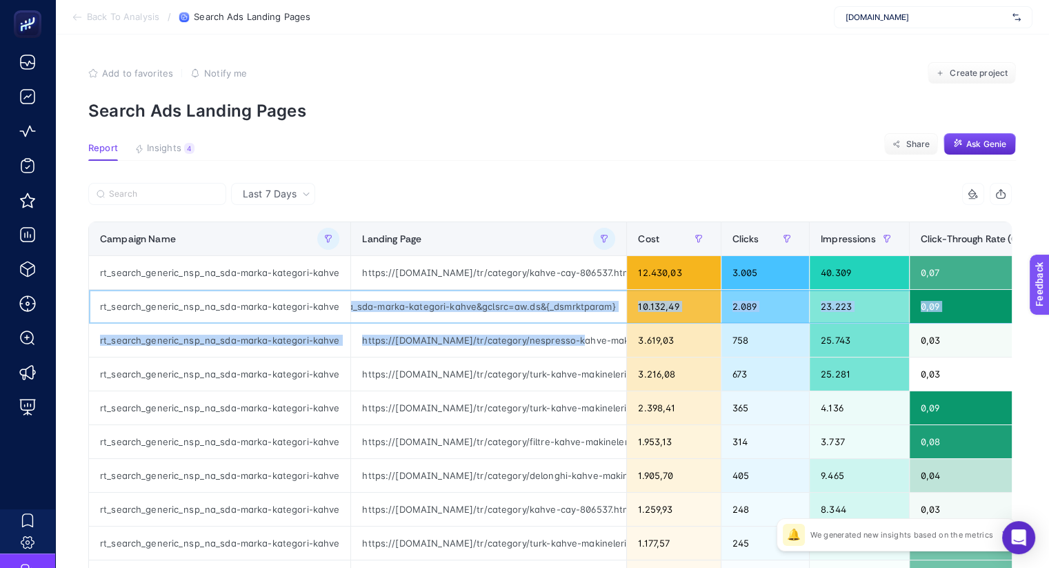
drag, startPoint x: 497, startPoint y: 306, endPoint x: 559, endPoint y: 335, distance: 68.5
click at [559, 335] on tbody "rt_search_generic_nsp_na_sda-marka-kategori-kahve https://www.mediamarkt.com.tr…" at bounding box center [862, 509] width 1547 height 507
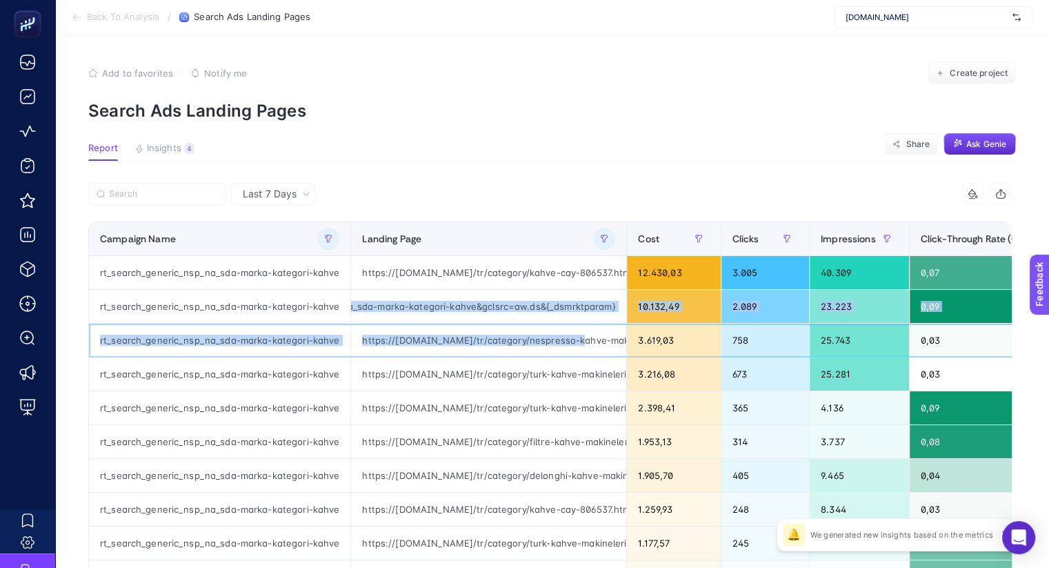
click at [559, 335] on div "https://www.mediamarkt.com.tr/tr/category/nespresso-kahve-makinesi-873047.html{…" at bounding box center [488, 340] width 275 height 33
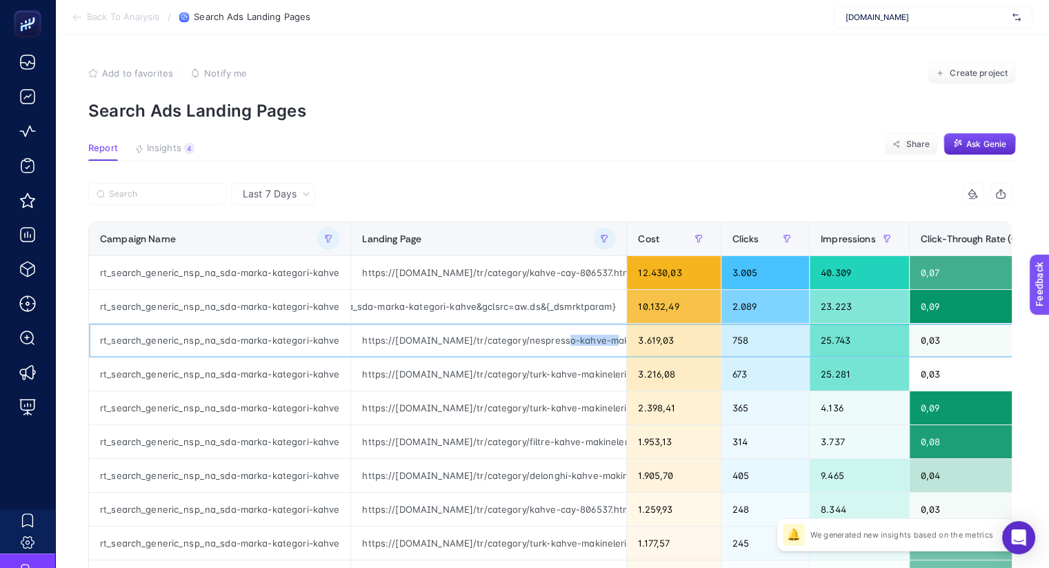
click at [559, 335] on div "https://www.mediamarkt.com.tr/tr/category/nespresso-kahve-makinesi-873047.html{…" at bounding box center [488, 340] width 275 height 33
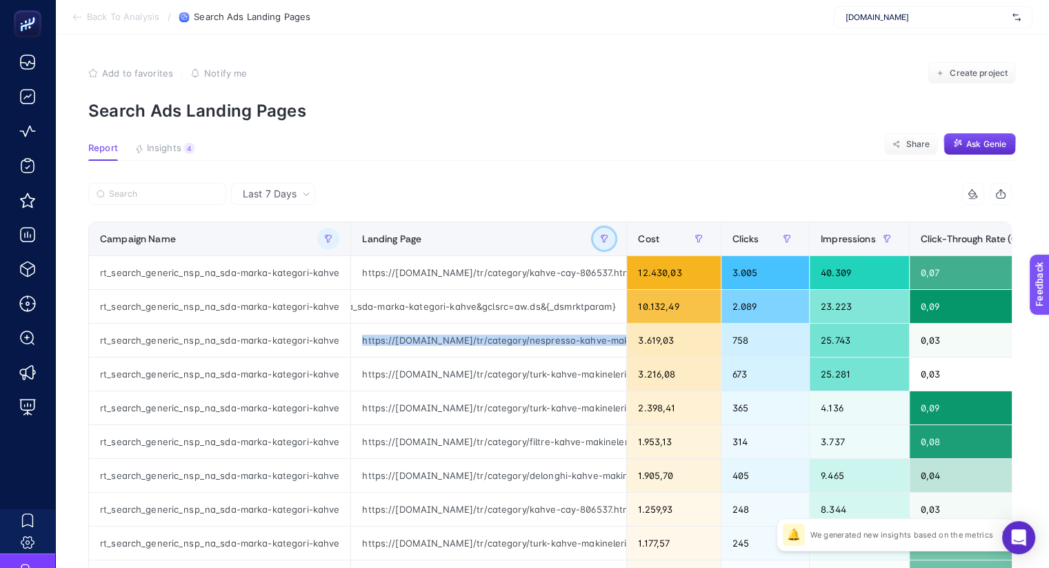
click at [593, 245] on button "button" at bounding box center [604, 239] width 22 height 22
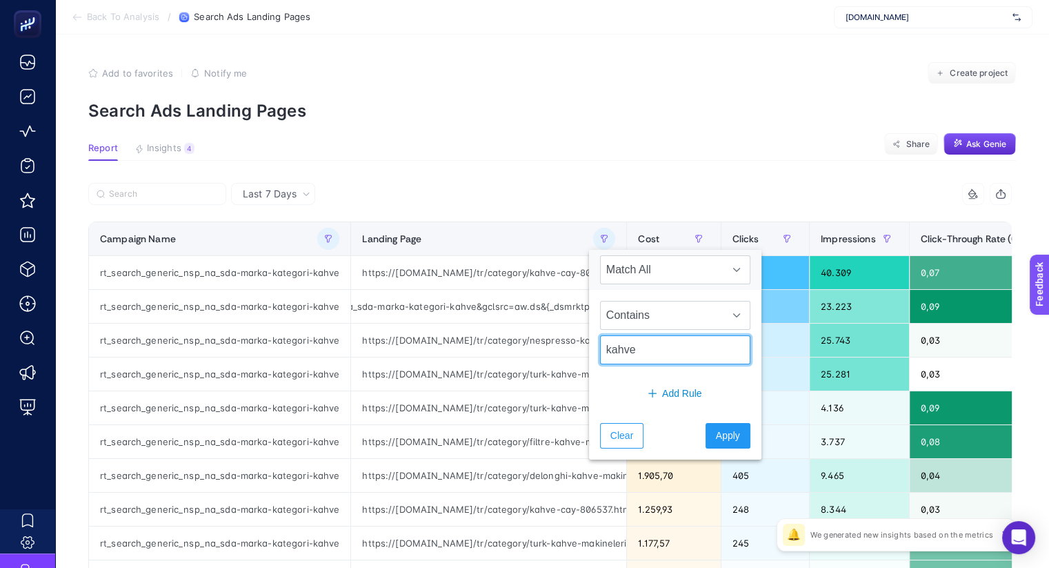
click at [628, 355] on input "kahve" at bounding box center [675, 349] width 150 height 29
type input "filtre"
click at [706, 424] on button "Apply" at bounding box center [728, 436] width 45 height 26
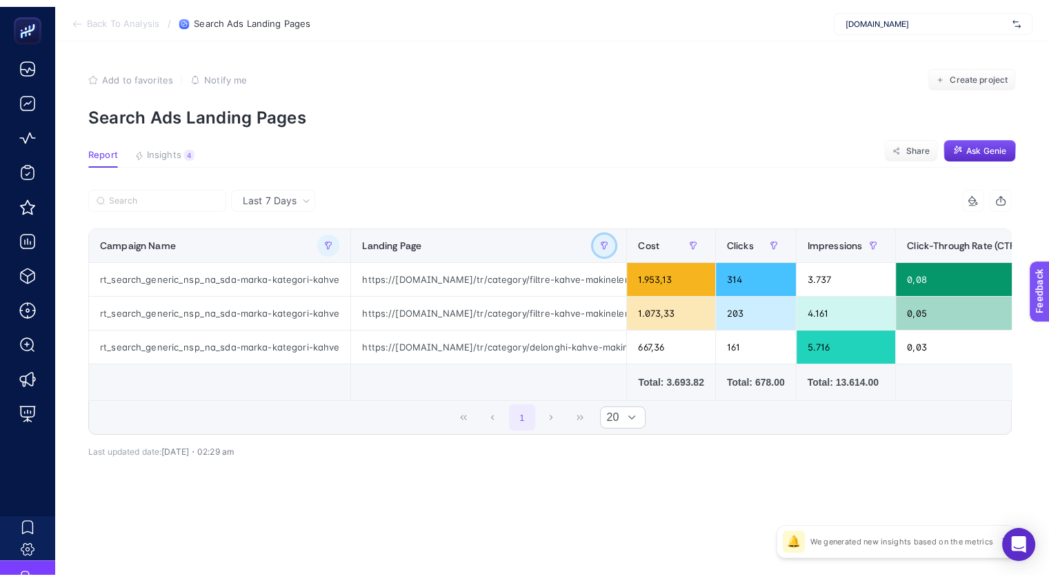
scroll to position [0, 0]
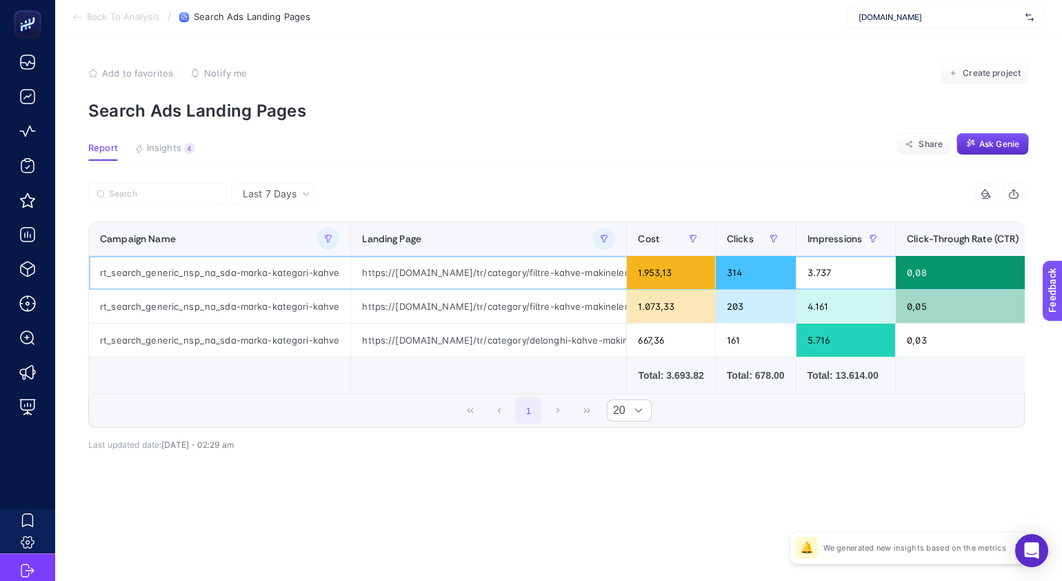
click at [488, 272] on div "https://www.mediamarkt.com.tr/tr/category/filtre-kahve-makineleri-806538.html?f…" at bounding box center [488, 272] width 275 height 33
copy tr "https://www.mediamarkt.com.tr/tr/category/filtre-kahve-makineleri-806538.html?f…"
click at [171, 145] on span "Insights" at bounding box center [164, 148] width 34 height 11
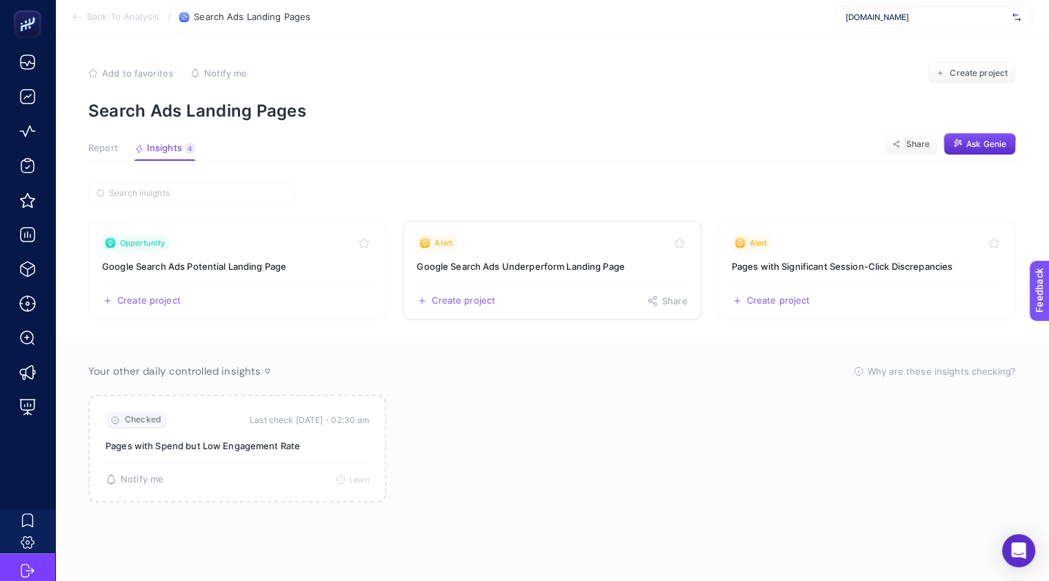
click at [525, 266] on h3 "Google Search Ads Underperform Landing Page" at bounding box center [552, 266] width 270 height 14
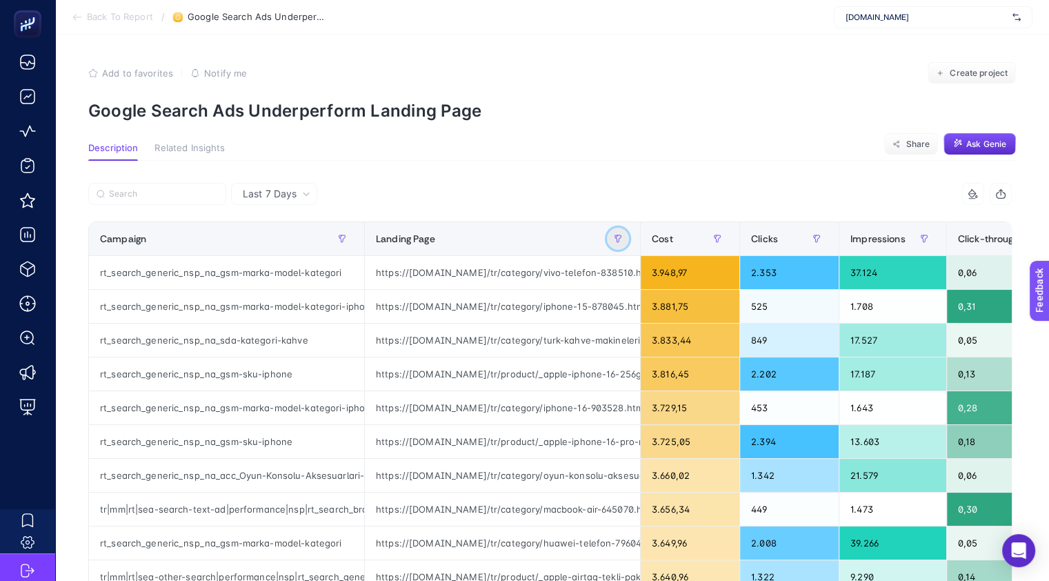
click at [614, 235] on icon "button" at bounding box center [618, 239] width 8 height 8
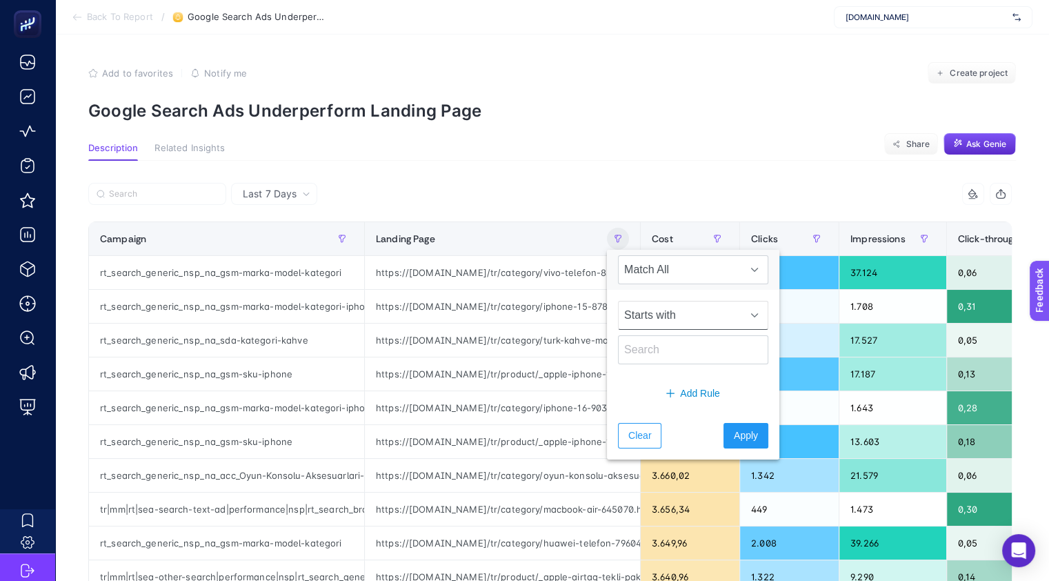
click at [676, 317] on span "Starts with" at bounding box center [680, 315] width 123 height 28
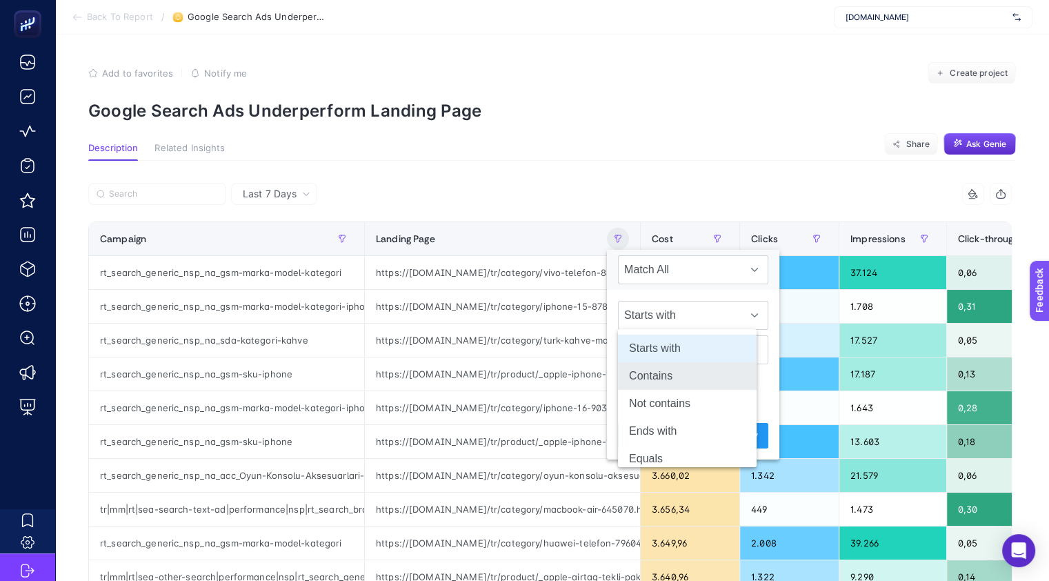
click at [664, 379] on li "Contains" at bounding box center [687, 376] width 139 height 28
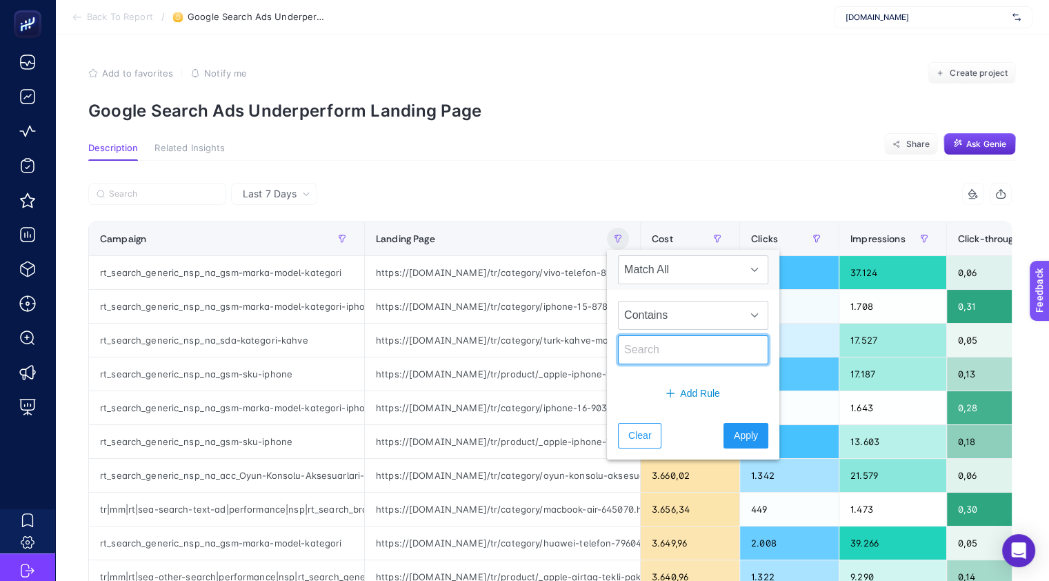
click at [661, 360] on input "text" at bounding box center [693, 349] width 150 height 29
type input "kahve"
click at [734, 428] on span "Apply" at bounding box center [746, 435] width 24 height 14
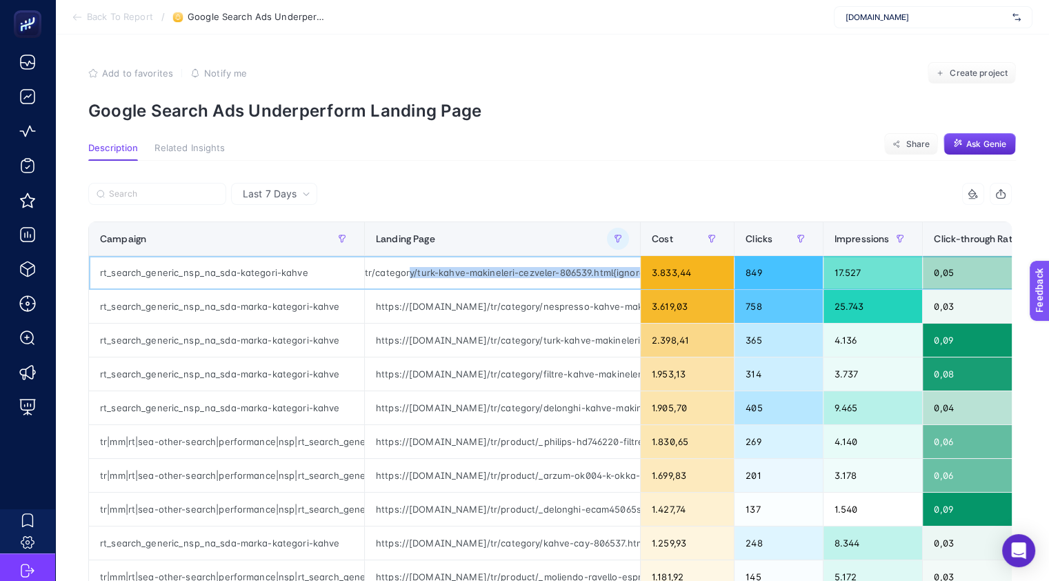
scroll to position [0, 226]
drag, startPoint x: 522, startPoint y: 276, endPoint x: 653, endPoint y: 266, distance: 131.5
click at [653, 266] on tr "rt_search_generic_nsp_na_sda-kategori-kahve https://www.mediamarkt.com.tr/tr/ca…" at bounding box center [907, 273] width 1636 height 34
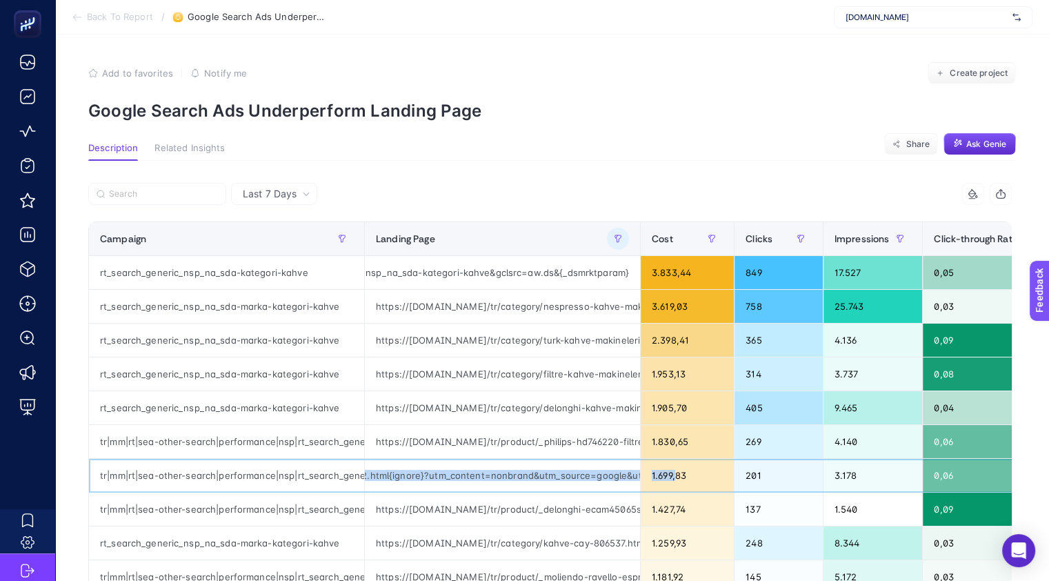
scroll to position [0, 790]
drag, startPoint x: 566, startPoint y: 477, endPoint x: 560, endPoint y: 468, distance: 11.5
click at [560, 468] on div "https://www.mediamarkt.com.tr/tr/product/_arzum-ok004-k-okka-minio-turk-kahve-m…" at bounding box center [502, 475] width 275 height 33
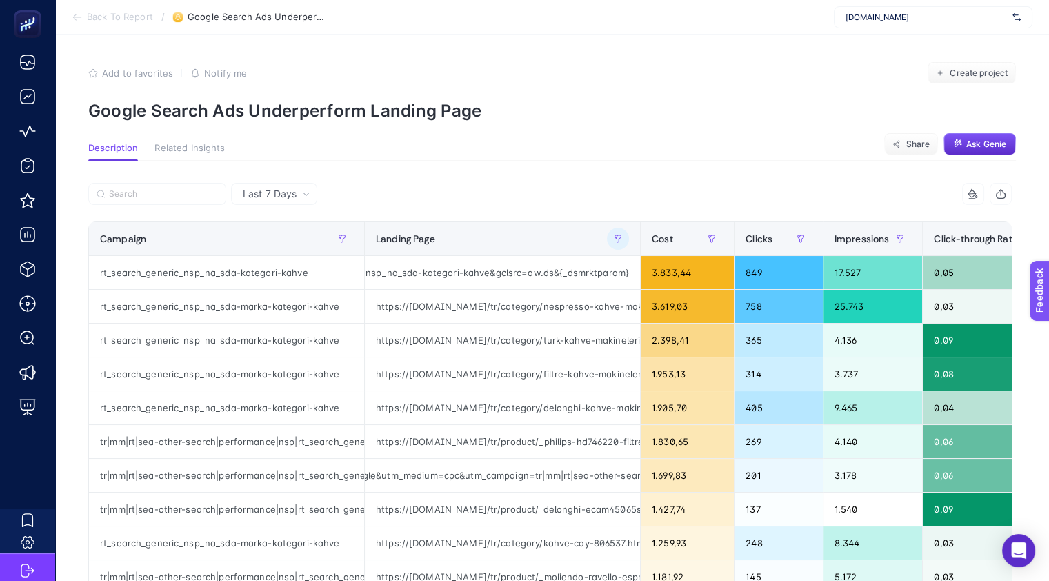
click at [653, 128] on article "Add to favorites false Notify me Create project Google Search Ads Underperform …" at bounding box center [552, 528] width 994 height 988
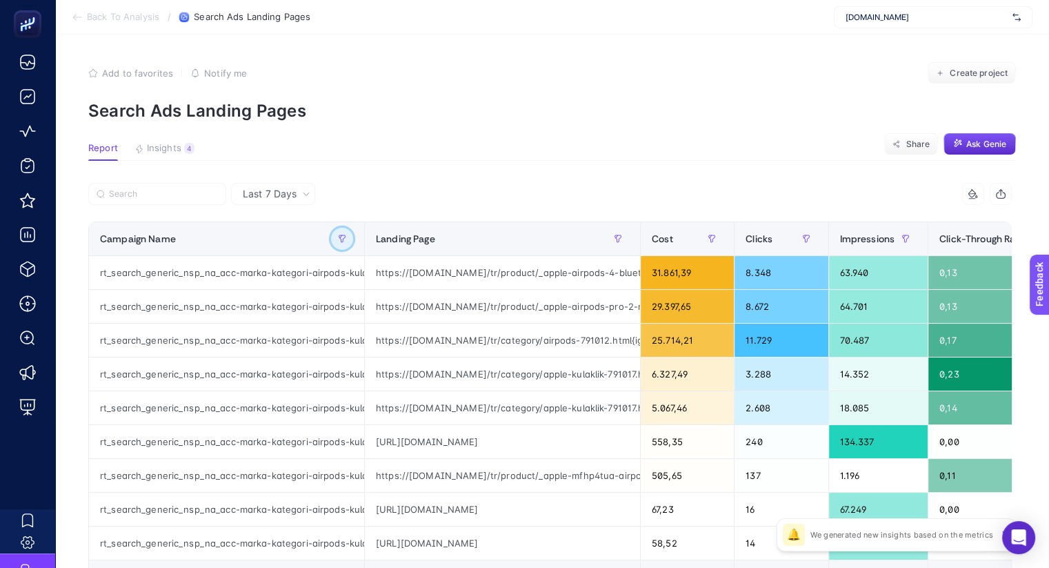
click at [346, 238] on button "button" at bounding box center [342, 239] width 22 height 22
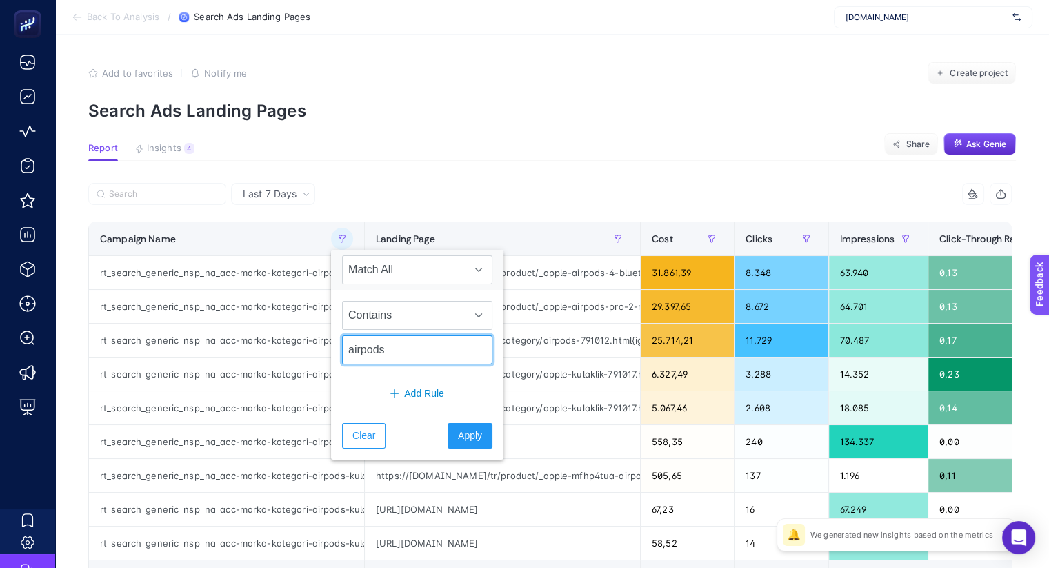
click at [402, 344] on input "airpods" at bounding box center [417, 349] width 150 height 29
type input "top"
click at [463, 428] on span "Apply" at bounding box center [470, 435] width 24 height 14
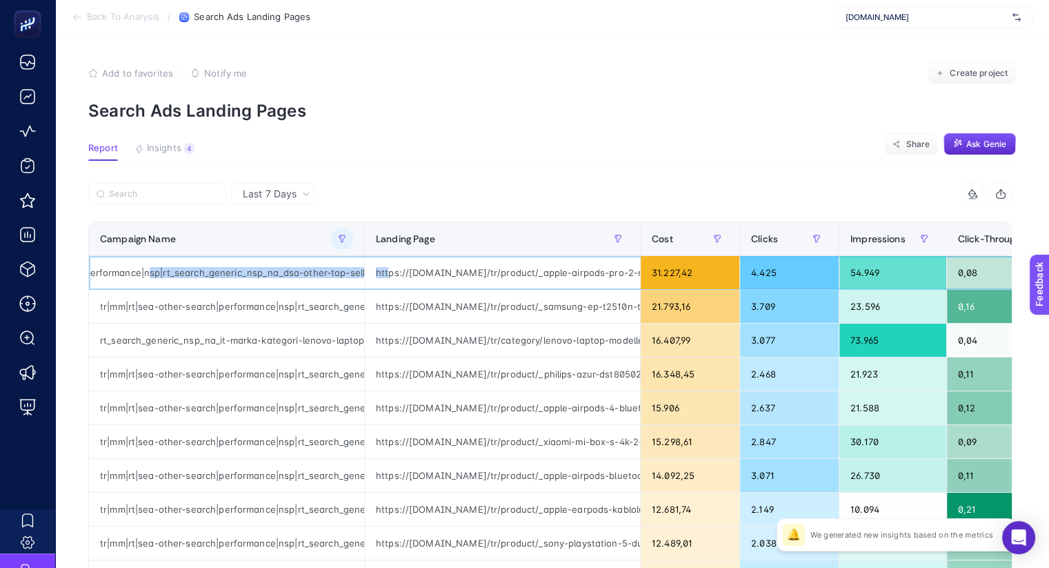
scroll to position [0, 341]
drag, startPoint x: 283, startPoint y: 271, endPoint x: 322, endPoint y: 269, distance: 39.4
click at [322, 269] on div "tr|mm|rt|sea-other-search|performance|nsp|rt_search_generic_nsp_na_dsa-other-to…" at bounding box center [226, 272] width 275 height 33
click at [228, 275] on div "tr|mm|rt|sea-other-search|performance|nsp|rt_search_generic_nsp_na_dsa-other-to…" at bounding box center [226, 272] width 275 height 33
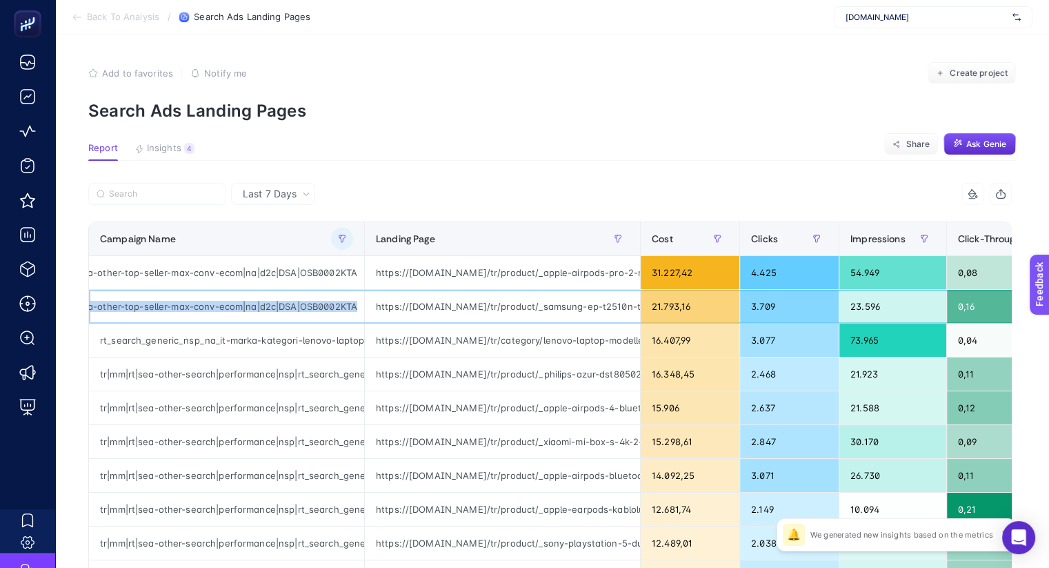
drag, startPoint x: 241, startPoint y: 305, endPoint x: 353, endPoint y: 308, distance: 111.8
click at [353, 308] on div "tr|mm|rt|sea-other-search|performance|nsp|rt_search_generic_nsp_na_dsa-other-to…" at bounding box center [226, 306] width 275 height 33
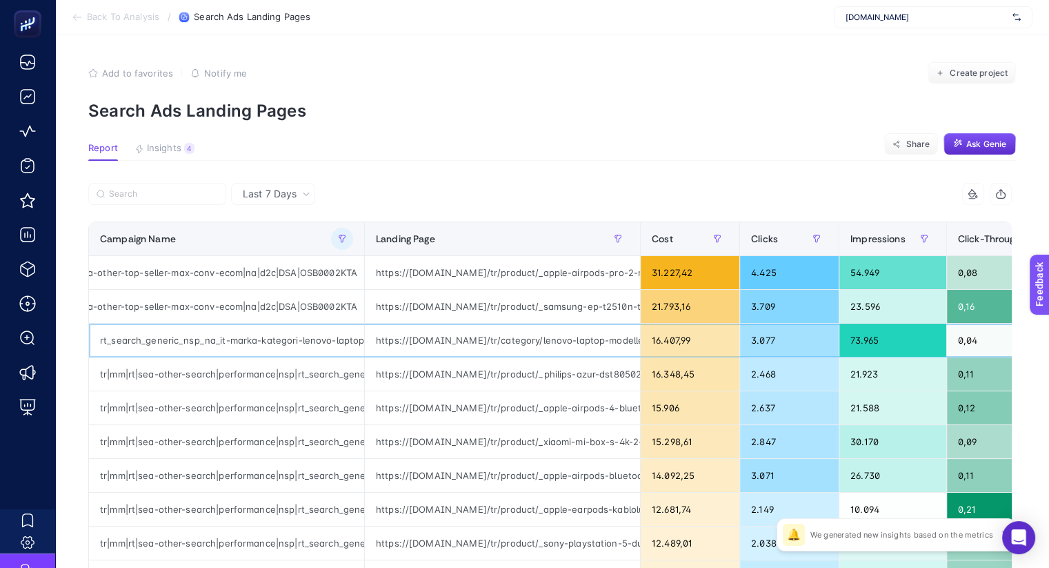
click at [304, 333] on div "rt_search_generic_nsp_na_it-marka-kategori-lenovo-laptop" at bounding box center [226, 340] width 275 height 33
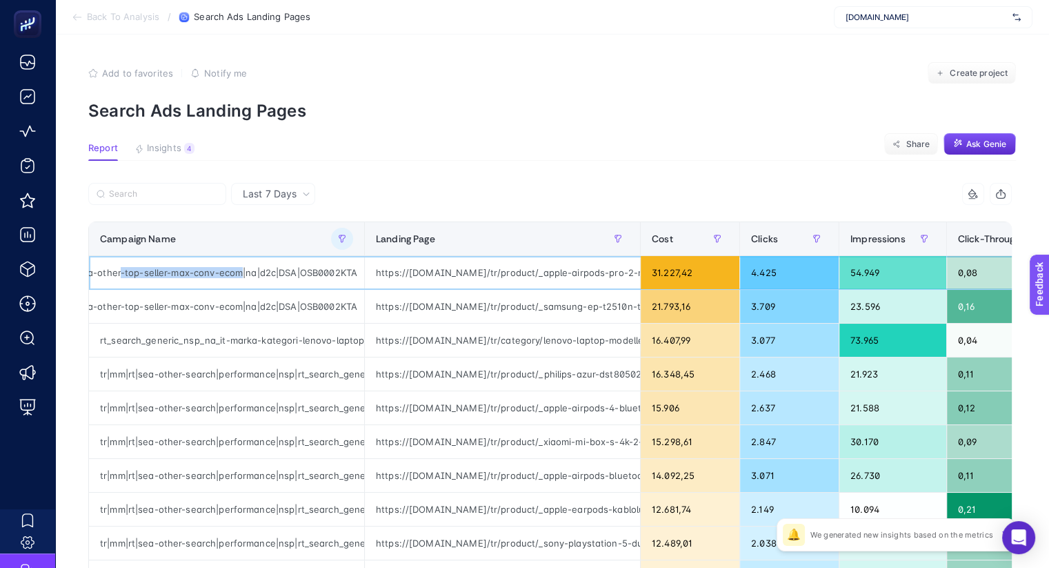
drag, startPoint x: 237, startPoint y: 269, endPoint x: 115, endPoint y: 275, distance: 122.2
click at [115, 275] on div "tr|mm|rt|sea-other-search|performance|nsp|rt_search_generic_nsp_na_dsa-other-to…" at bounding box center [226, 272] width 275 height 33
copy div "-top-seller-max-conv-ecom"
click at [345, 237] on icon "button" at bounding box center [342, 239] width 8 height 8
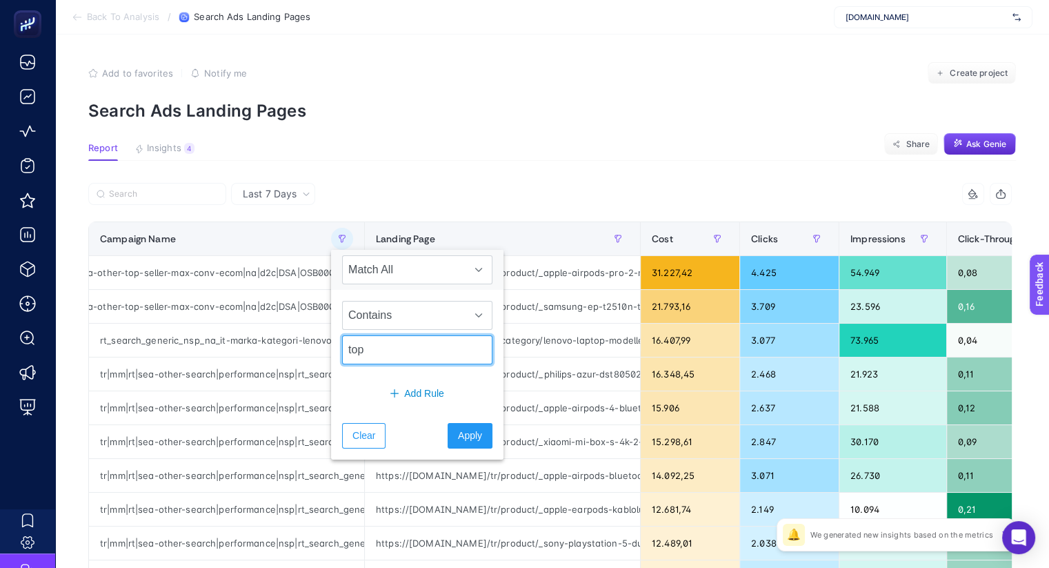
click at [400, 345] on input "top" at bounding box center [417, 349] width 150 height 29
paste input "-top-seller-max-conv-ecom"
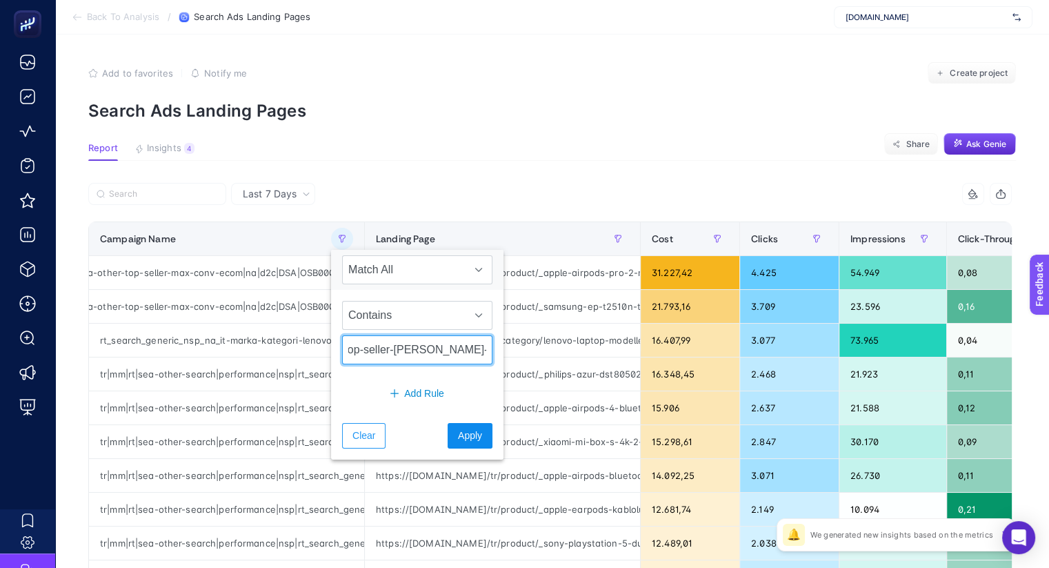
type input "-top-seller-max-conv-ecom"
click at [469, 424] on button "Apply" at bounding box center [470, 436] width 45 height 26
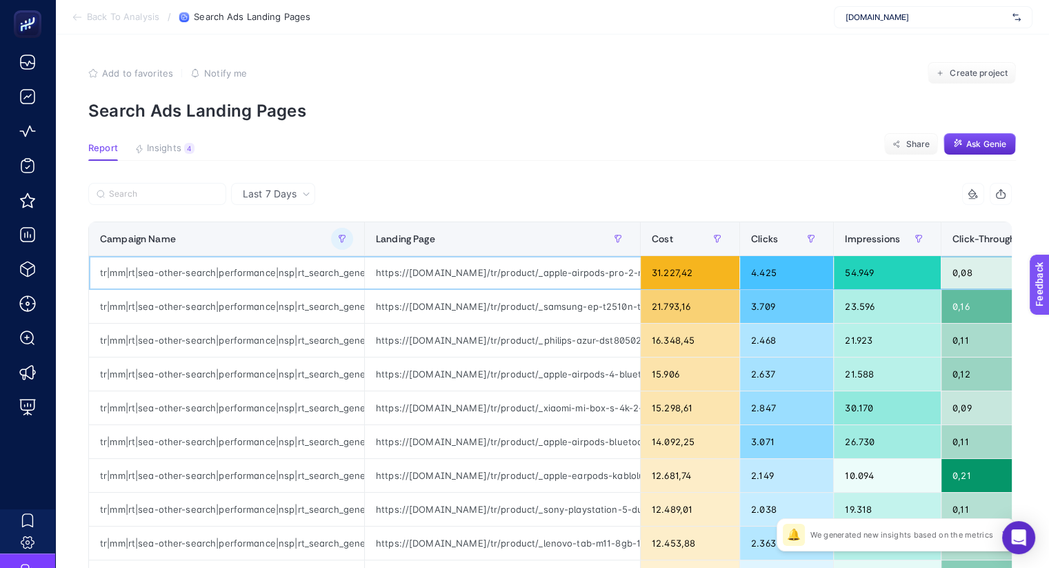
drag, startPoint x: 546, startPoint y: 266, endPoint x: 548, endPoint y: 274, distance: 8.5
click at [548, 274] on div "https://www.mediamarkt.com.tr/tr/product/_apple-airpods-pro-2-nesil-ve-magsafe-…" at bounding box center [502, 272] width 275 height 33
drag, startPoint x: 284, startPoint y: 276, endPoint x: 342, endPoint y: 271, distance: 58.8
click at [342, 271] on div "tr|mm|rt|sea-other-search|performance|nsp|rt_search_generic_nsp_na_dsa-other-to…" at bounding box center [226, 272] width 275 height 33
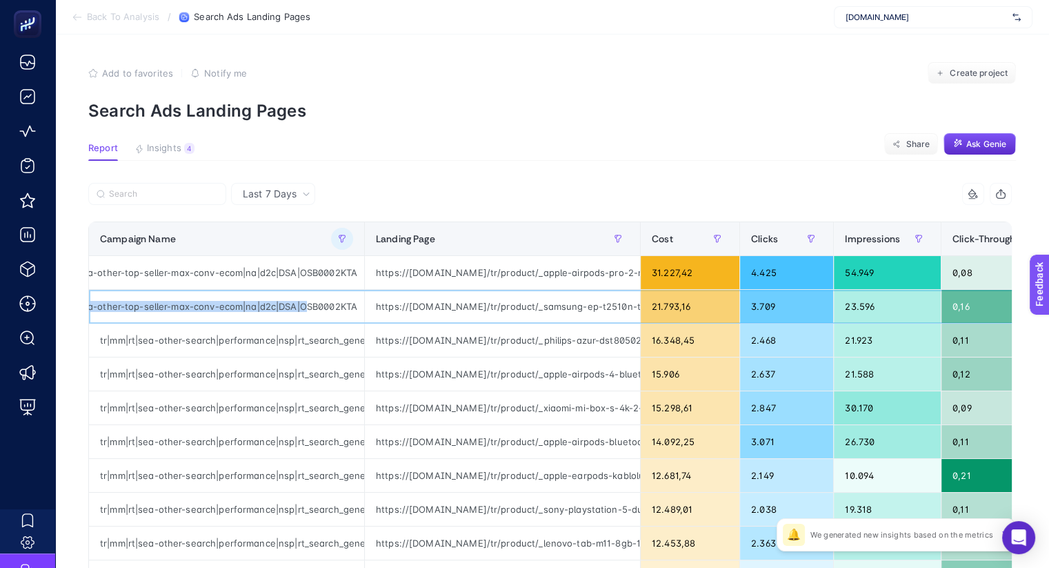
drag, startPoint x: 275, startPoint y: 306, endPoint x: 298, endPoint y: 310, distance: 23.7
click at [298, 310] on div "tr|mm|rt|sea-other-search|performance|nsp|rt_search_generic_nsp_na_dsa-other-to…" at bounding box center [226, 306] width 275 height 33
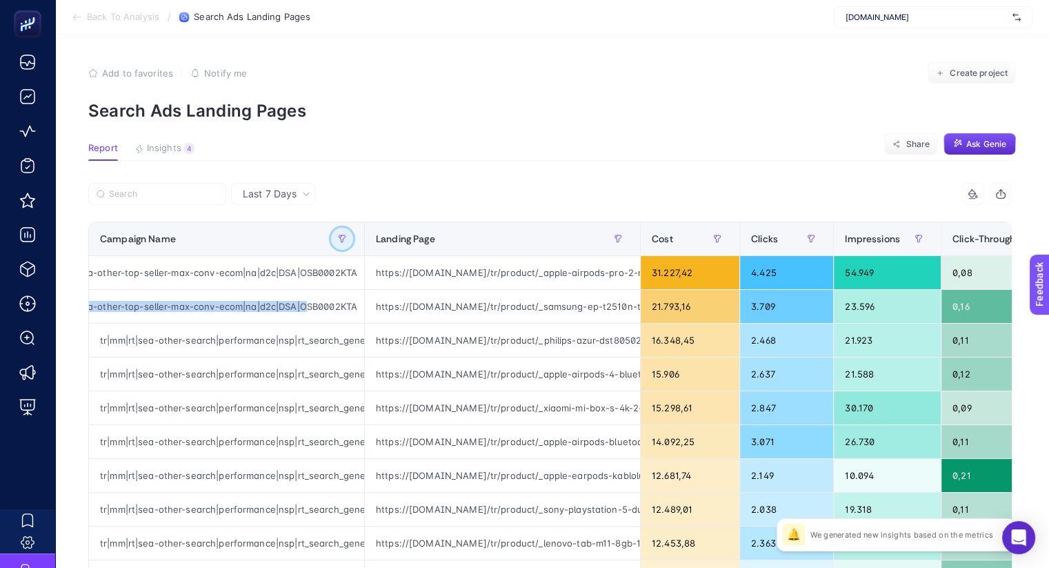
click at [346, 239] on button "button" at bounding box center [342, 239] width 22 height 22
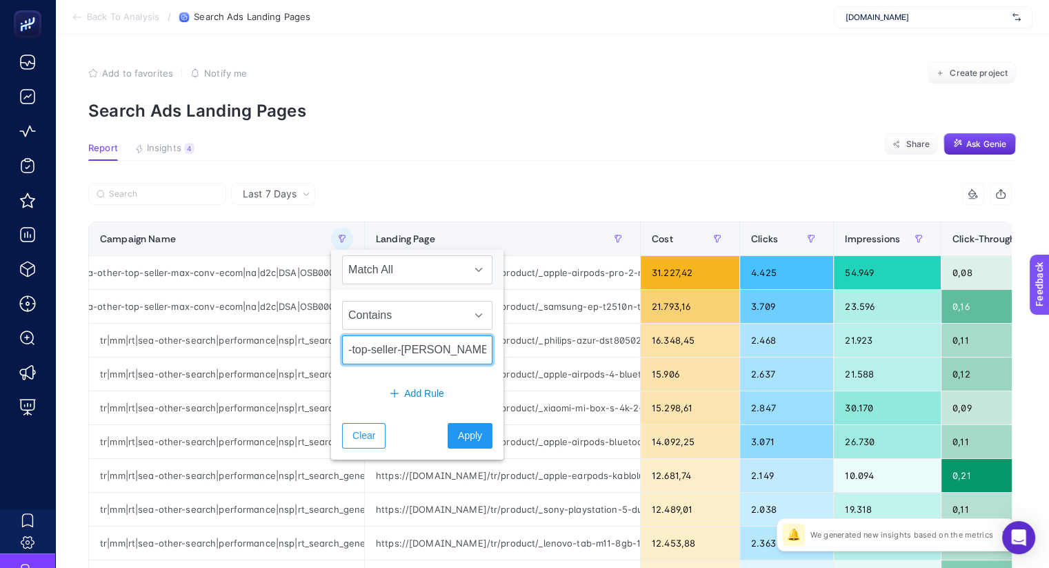
click at [401, 350] on input "-top-seller-max-conv-ecom" at bounding box center [417, 349] width 150 height 29
drag, startPoint x: 455, startPoint y: 346, endPoint x: 624, endPoint y: 357, distance: 168.7
click at [624, 357] on body "Back To Analysis / Search Ads Landing Pages mediamarkt.com.tr Add to favorites …" at bounding box center [524, 284] width 1049 height 568
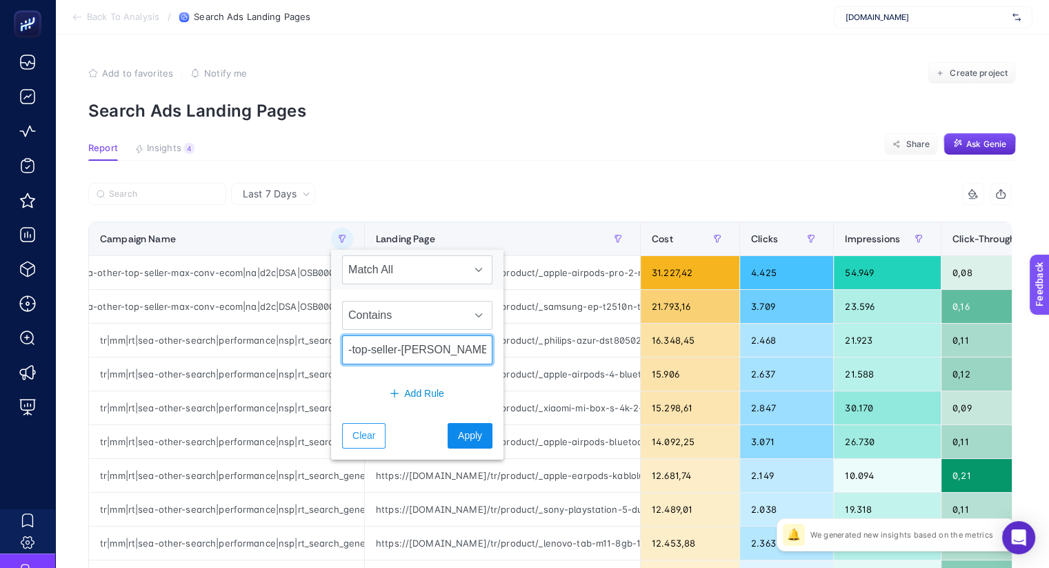
type input "-top-seller-max"
click at [462, 428] on span "Apply" at bounding box center [470, 435] width 24 height 14
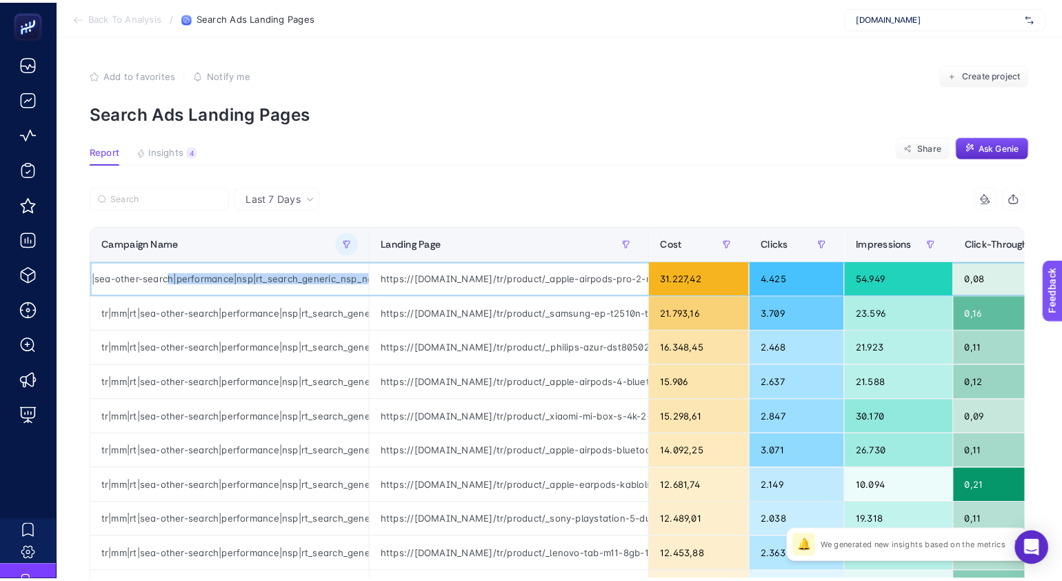
scroll to position [0, 341]
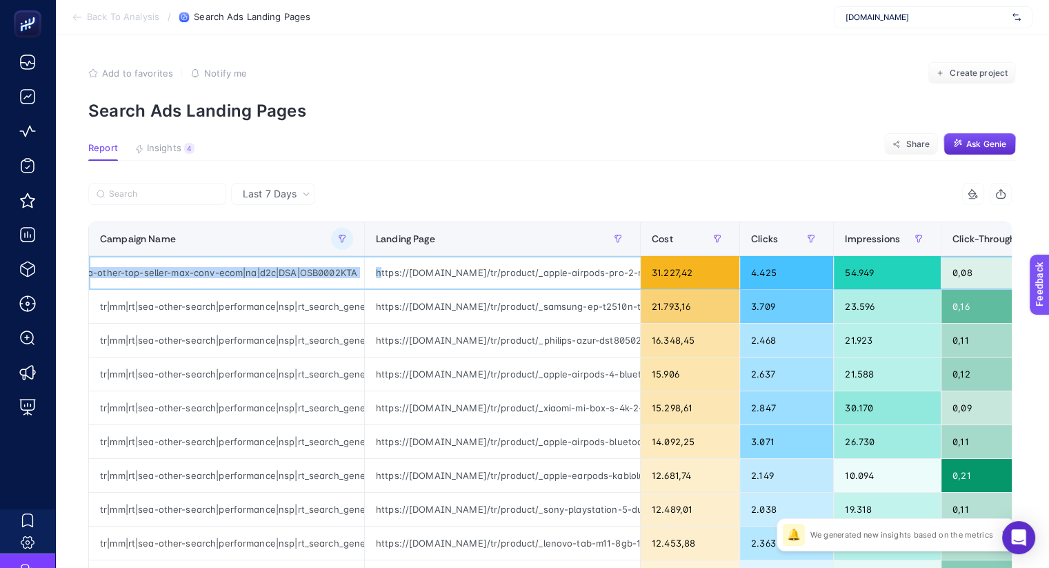
drag, startPoint x: 211, startPoint y: 271, endPoint x: 379, endPoint y: 275, distance: 167.7
click at [379, 275] on tr "tr|mm|rt|sea-other-search|performance|nsp|rt_search_generic_nsp_na_dsa-other-to…" at bounding box center [879, 273] width 1580 height 34
click at [620, 244] on button "button" at bounding box center [618, 239] width 22 height 22
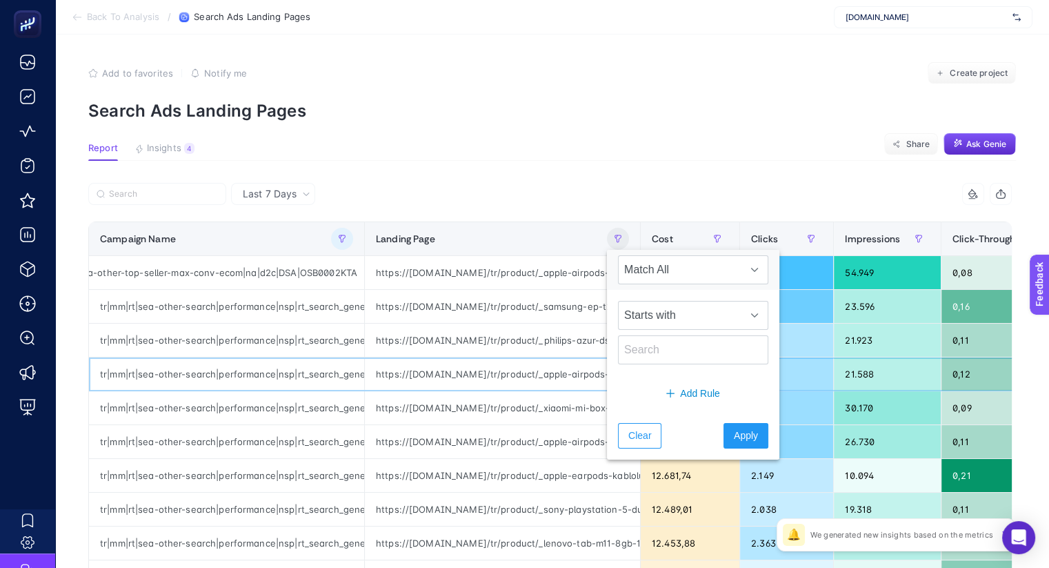
click at [577, 372] on div "https://www.mediamarkt.com.tr/tr/product/_apple-airpods-4-bluetooth-kulak-ici-k…" at bounding box center [502, 373] width 275 height 33
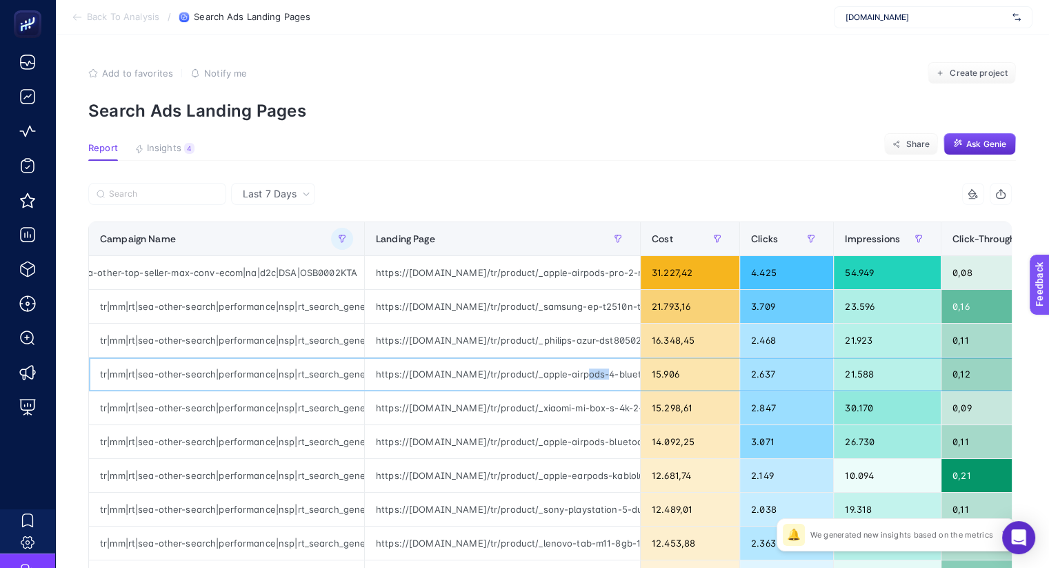
drag, startPoint x: 577, startPoint y: 372, endPoint x: 599, endPoint y: 370, distance: 21.5
click at [599, 370] on div "https://www.mediamarkt.com.tr/tr/product/_apple-airpods-4-bluetooth-kulak-ici-k…" at bounding box center [502, 373] width 275 height 33
click at [619, 236] on icon "button" at bounding box center [618, 239] width 8 height 8
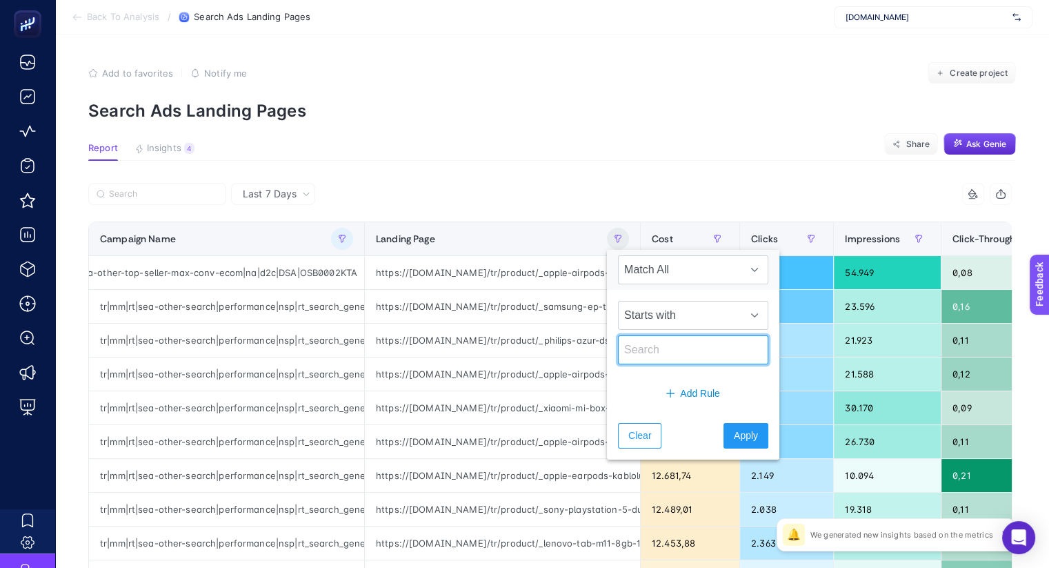
click at [666, 347] on input "text" at bounding box center [693, 349] width 150 height 29
type input "macbook"
click at [749, 433] on button "Apply" at bounding box center [746, 436] width 45 height 26
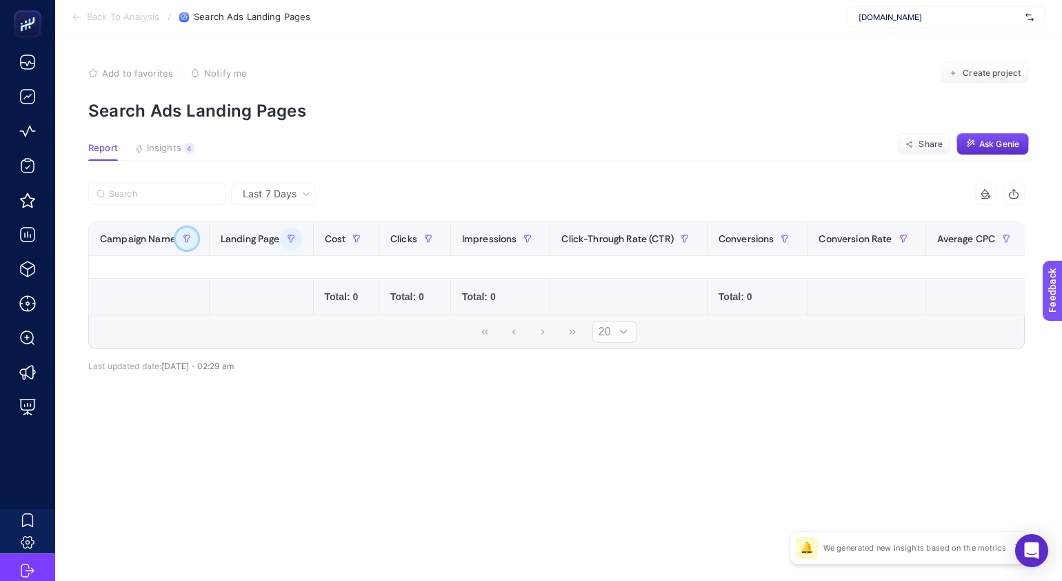
click at [186, 238] on icon "button" at bounding box center [187, 239] width 8 height 8
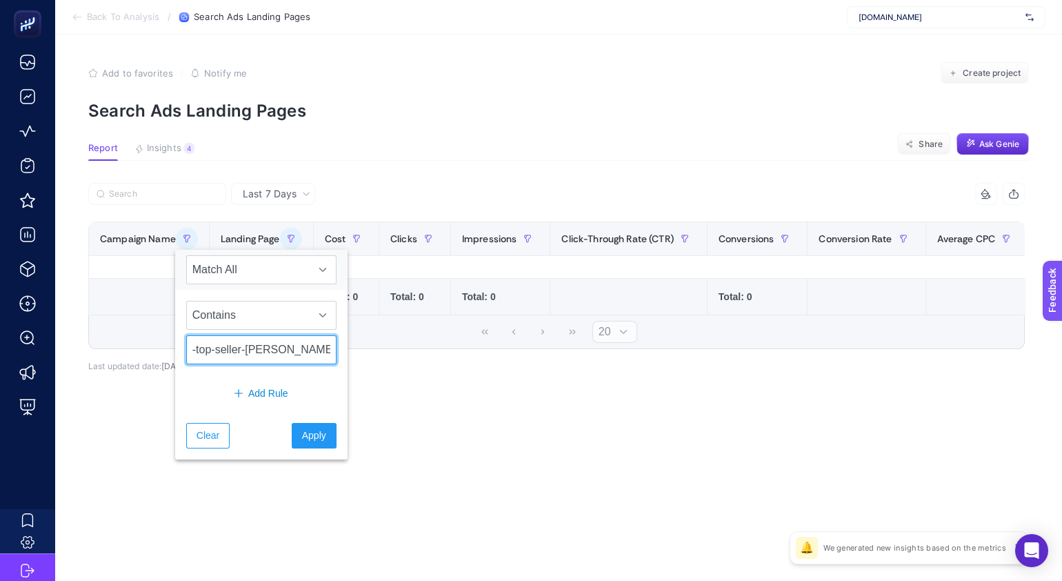
click at [276, 350] on input "-top-seller-max" at bounding box center [261, 349] width 150 height 29
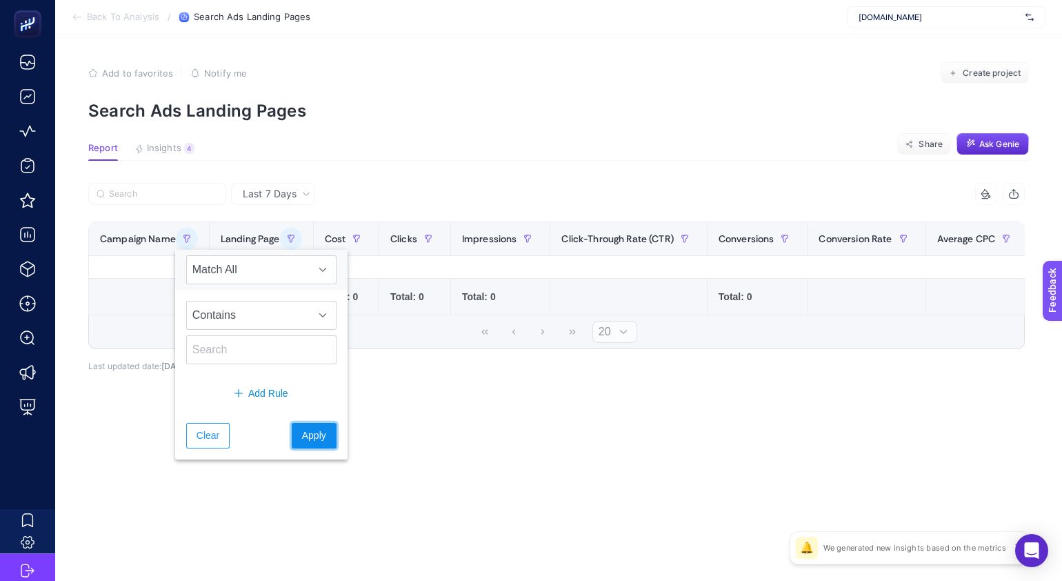
click at [304, 440] on span "Apply" at bounding box center [314, 435] width 24 height 14
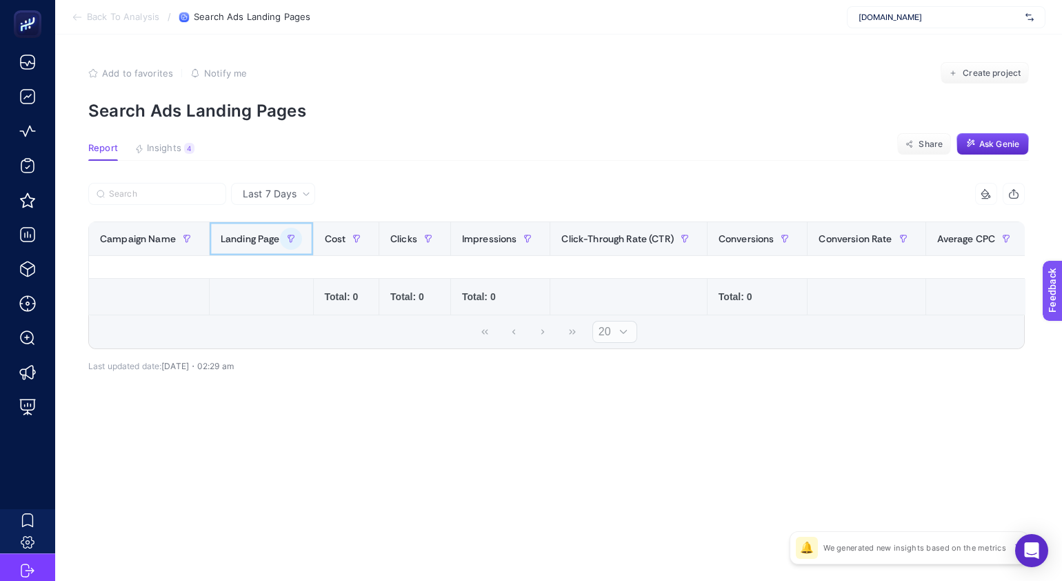
click at [256, 239] on span "Landing Page" at bounding box center [250, 238] width 59 height 11
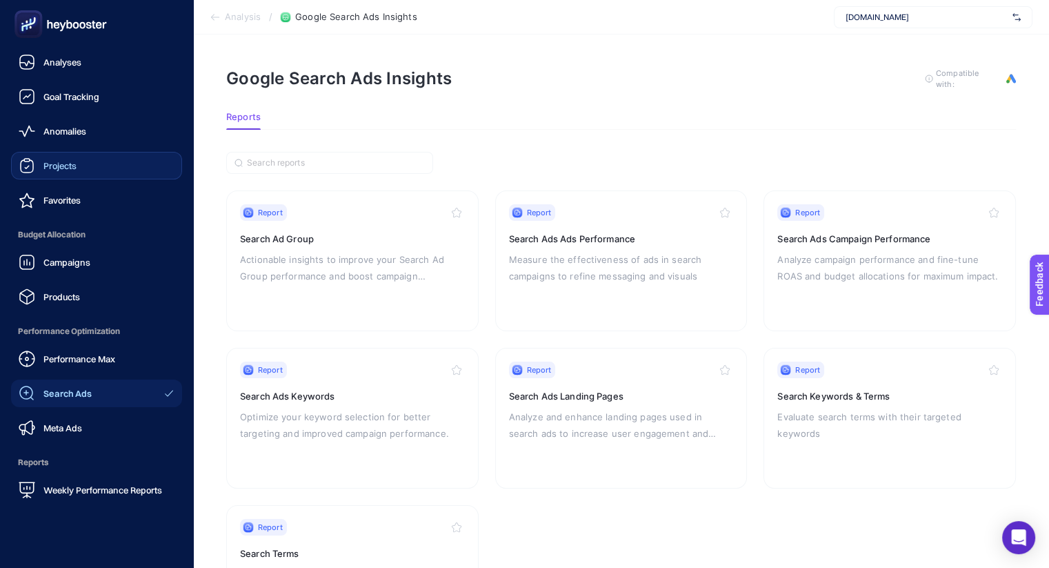
click at [72, 171] on div "Projects" at bounding box center [48, 165] width 58 height 17
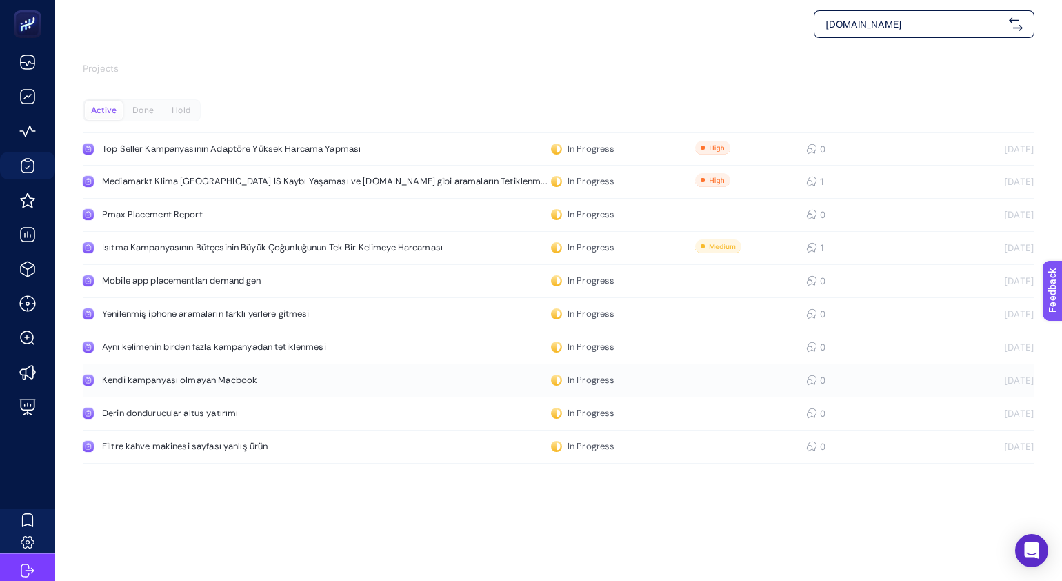
click at [240, 380] on div "Kendi kampanyası olmayan Macbook" at bounding box center [261, 380] width 319 height 11
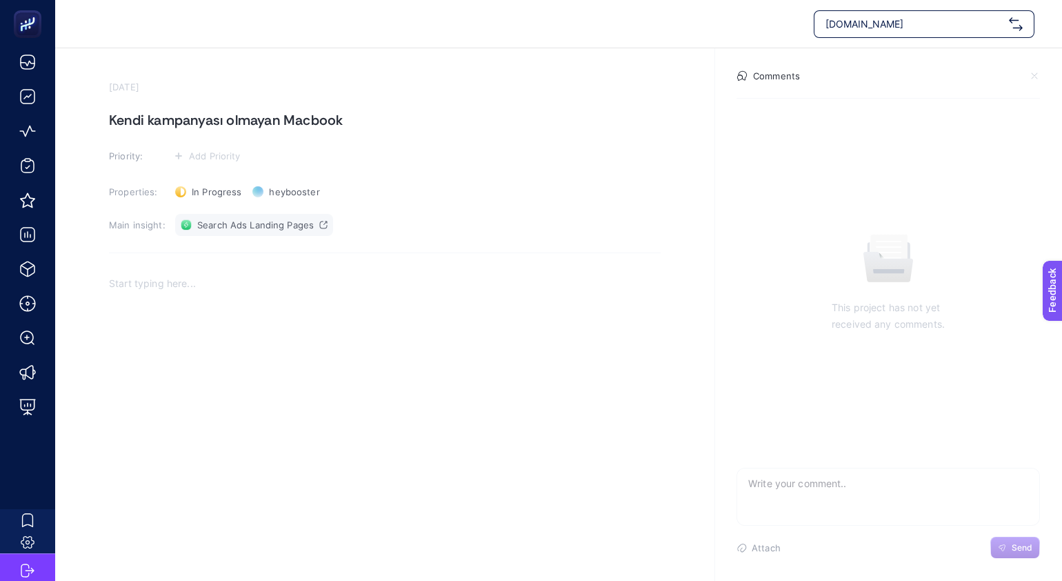
click at [268, 221] on span "Search Ads Landing Pages" at bounding box center [255, 224] width 117 height 11
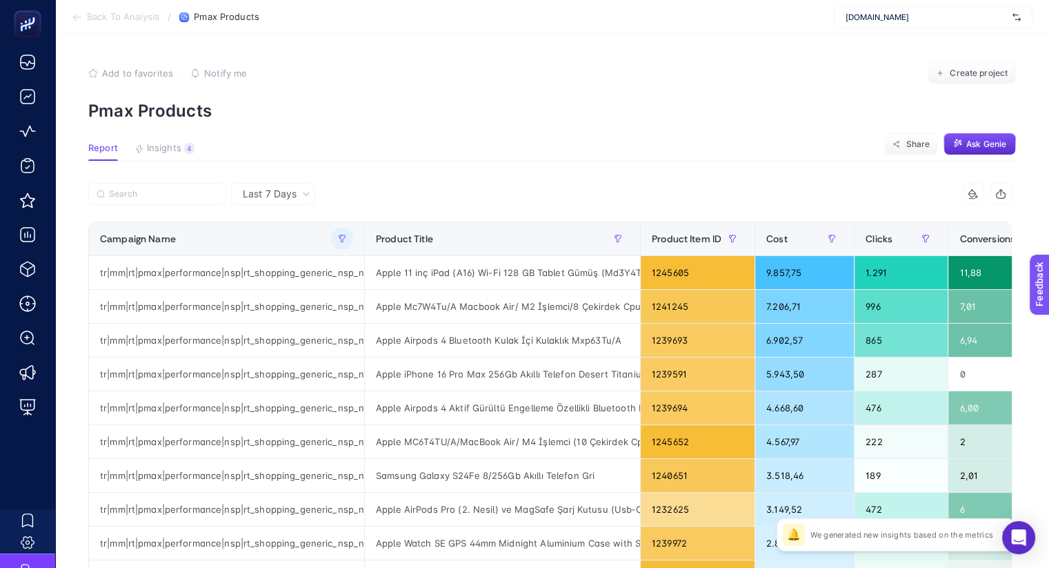
scroll to position [0, 226]
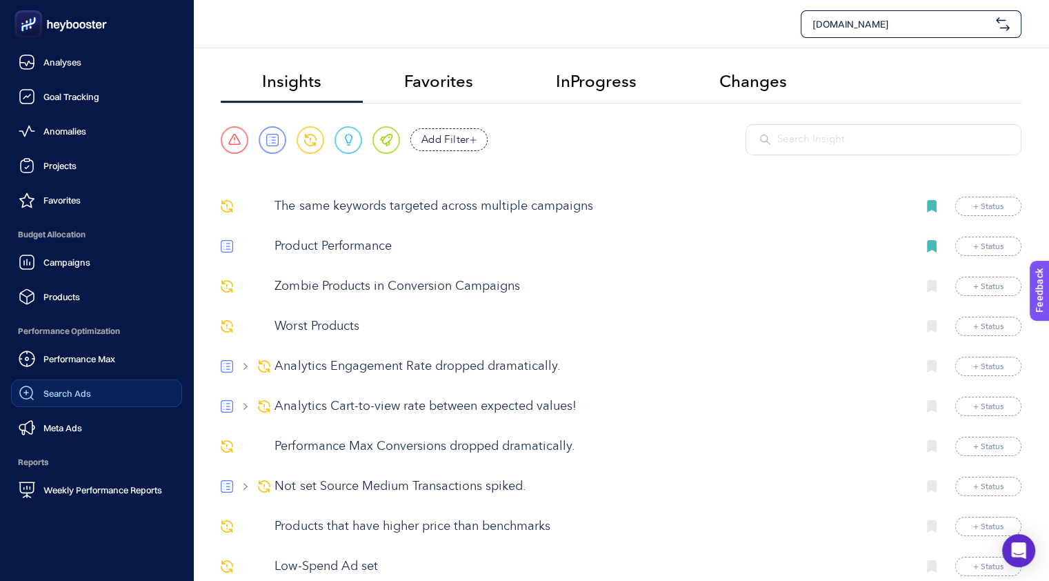
click at [79, 397] on span "Search Ads" at bounding box center [67, 393] width 48 height 11
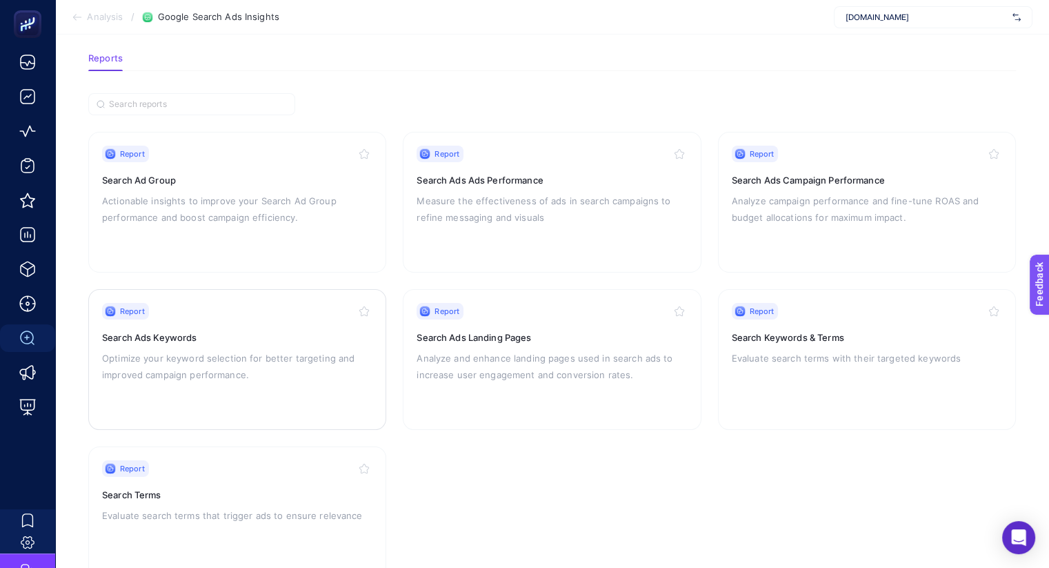
scroll to position [86, 0]
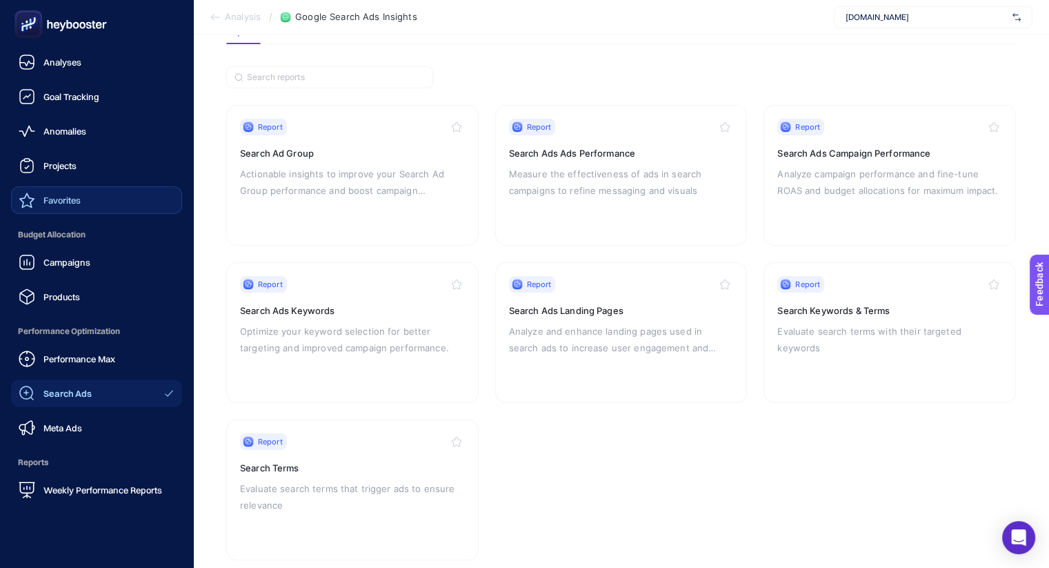
click at [74, 201] on span "Favorites" at bounding box center [61, 200] width 37 height 11
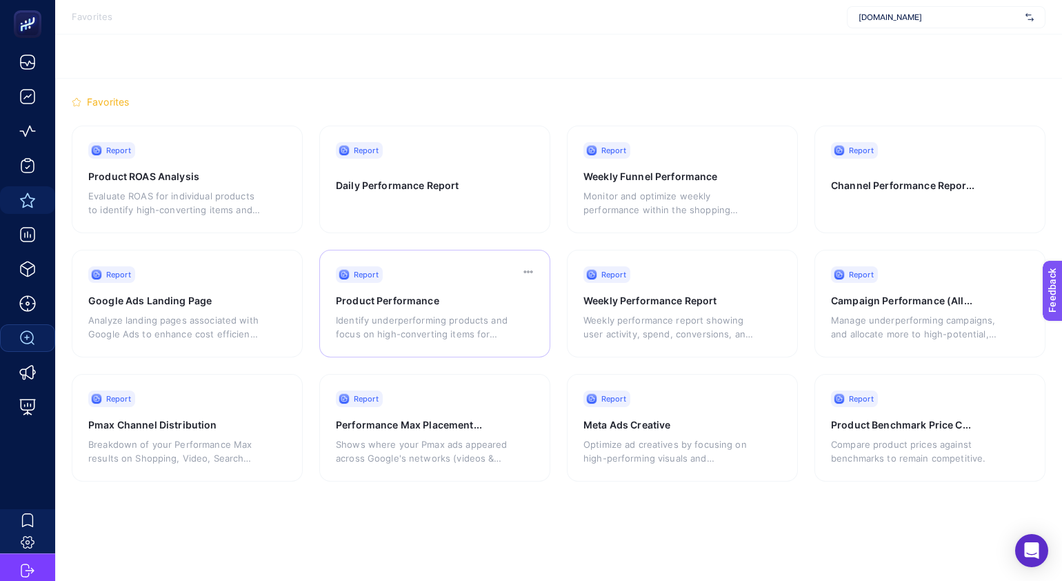
click at [416, 315] on p "Identify underperforming products and focus on high-converting items for better…" at bounding box center [422, 327] width 172 height 28
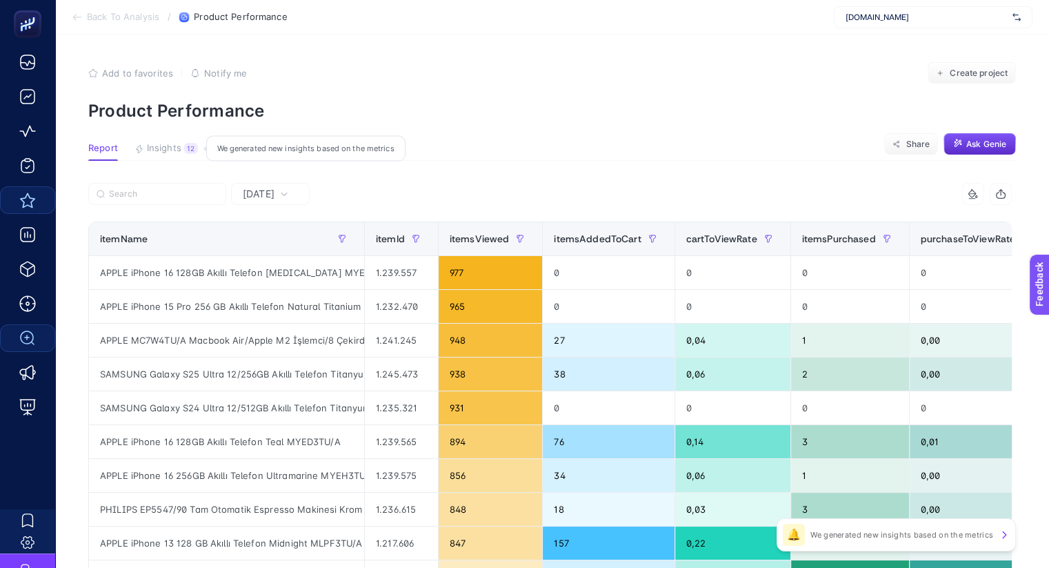
click at [177, 150] on span "Insights" at bounding box center [164, 148] width 34 height 11
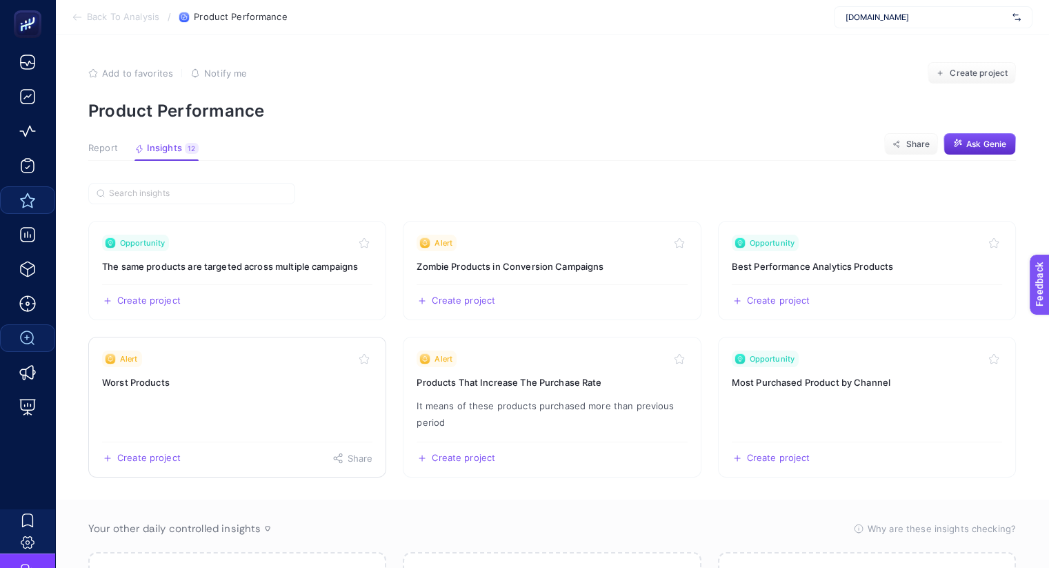
click at [230, 379] on h3 "Worst Products" at bounding box center [237, 382] width 270 height 14
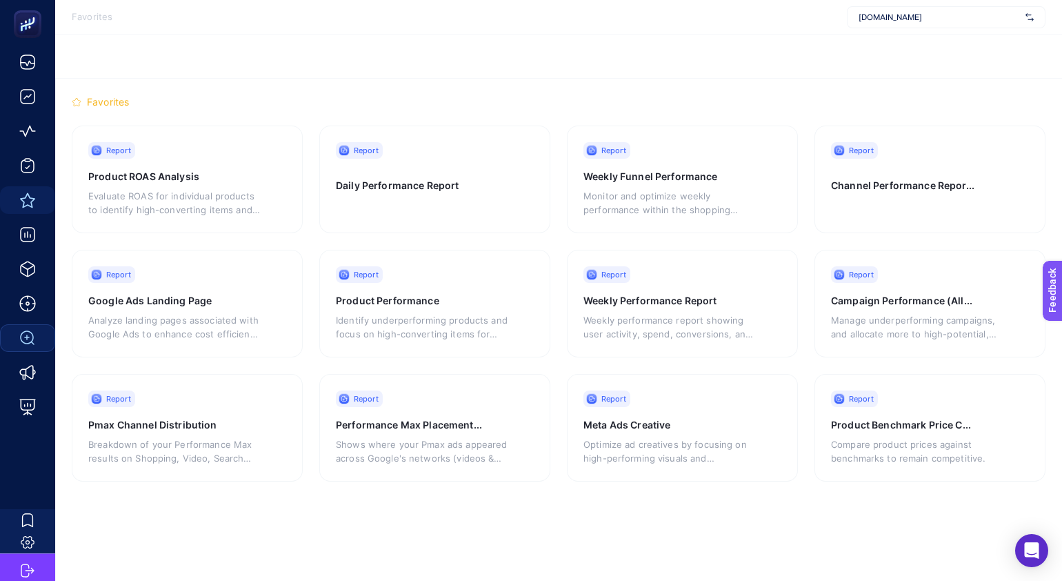
click at [369, 318] on p "Identify underperforming products and focus on high-converting items for better…" at bounding box center [422, 327] width 172 height 28
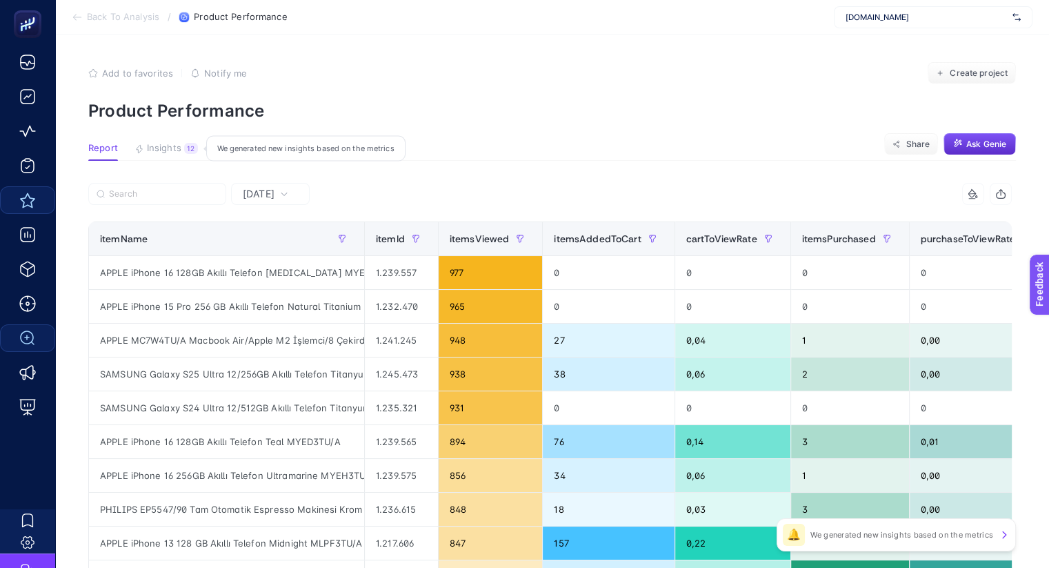
click at [175, 149] on span "Insights" at bounding box center [164, 148] width 34 height 11
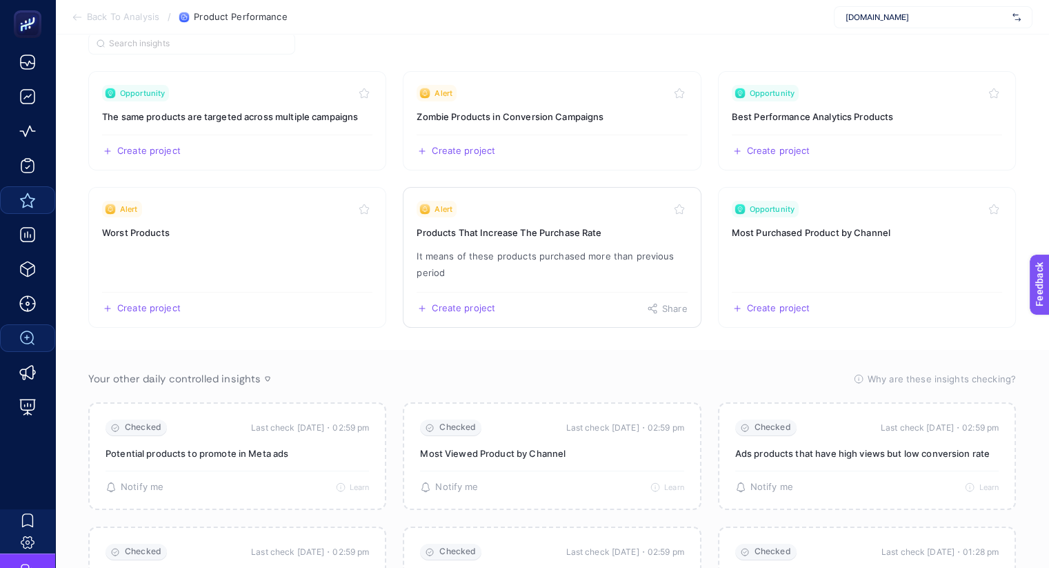
scroll to position [172, 0]
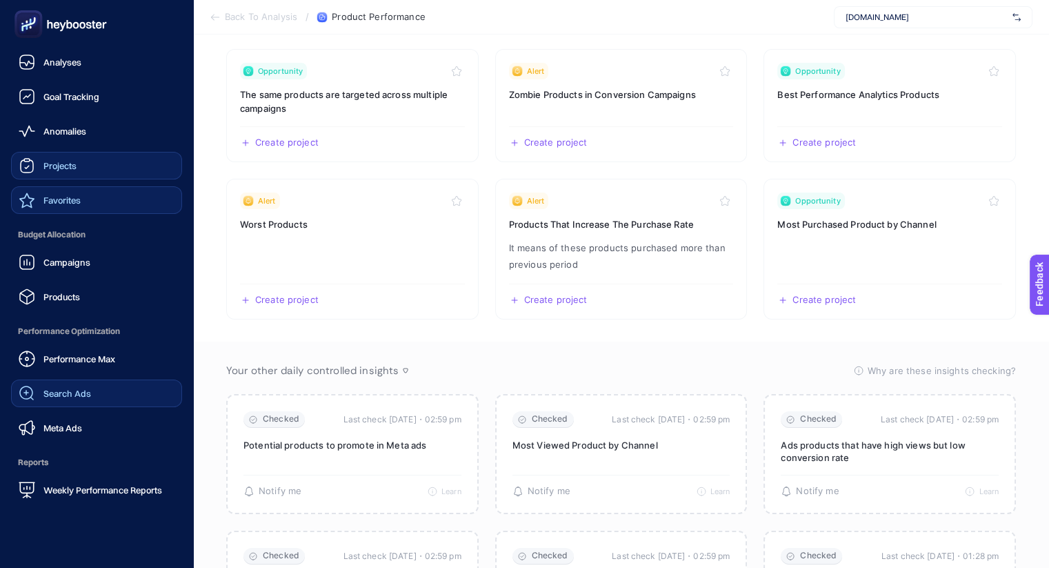
click at [77, 165] on link "Projects" at bounding box center [96, 166] width 171 height 28
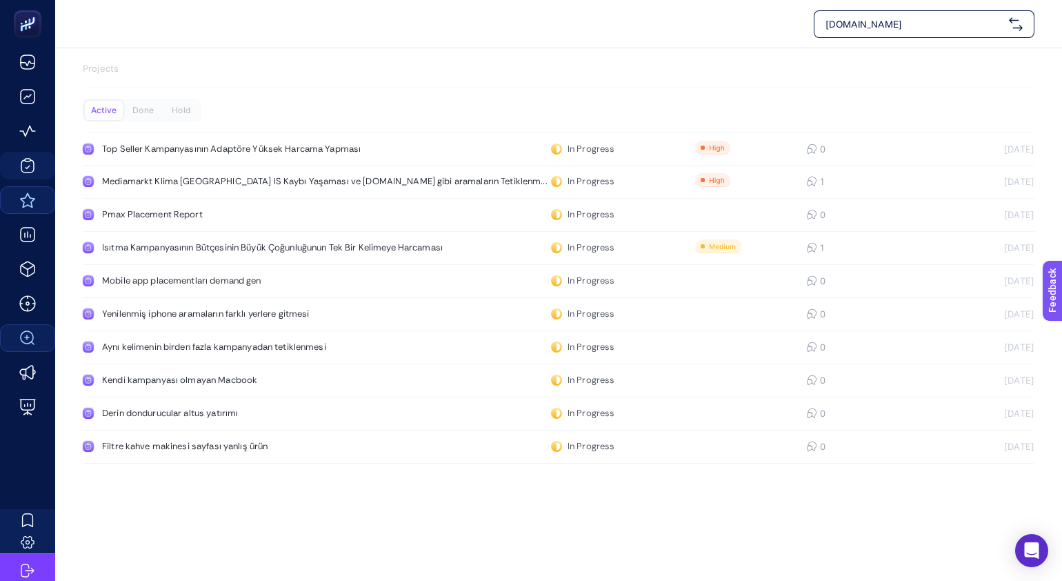
click at [473, 70] on p "Projects" at bounding box center [559, 69] width 952 height 14
click at [259, 450] on div "Filtre kahve makinesi sayfası yanlış ürün" at bounding box center [261, 446] width 319 height 11
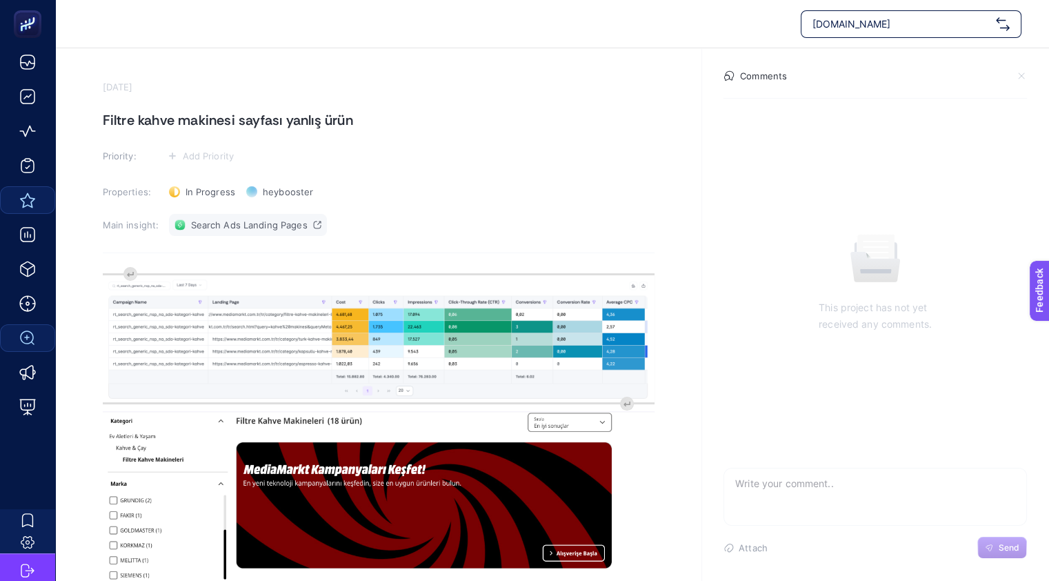
click at [280, 218] on link "Search Ads Landing Pages" at bounding box center [248, 225] width 158 height 22
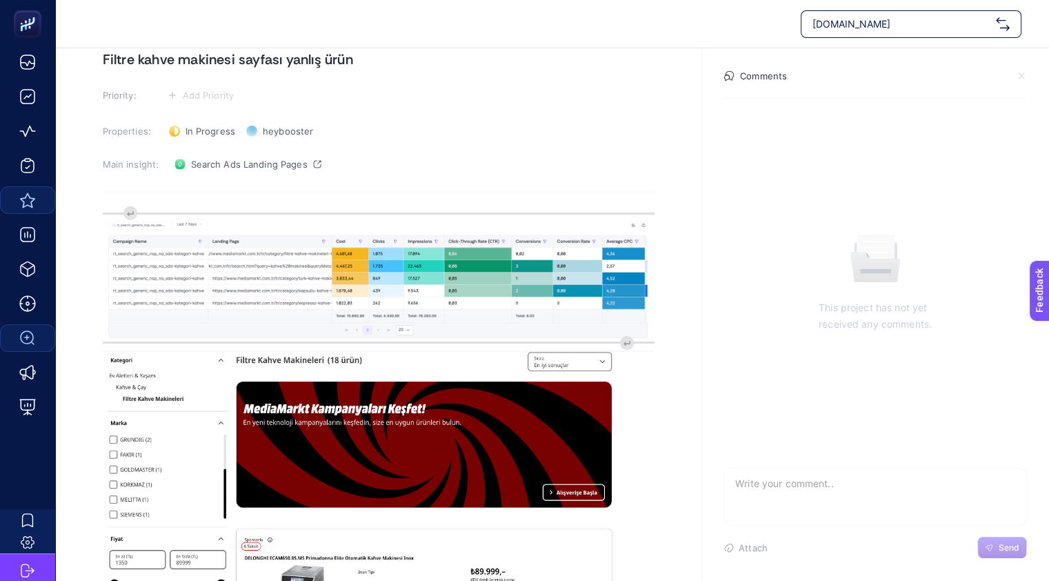
scroll to position [86, 0]
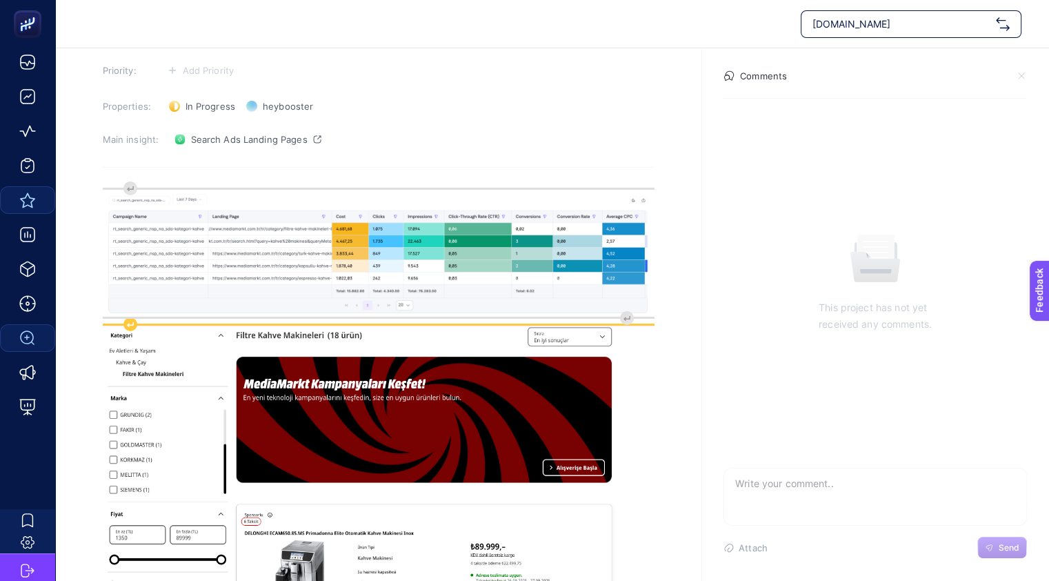
click at [348, 339] on img "Rich Text Editor. Editing area: main" at bounding box center [379, 502] width 552 height 353
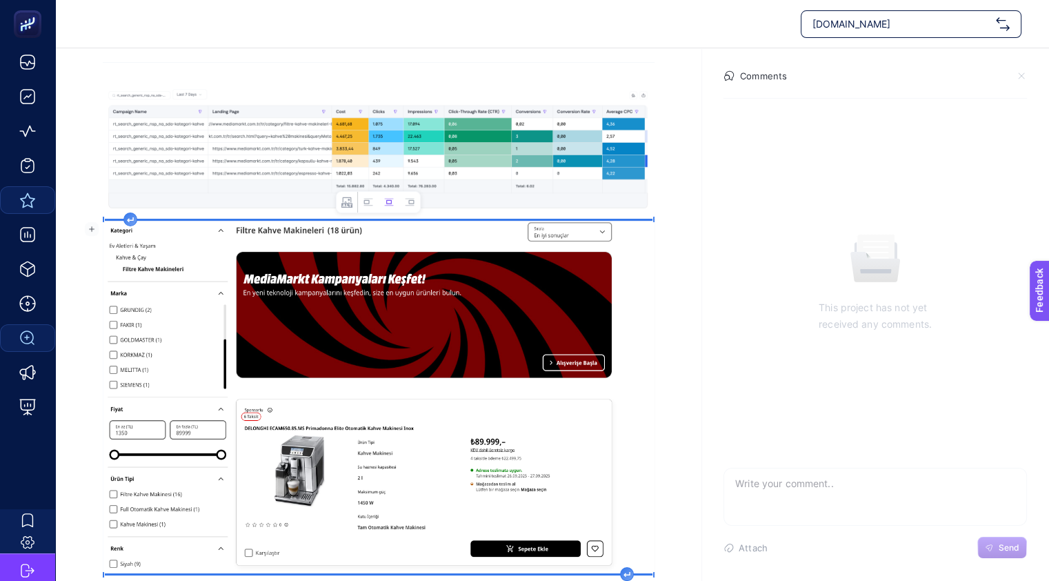
scroll to position [204, 0]
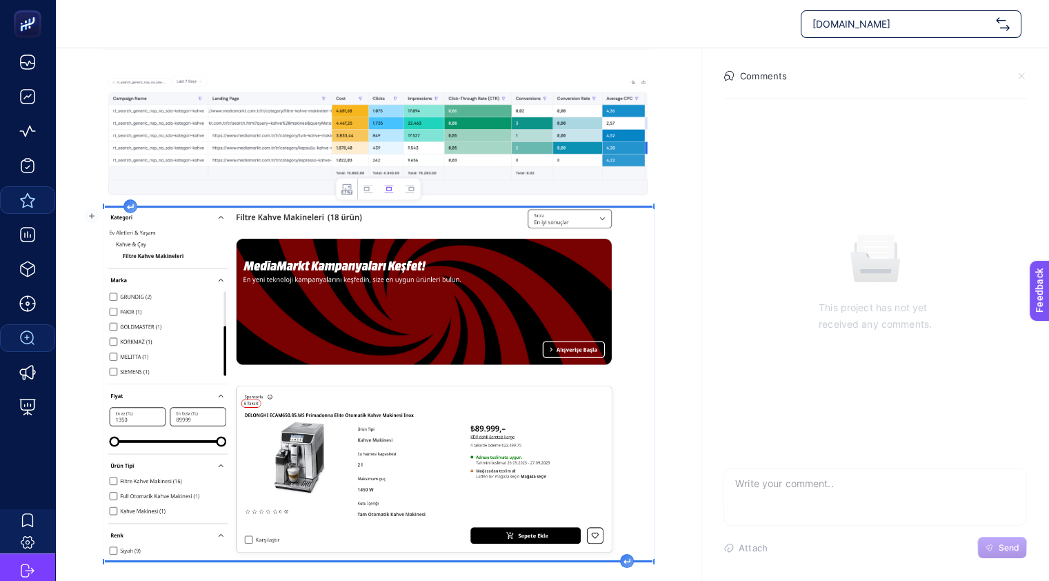
click at [339, 457] on img "Rich Text Editor. Editing area: main" at bounding box center [379, 384] width 552 height 353
click at [755, 168] on section "This project has not yet received any comments." at bounding box center [876, 283] width 326 height 370
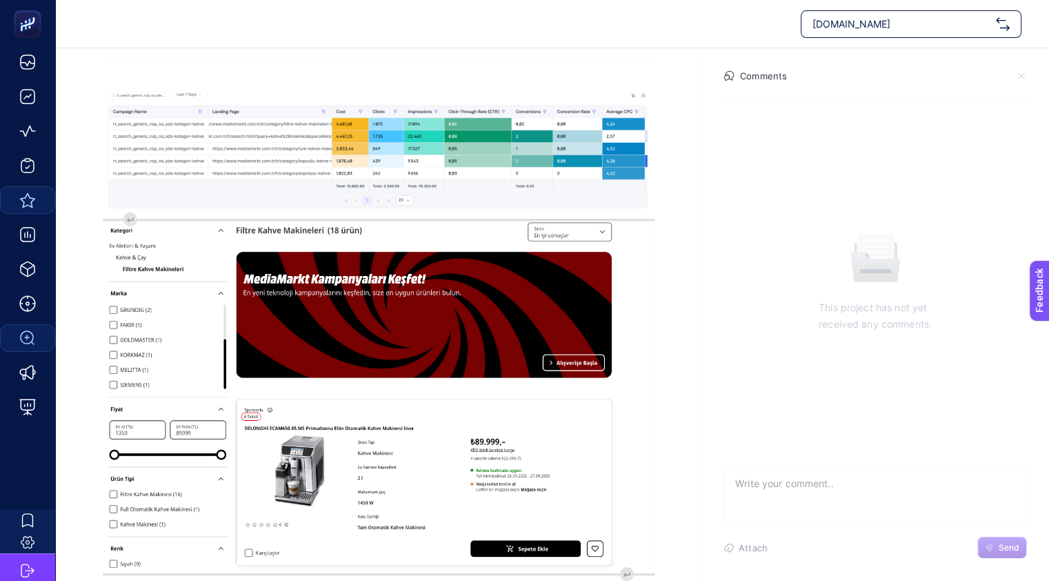
click at [793, 475] on textarea at bounding box center [875, 490] width 302 height 44
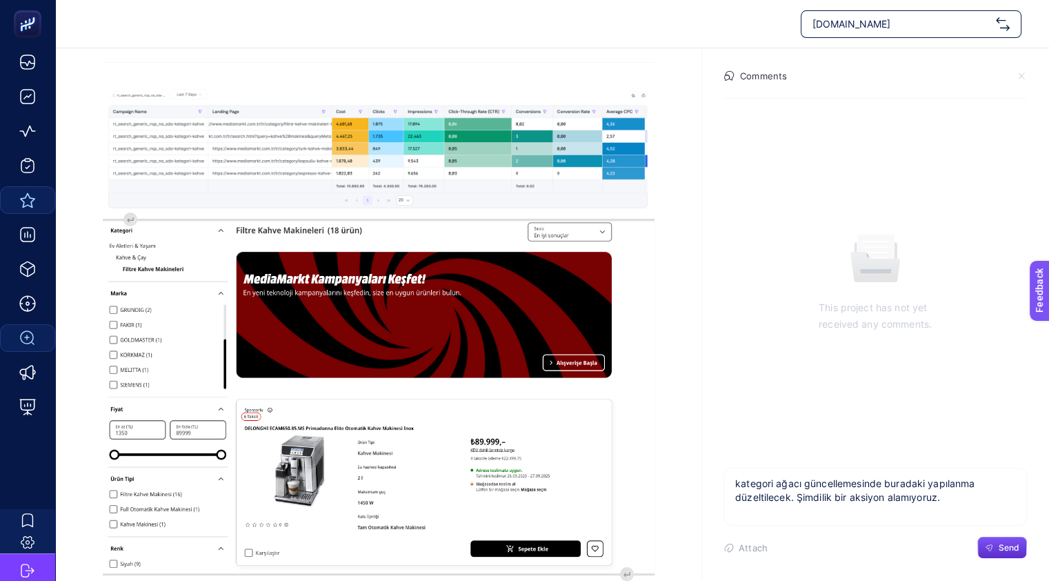
click at [994, 490] on textarea "kategori ağacı güncellemesinde buradaki yapılanma düzeltilecek. Şimdilik bir ak…" at bounding box center [875, 490] width 302 height 44
click at [960, 500] on textarea "kategori ağacı güncellemesinde buradaki yapılanma düzeltilecek. Şimdilik bir ak…" at bounding box center [875, 490] width 302 height 44
type textarea "kategori ağacı güncellemesinde buradaki yapılanma düzeltilecek. Şimdilik bir ak…"
click at [999, 549] on span "Send" at bounding box center [1009, 547] width 21 height 11
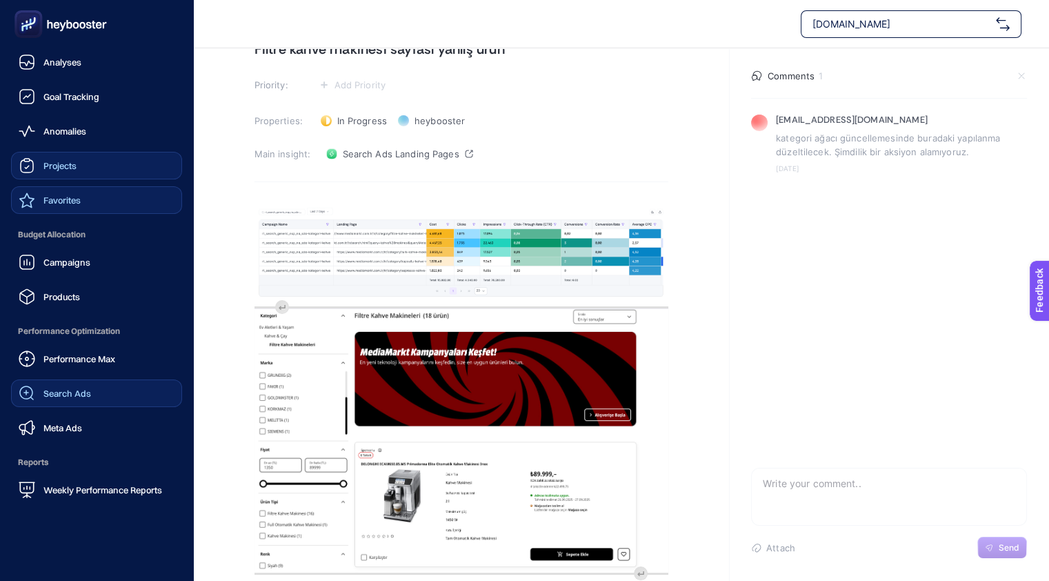
scroll to position [70, 0]
click at [59, 166] on span "Projects" at bounding box center [59, 165] width 33 height 11
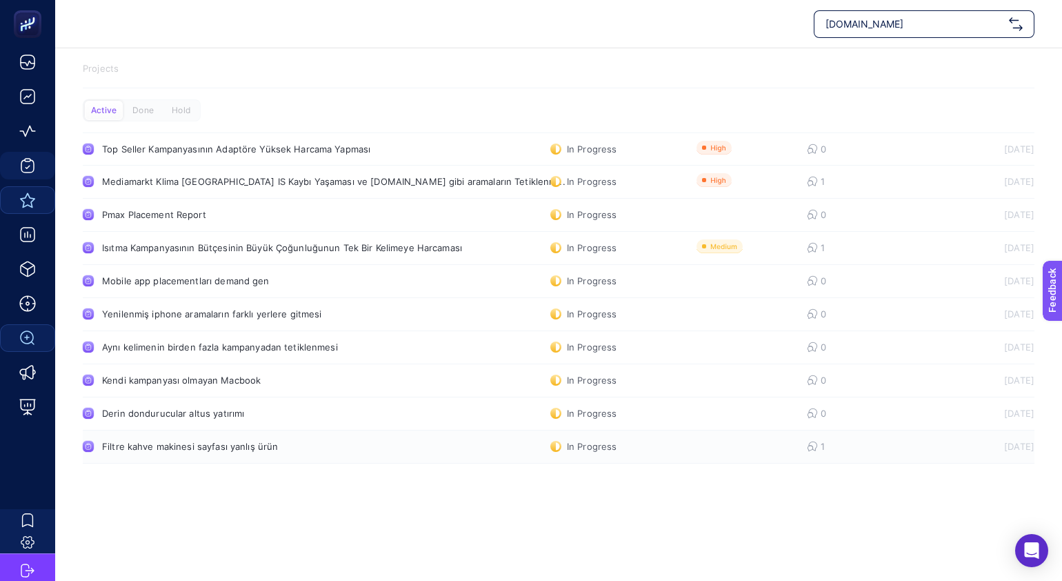
click at [566, 452] on link "Filtre kahve makinesi sayfası yanlış ürün In Progress 1 [DATE]" at bounding box center [559, 446] width 952 height 33
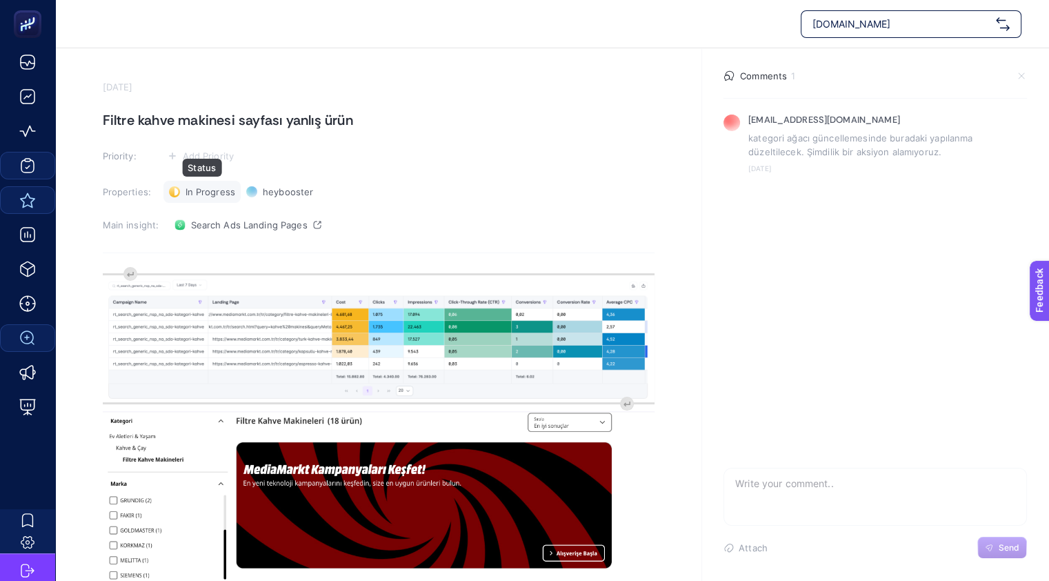
click at [197, 193] on span "In Progress" at bounding box center [211, 191] width 50 height 11
click at [209, 264] on span "Hold" at bounding box center [202, 264] width 21 height 11
click at [413, 233] on div "Main insight: Search Ads Landing Pages" at bounding box center [379, 225] width 552 height 22
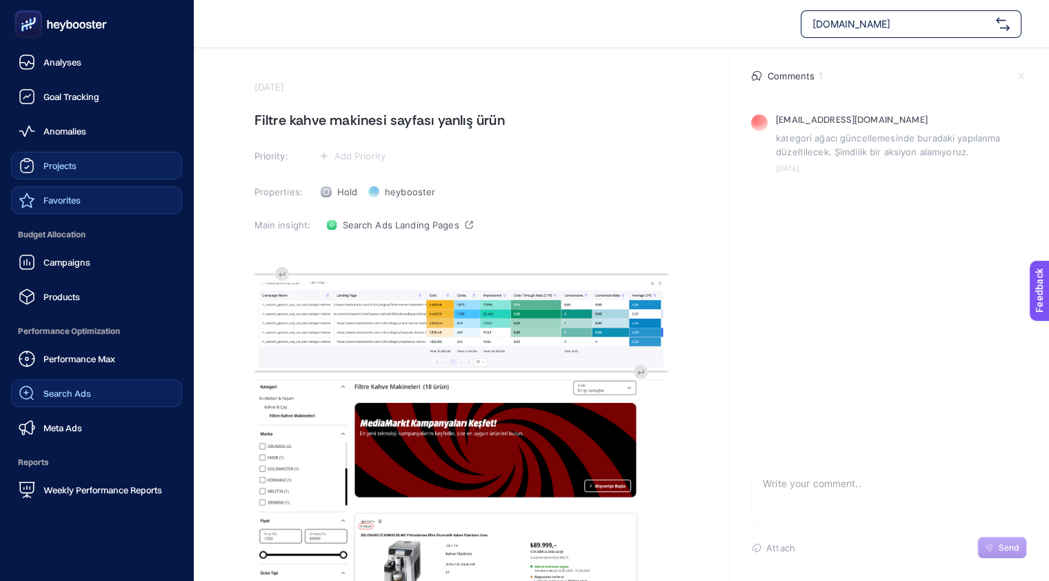
click at [70, 161] on span "Projects" at bounding box center [59, 165] width 33 height 11
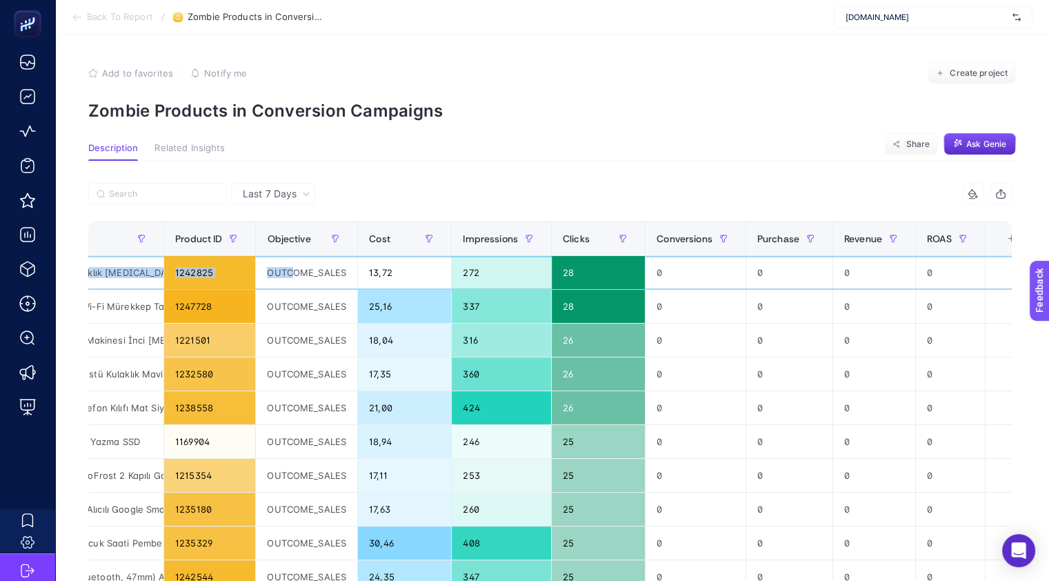
scroll to position [0, 9]
drag, startPoint x: 767, startPoint y: 269, endPoint x: 55, endPoint y: 17, distance: 755.4
click at [1049, 266] on html "Back To Report / Zombie Products in Conversion Campaigns mediamarkt.com.tr Add …" at bounding box center [524, 290] width 1049 height 581
